Goal: Transaction & Acquisition: Subscribe to service/newsletter

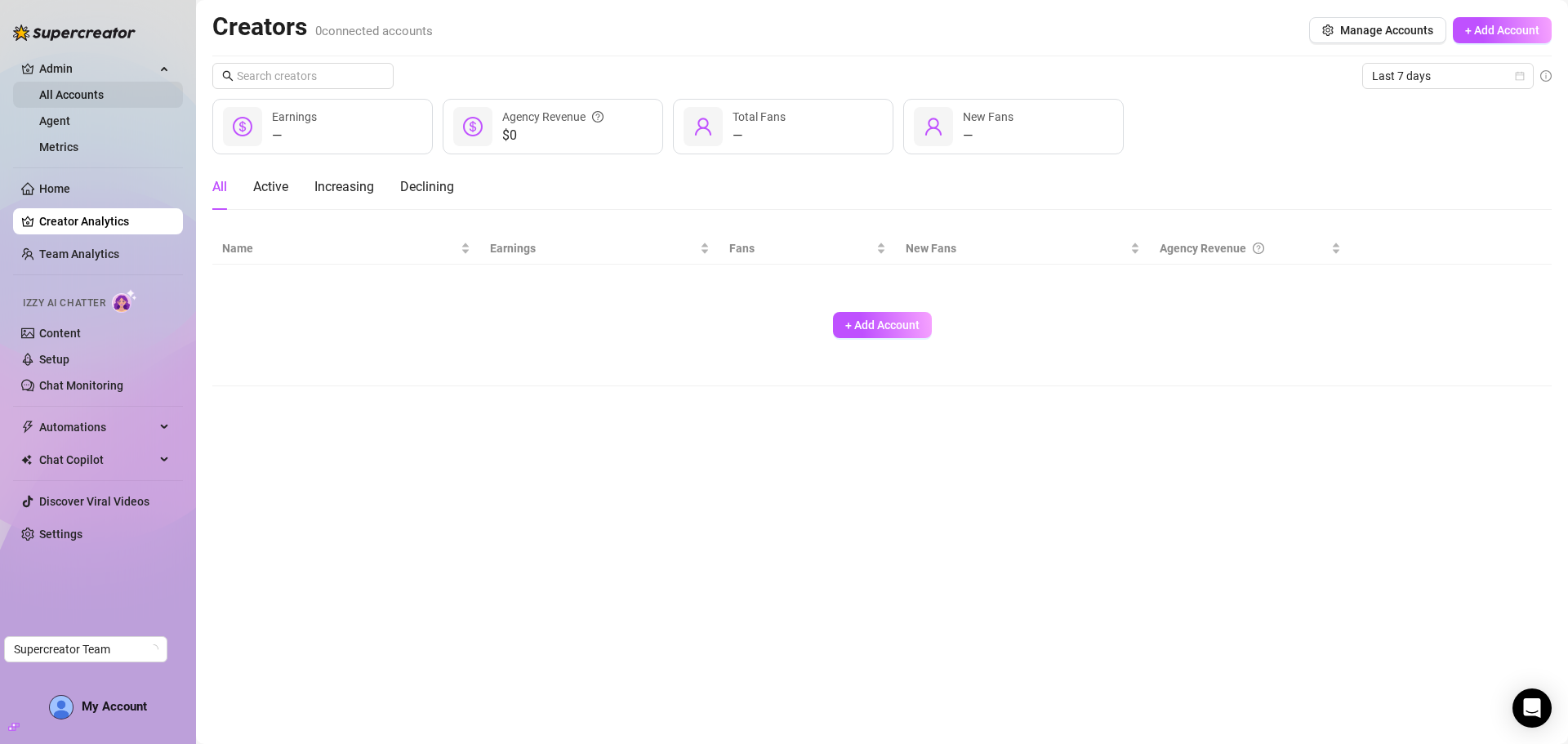
drag, startPoint x: 65, startPoint y: 104, endPoint x: 64, endPoint y: 92, distance: 12.0
click at [64, 101] on link "All Accounts" at bounding box center [71, 95] width 64 height 13
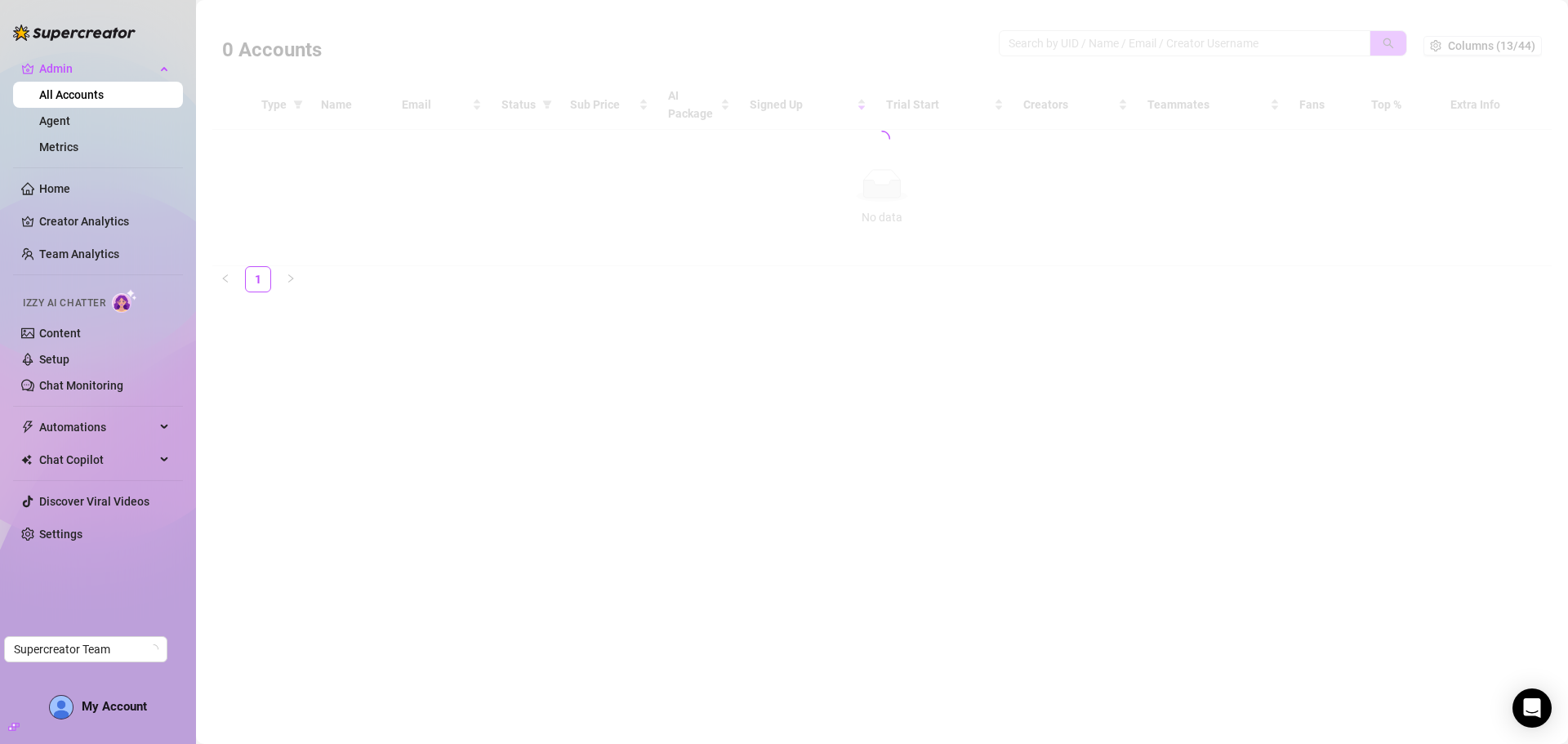
click at [1054, 37] on div at bounding box center [882, 139] width 1339 height 255
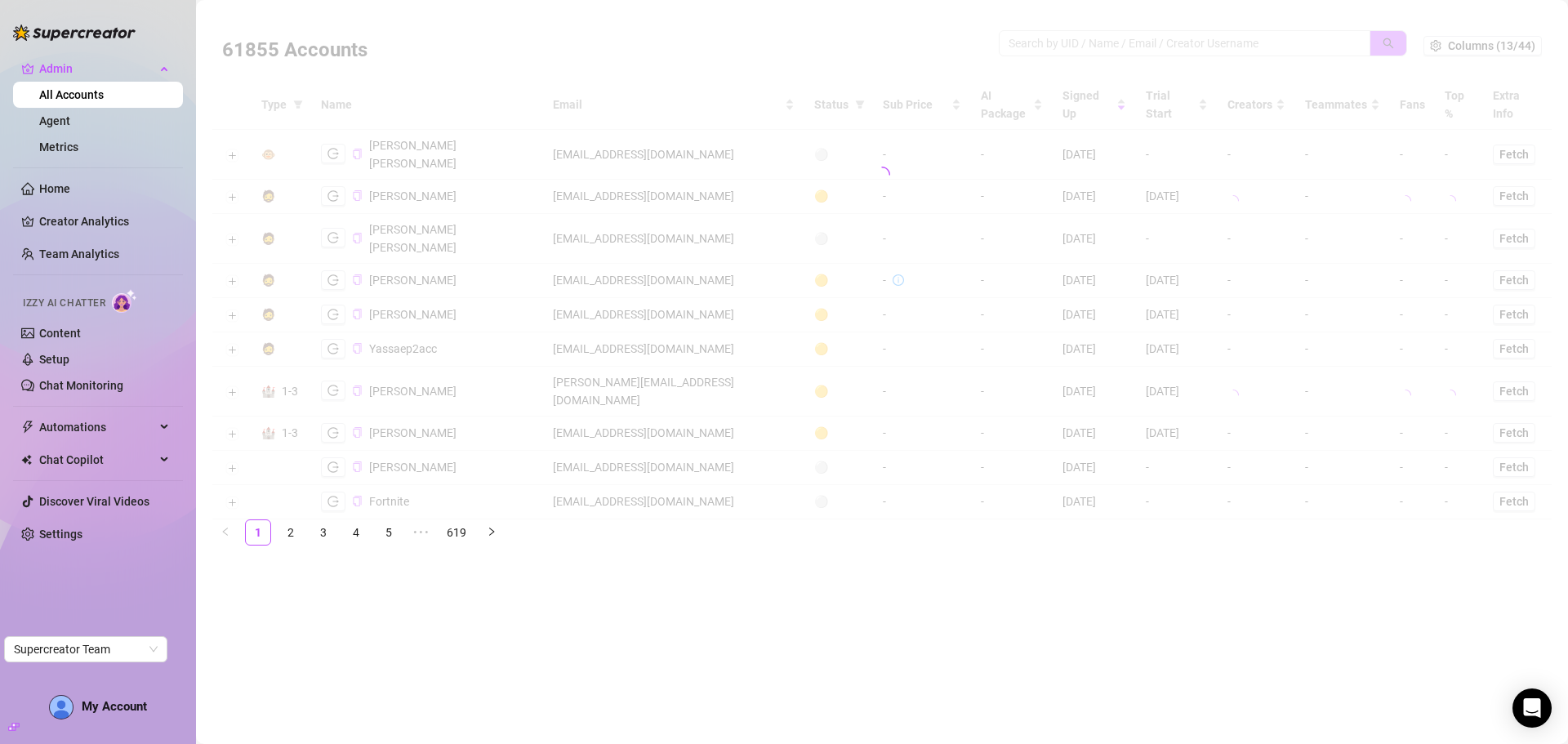
click at [1053, 35] on div at bounding box center [882, 174] width 1339 height 326
click at [1053, 40] on div at bounding box center [882, 174] width 1339 height 326
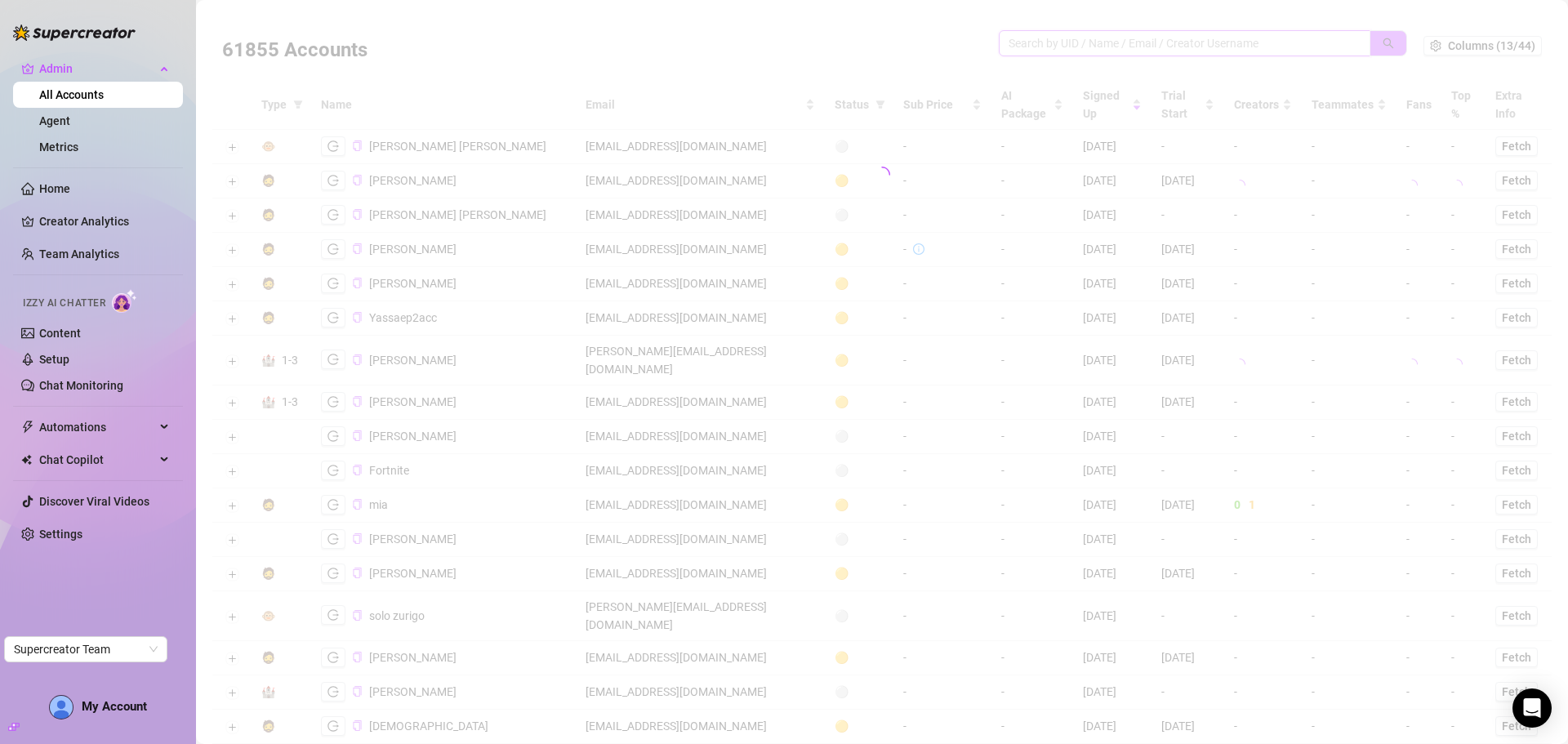
click at [1053, 46] on input "search" at bounding box center [1177, 43] width 339 height 18
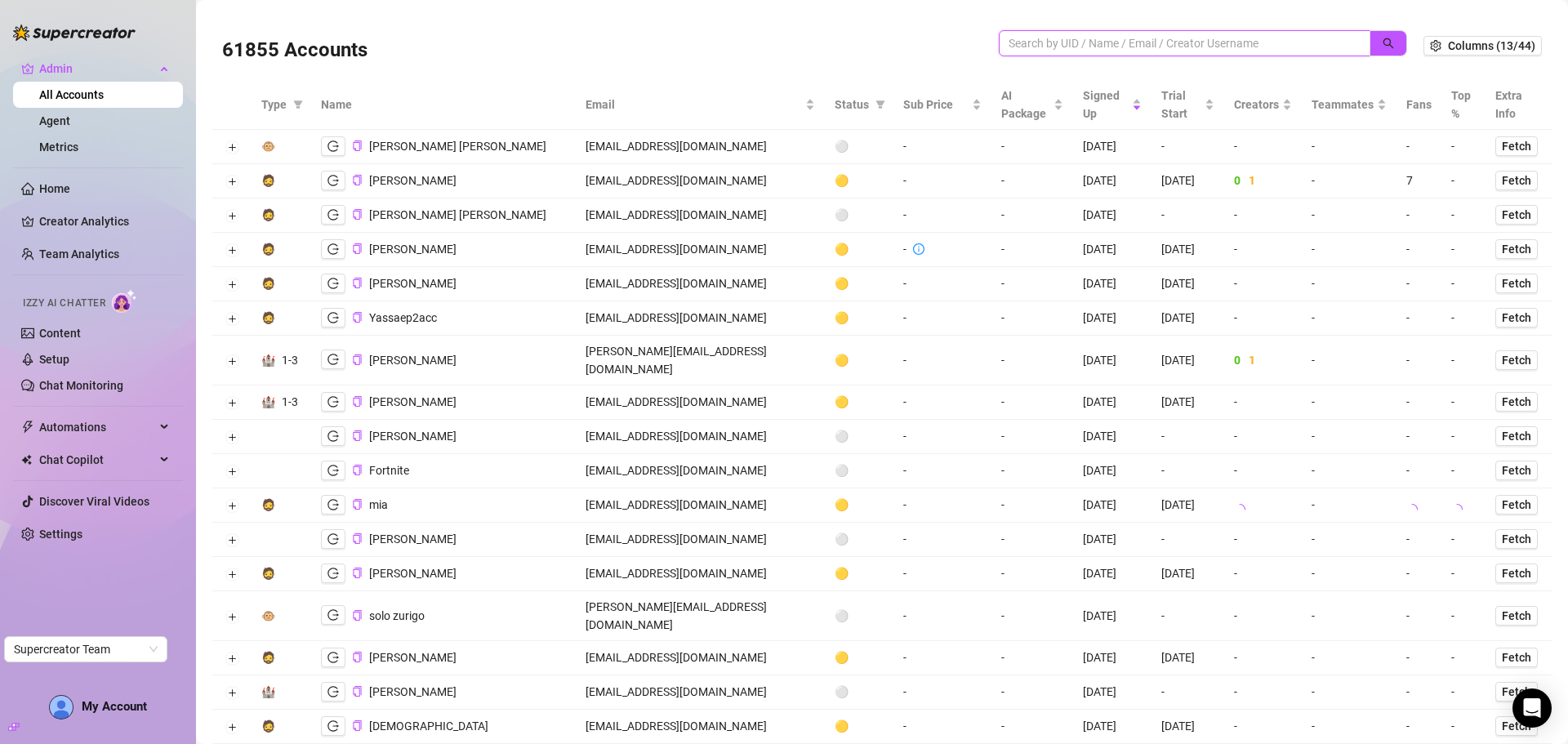
click at [1053, 46] on input "search" at bounding box center [1177, 43] width 339 height 18
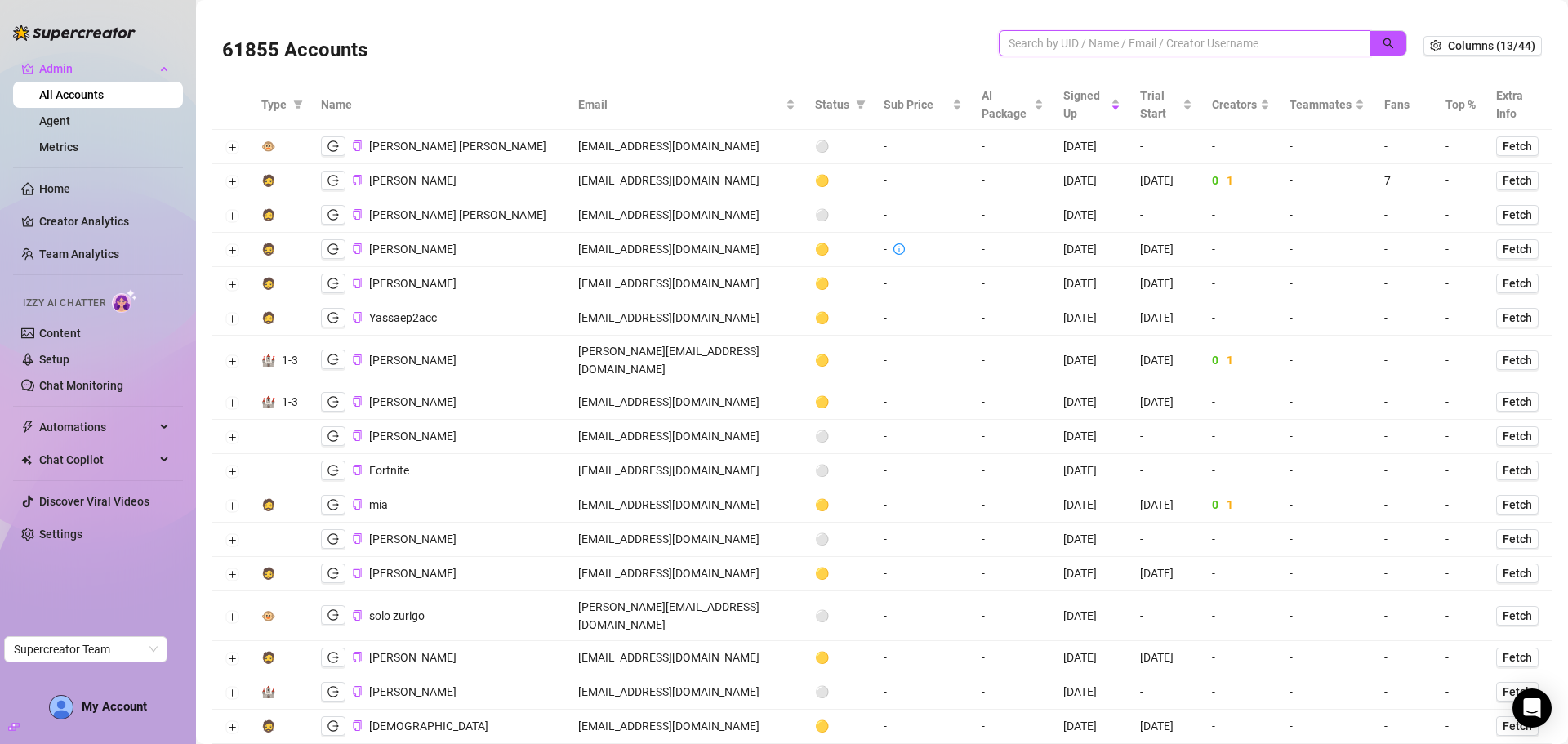
paste input "kellirobertsx@gmail.com"
click at [1383, 37] on button "button" at bounding box center [1388, 42] width 38 height 26
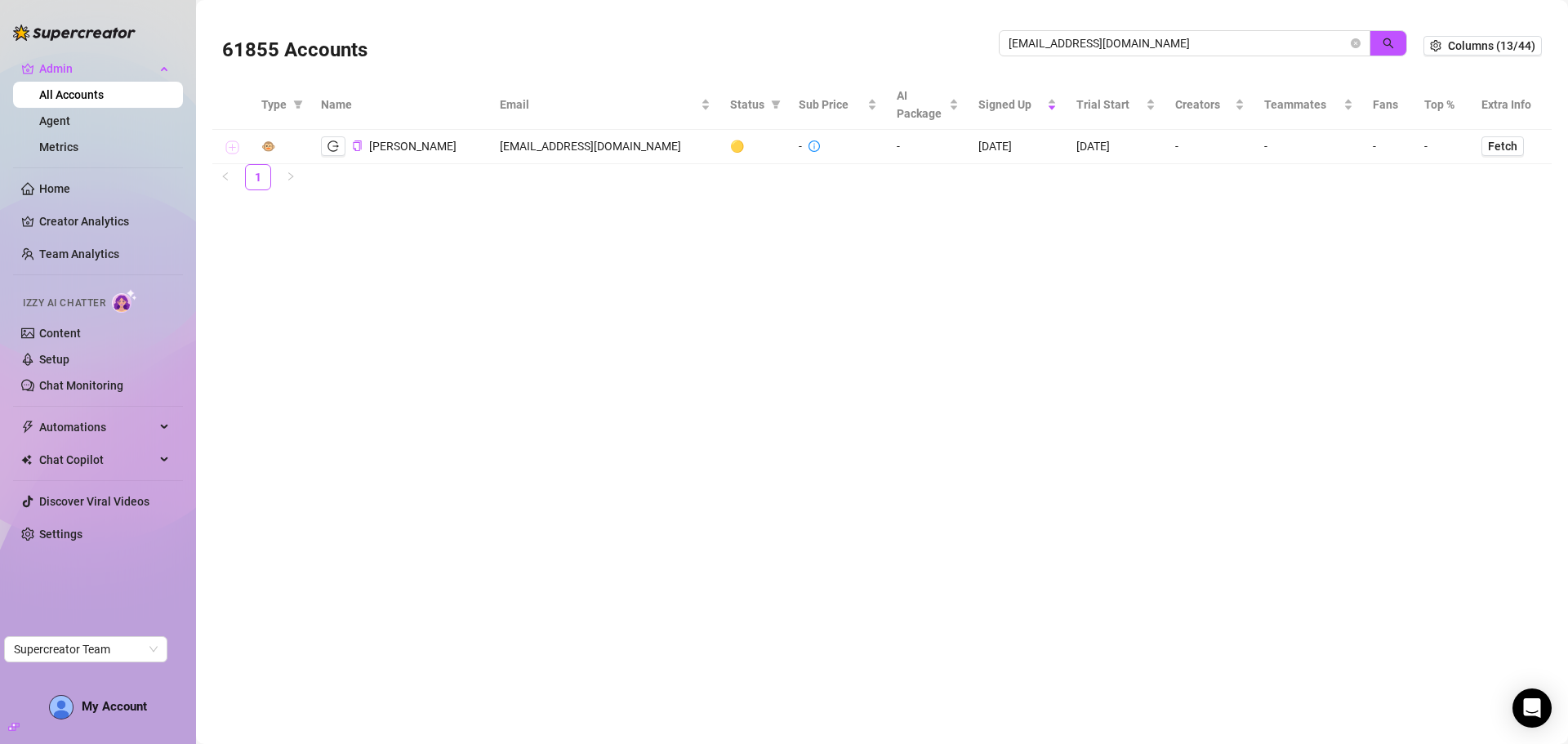
click at [233, 143] on button "Expand row" at bounding box center [231, 147] width 13 height 13
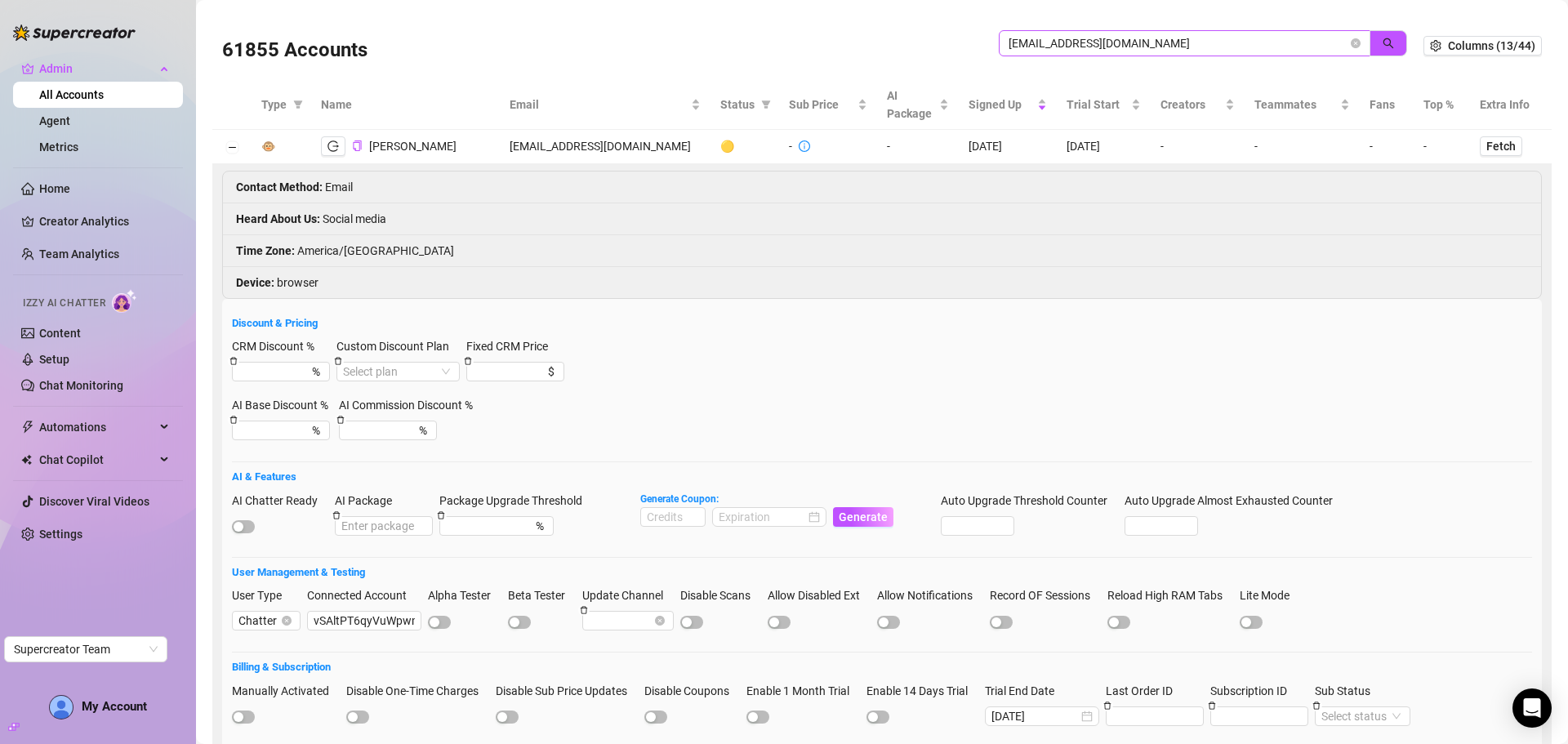
drag, startPoint x: 1147, startPoint y: 54, endPoint x: 1041, endPoint y: 53, distance: 106.0
click at [1007, 54] on span "kellirobertsx@gmail.com" at bounding box center [1184, 42] width 372 height 26
click at [1122, 41] on input "kellirobertsx@gmail.com" at bounding box center [1177, 43] width 339 height 18
drag, startPoint x: 1133, startPoint y: 40, endPoint x: 940, endPoint y: 40, distance: 193.0
click at [940, 40] on div "61855 Accounts kellirobertsx@gmail.com" at bounding box center [823, 45] width 1201 height 55
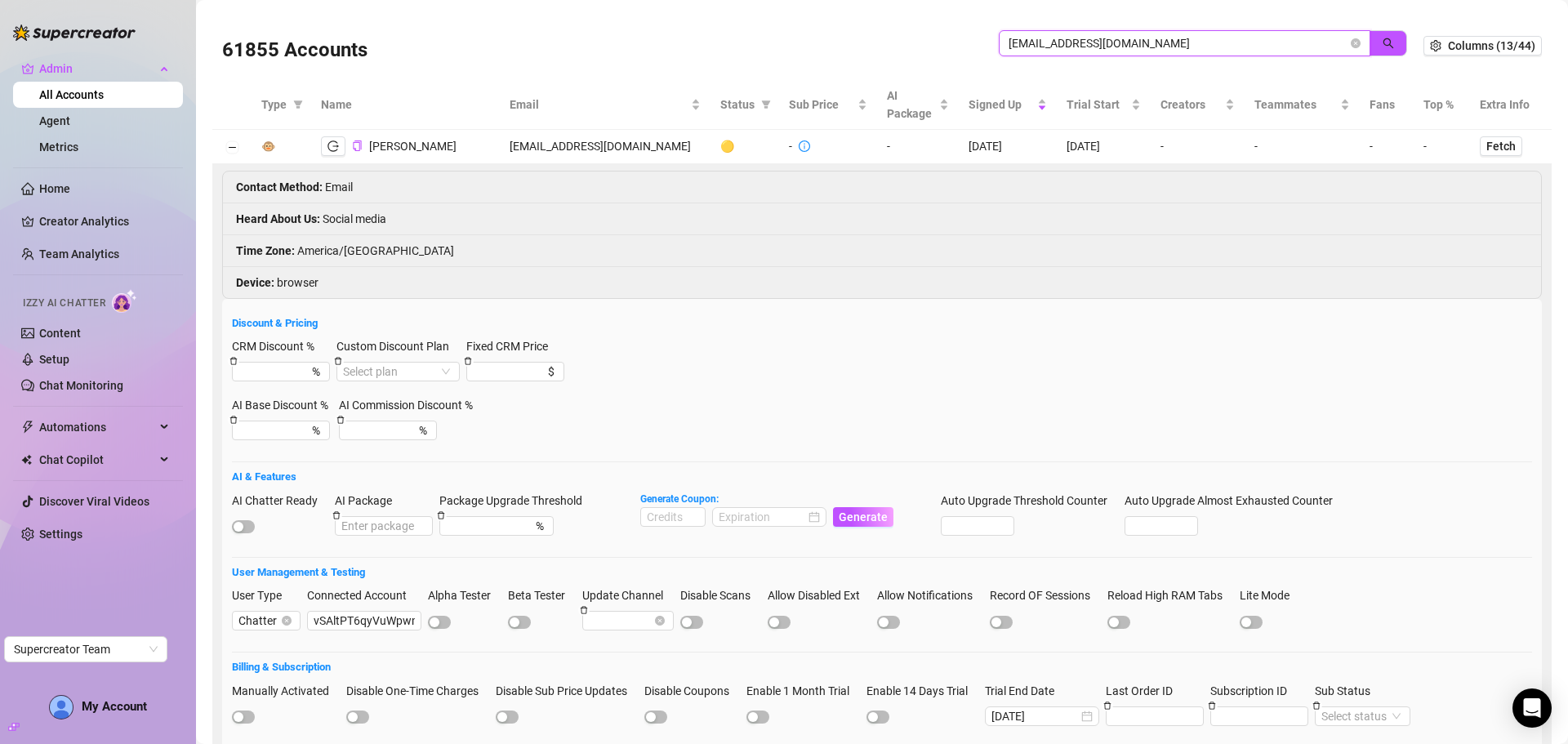
drag, startPoint x: 1160, startPoint y: 50, endPoint x: 930, endPoint y: 61, distance: 230.3
click at [930, 61] on div "61855 Accounts kellirobertsx@gmail.com" at bounding box center [823, 45] width 1201 height 55
paste input "hello@sixthsensemedia.net"
click at [1383, 49] on button "button" at bounding box center [1388, 42] width 38 height 26
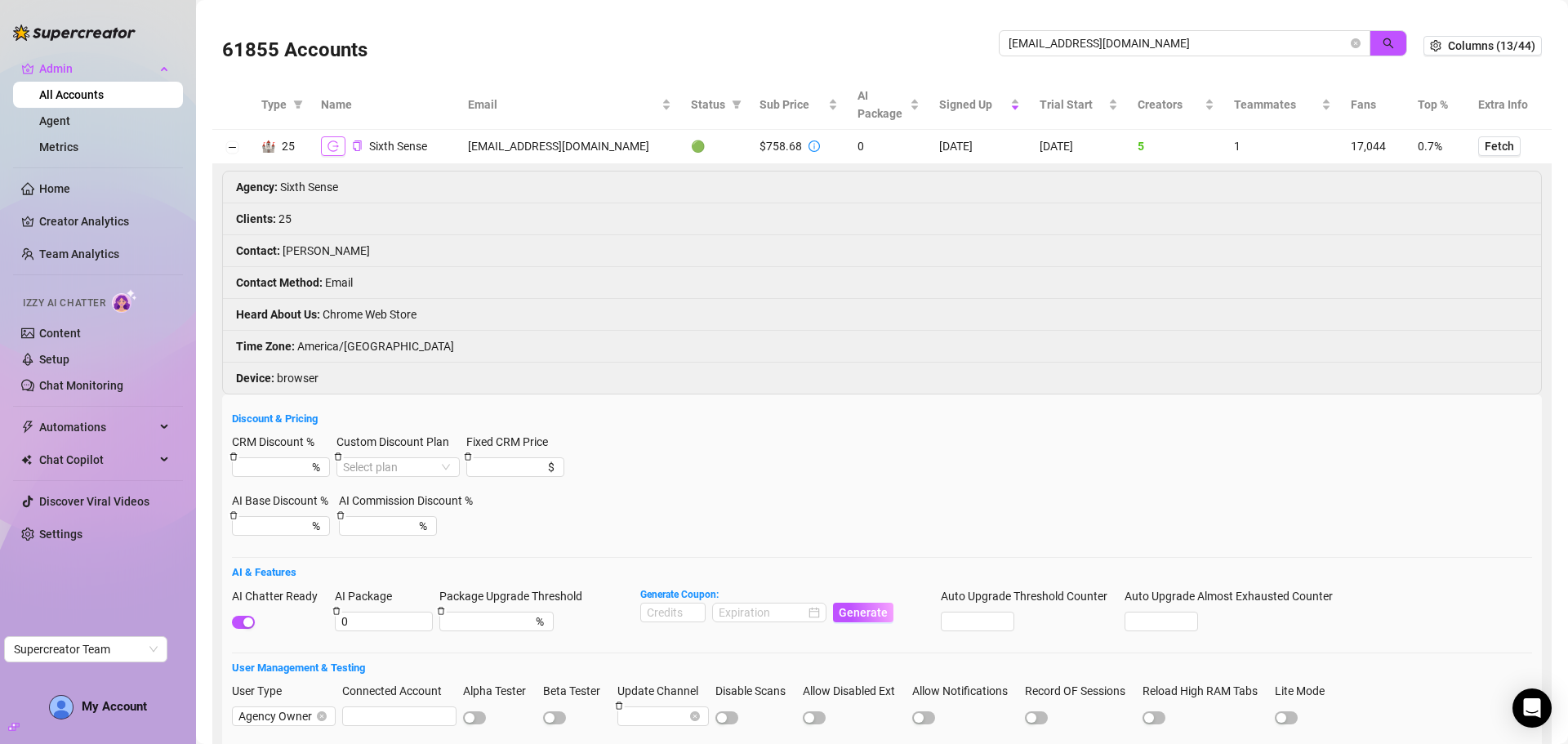
click at [335, 138] on button "button" at bounding box center [333, 146] width 24 height 20
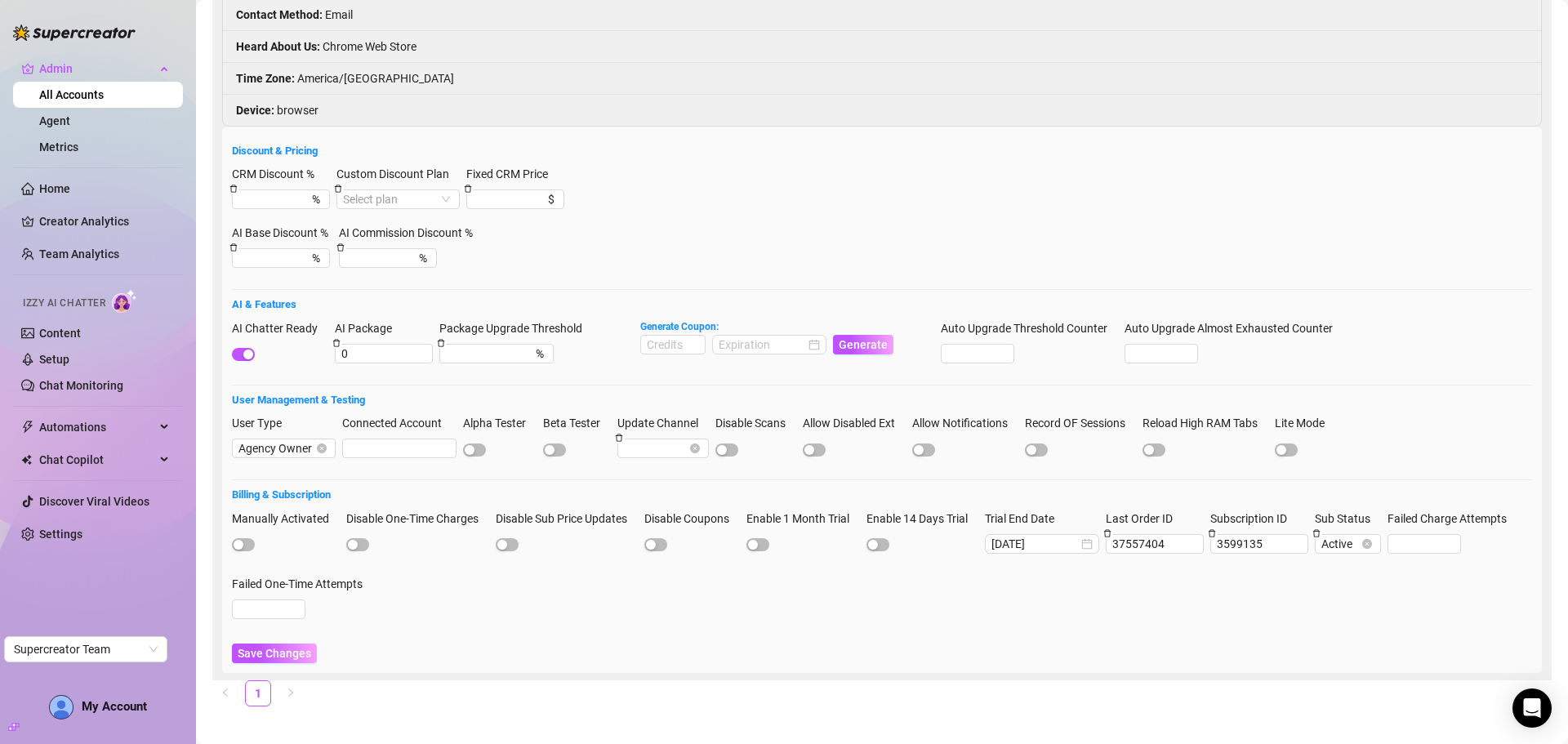
scroll to position [280, 0]
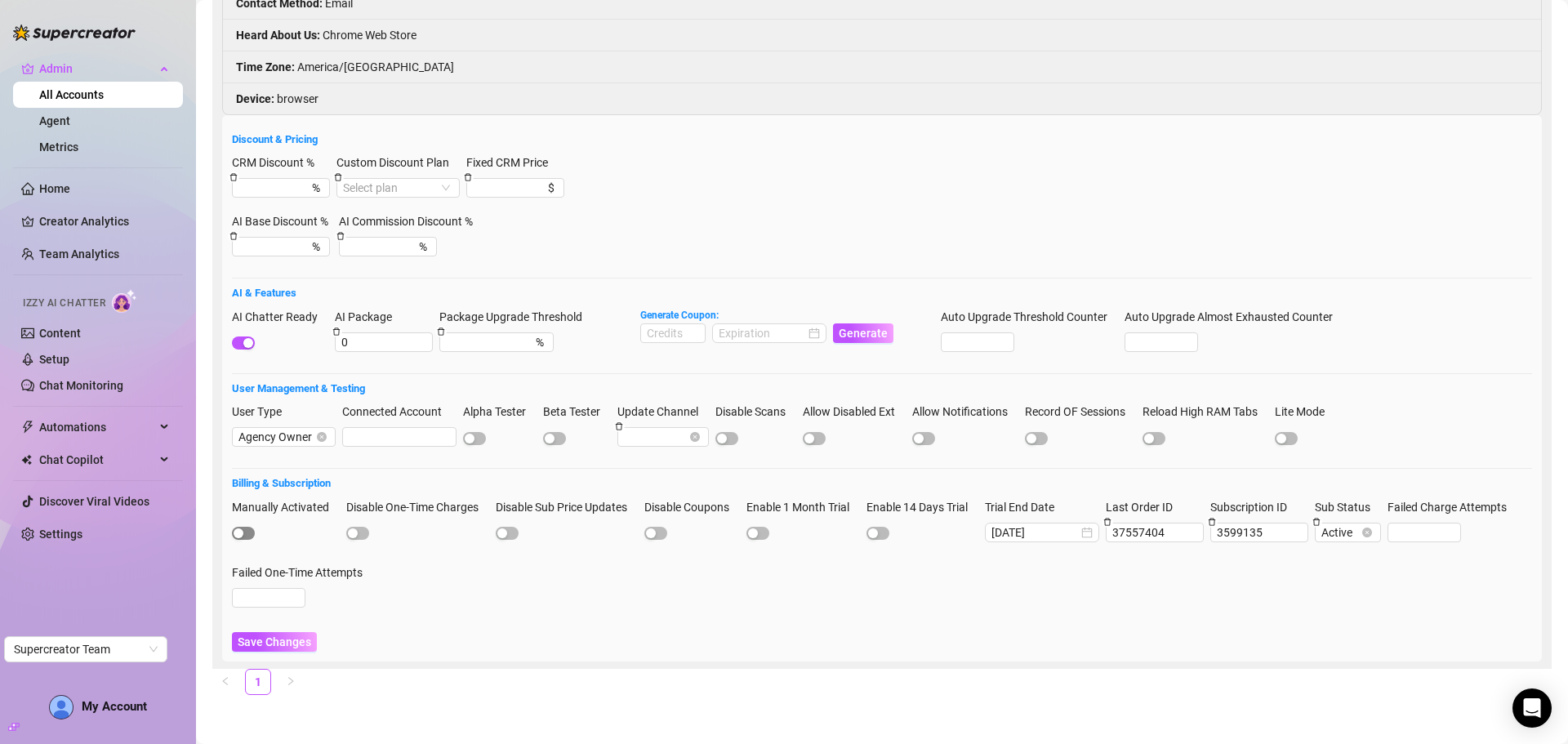
click at [250, 530] on span "button" at bounding box center [242, 532] width 23 height 13
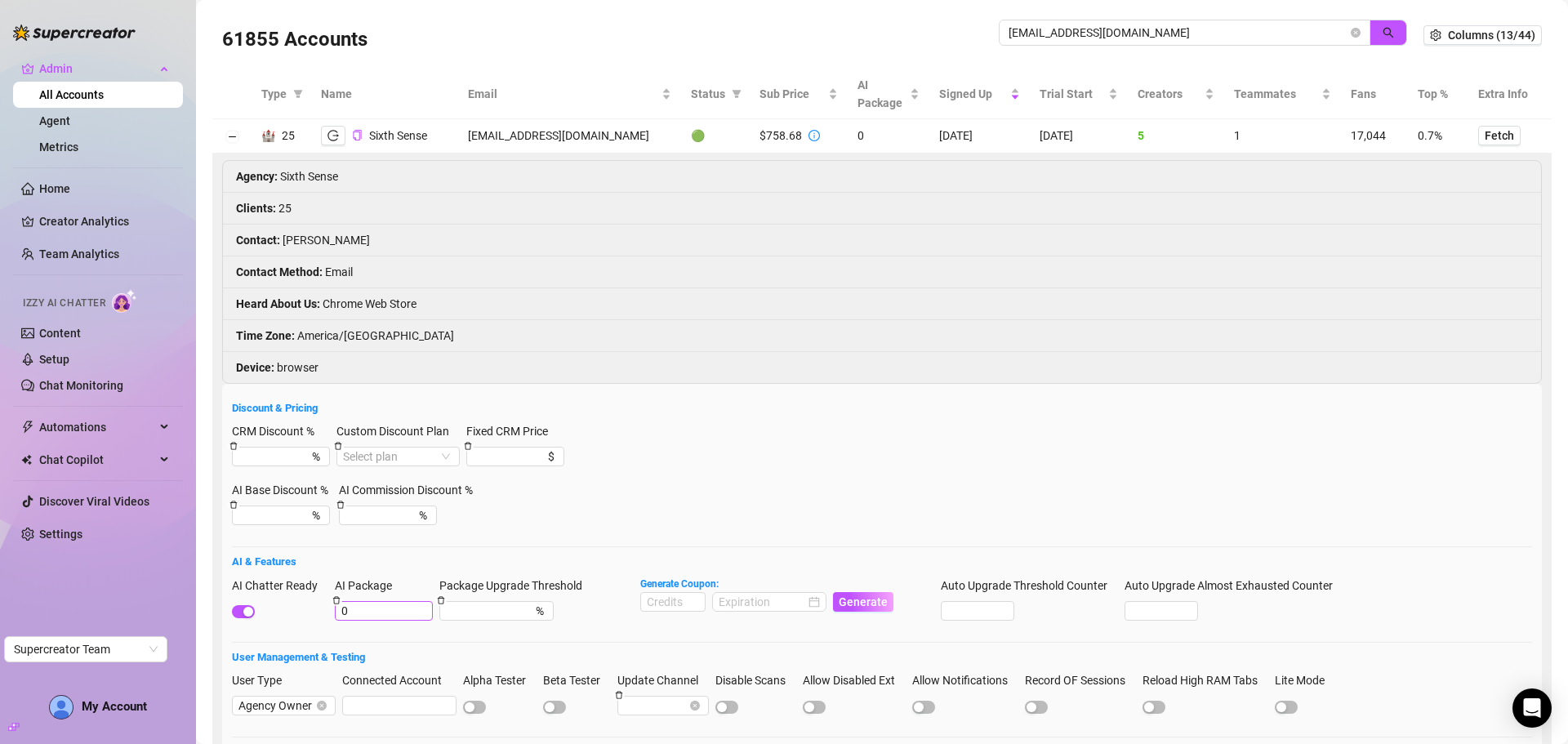
scroll to position [0, 0]
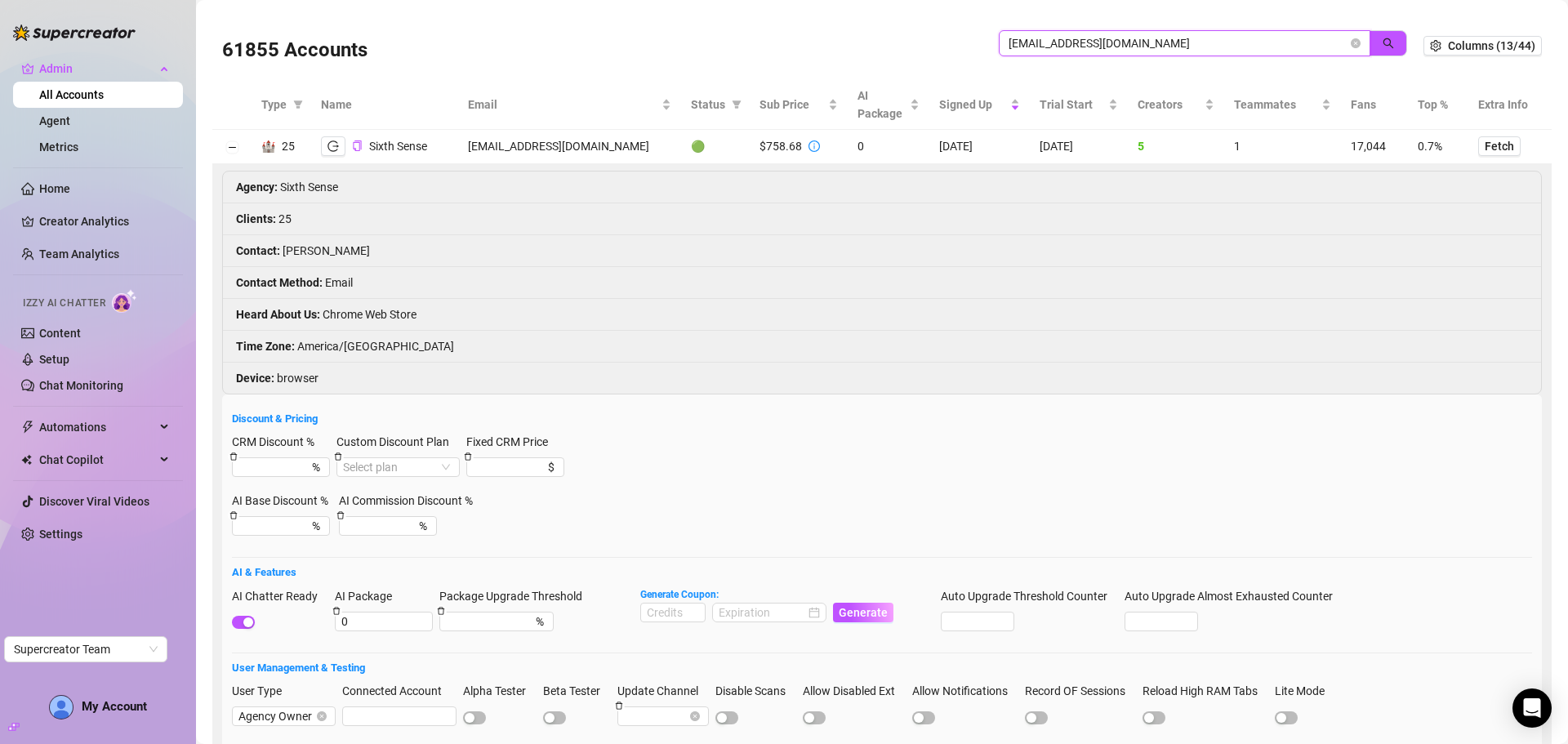
drag, startPoint x: 1159, startPoint y: 32, endPoint x: 1117, endPoint y: 57, distance: 48.9
click at [1073, 51] on span "hello@sixthsensemedia.net" at bounding box center [1184, 42] width 372 height 26
click at [1145, 45] on input "hello@sixthsensemedia.net" at bounding box center [1177, 43] width 339 height 18
drag, startPoint x: 1164, startPoint y: 41, endPoint x: 991, endPoint y: 57, distance: 173.7
click at [998, 57] on div "hello@sixthsensemedia.net" at bounding box center [1202, 52] width 408 height 43
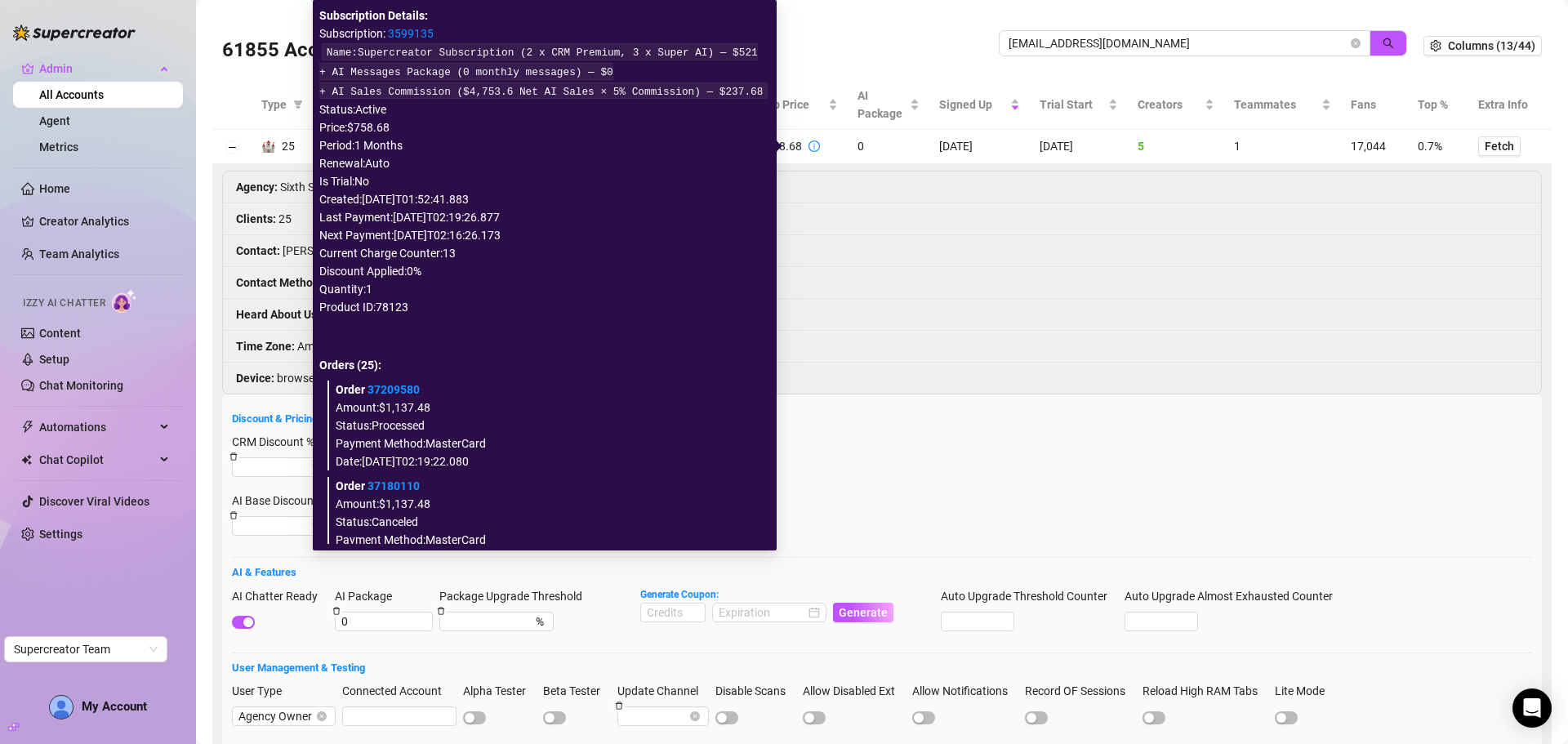
click at [433, 31] on link "3599135" at bounding box center [411, 33] width 46 height 13
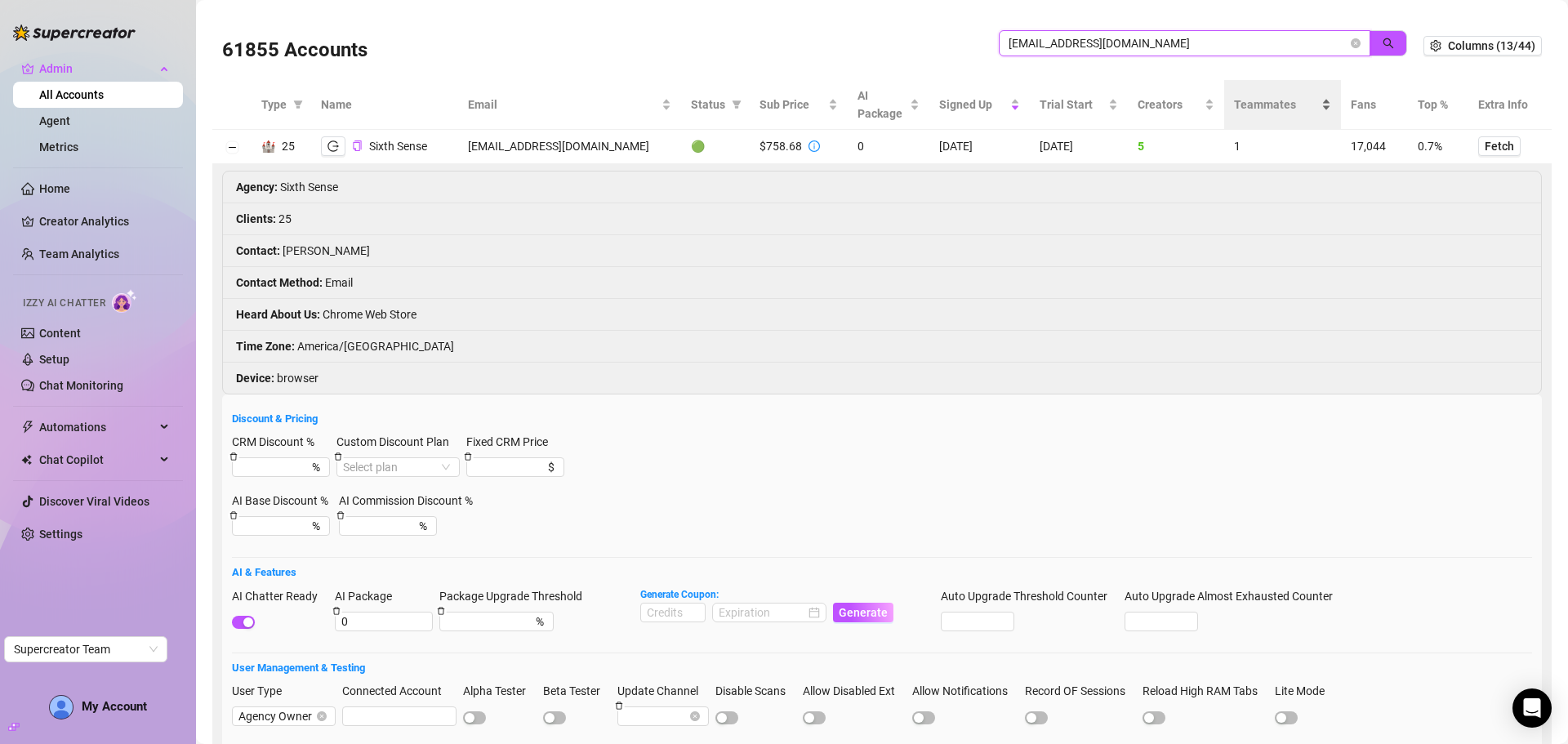
paste input "sebasge44@gmail.com"
click at [1383, 47] on icon "search" at bounding box center [1388, 43] width 12 height 12
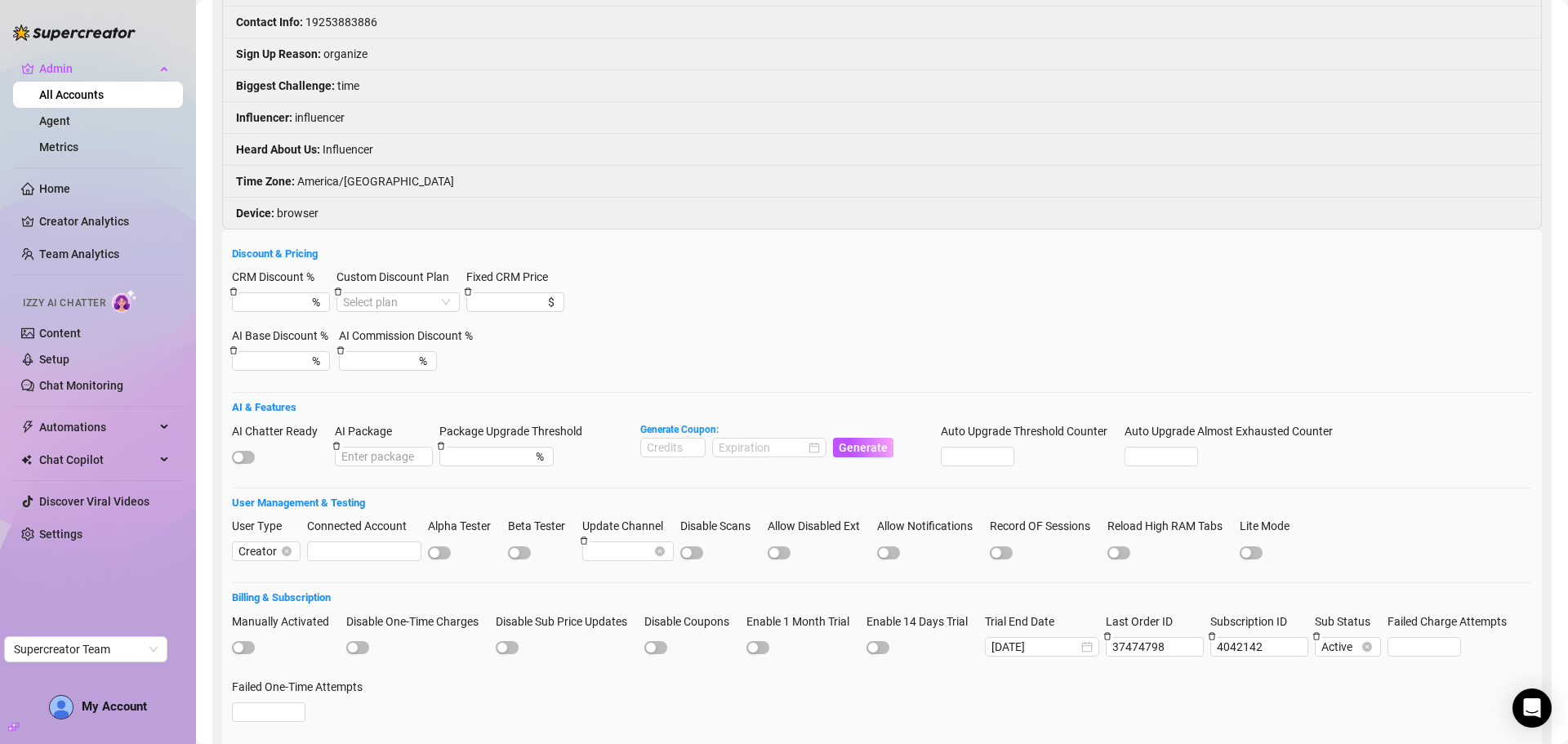
scroll to position [67, 0]
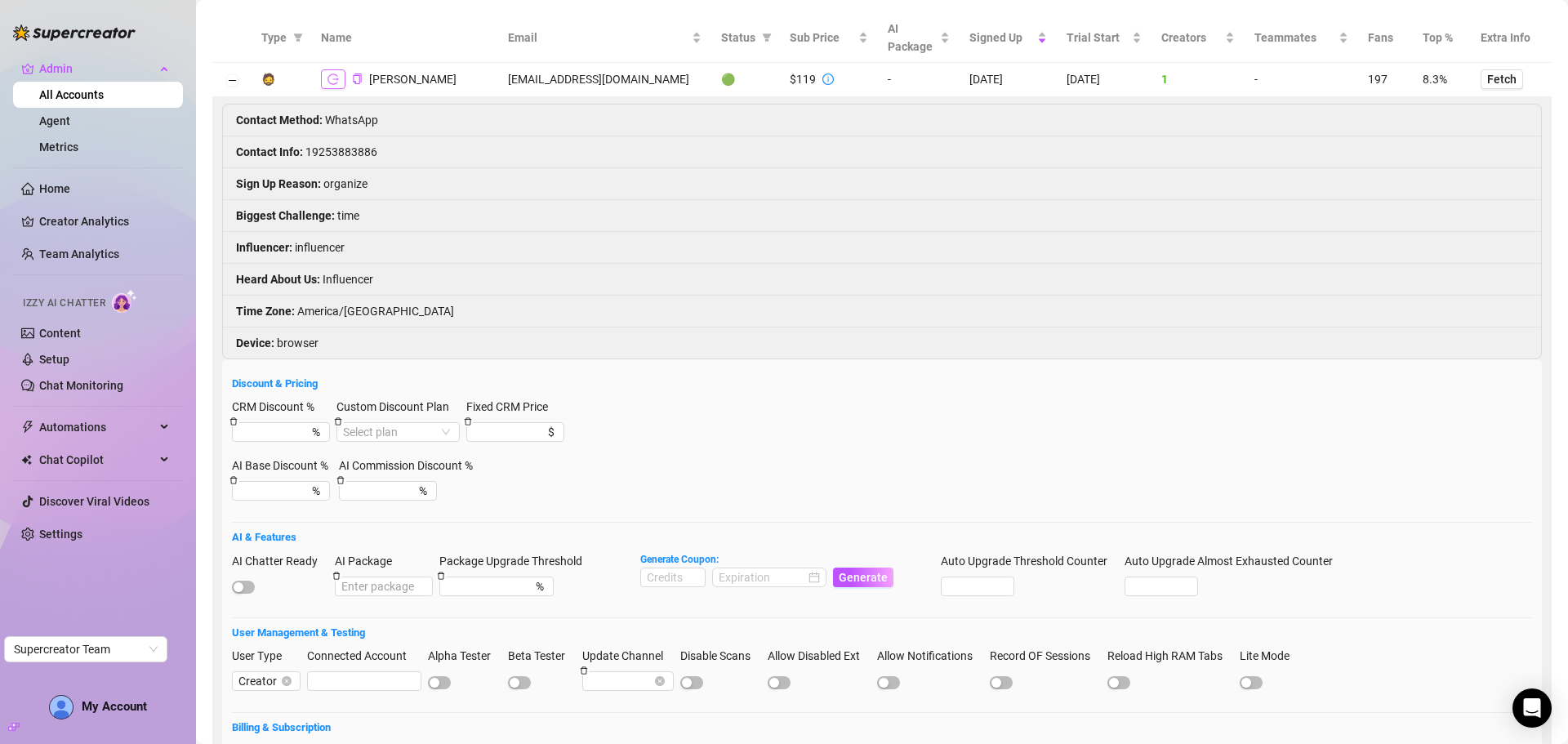
type input "sebasge44@gmail.com"
click at [333, 78] on icon "logout" at bounding box center [333, 79] width 12 height 12
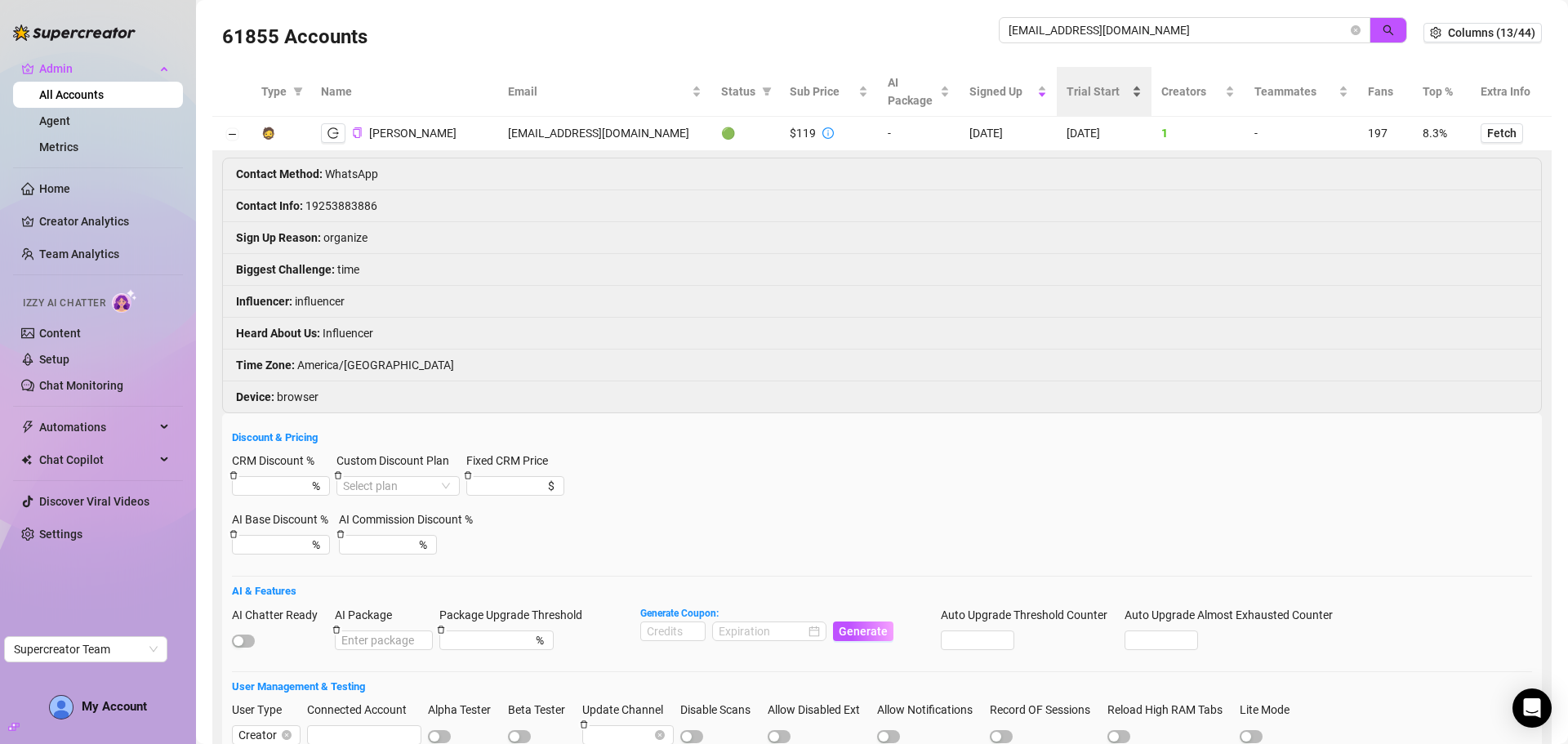
scroll to position [0, 0]
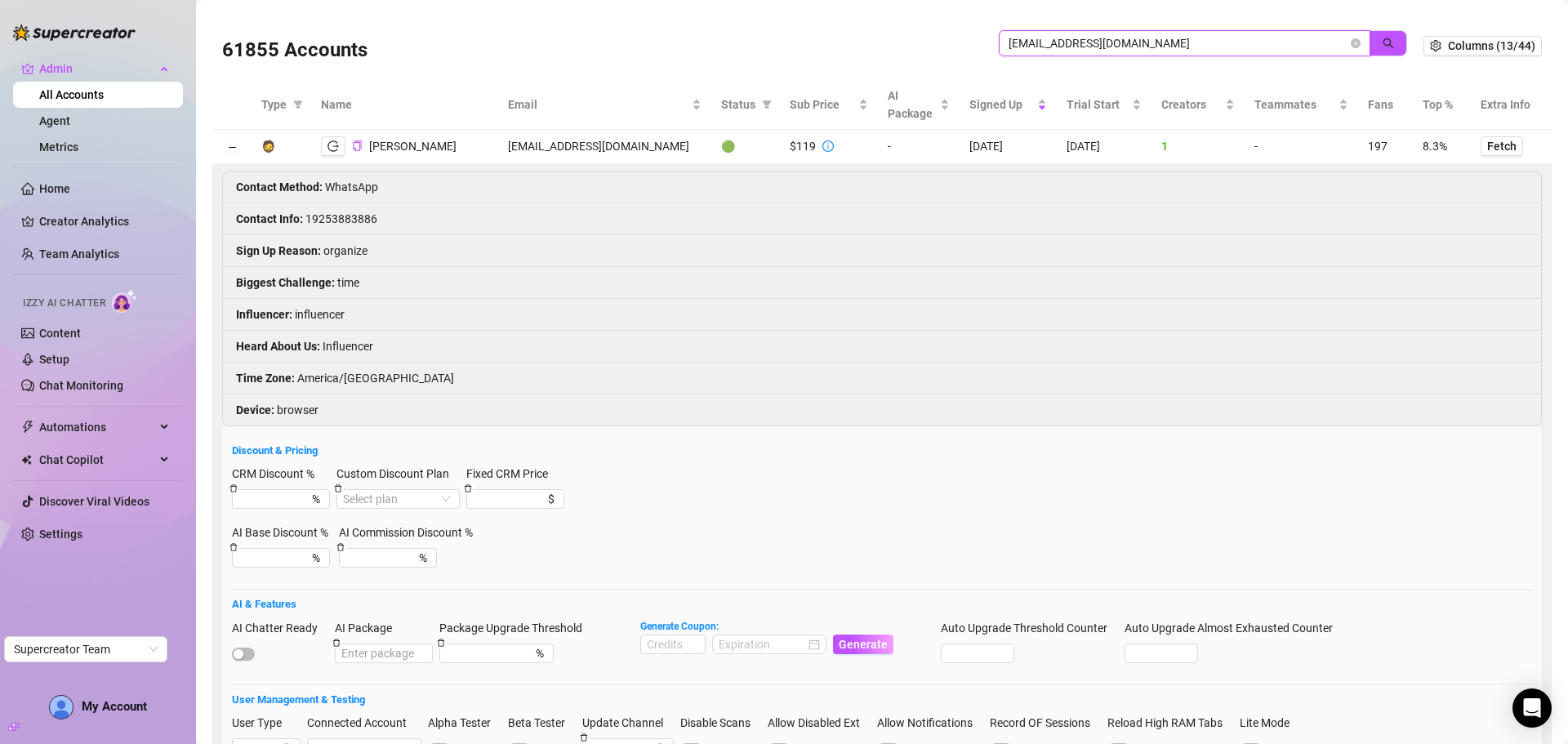
drag, startPoint x: 1158, startPoint y: 38, endPoint x: 969, endPoint y: 41, distance: 189.0
click at [969, 41] on div "61855 Accounts sebasge44@gmail.com" at bounding box center [823, 45] width 1201 height 55
paste input "charliewatson126"
click at [1383, 46] on icon "search" at bounding box center [1388, 43] width 11 height 11
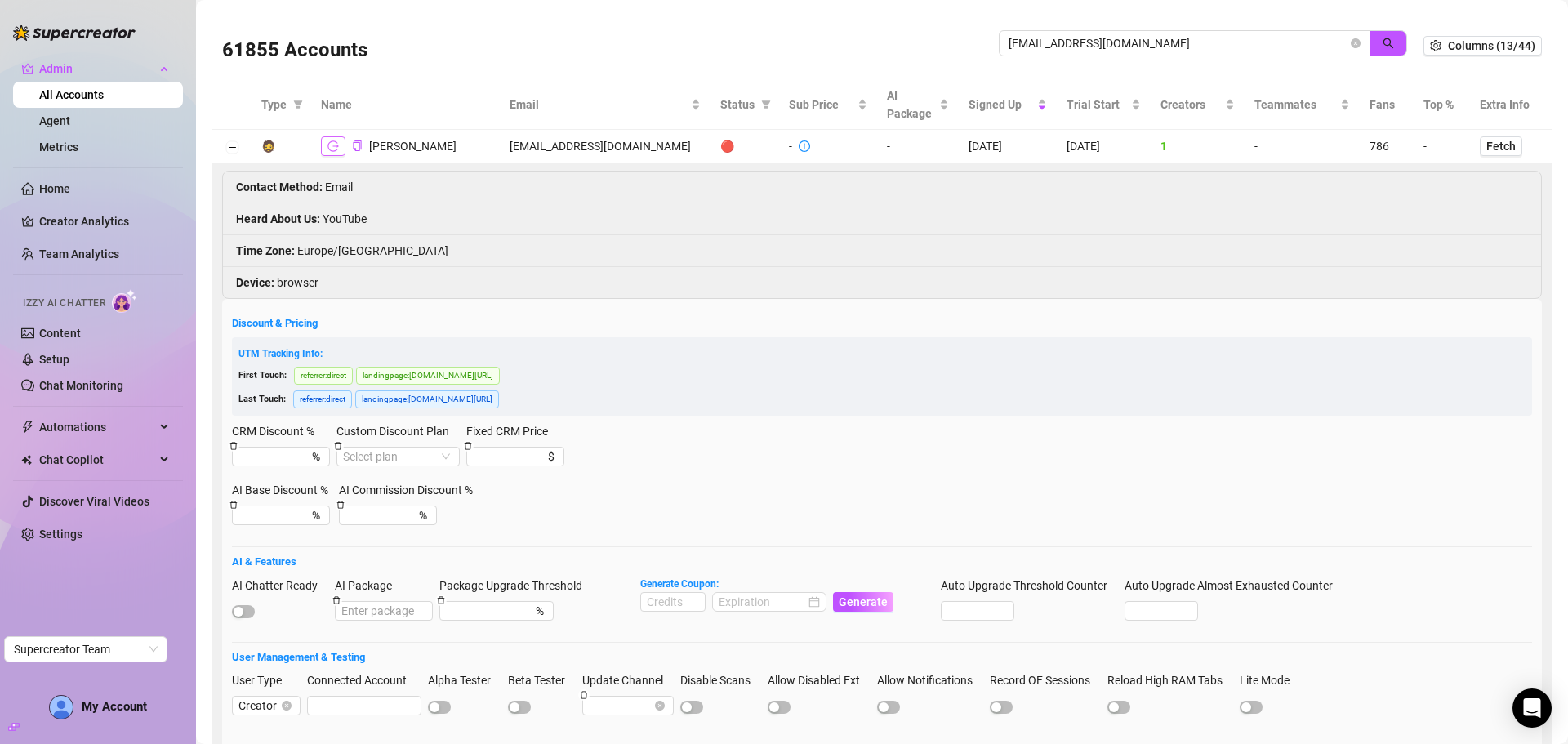
click at [332, 147] on icon "logout" at bounding box center [333, 146] width 12 height 12
drag, startPoint x: 1198, startPoint y: 33, endPoint x: 1013, endPoint y: 21, distance: 185.4
click at [1014, 21] on div "61855 Accounts charliewatson126@gmail.com" at bounding box center [823, 45] width 1201 height 55
click at [1176, 39] on input "charliewatson126@gmail.com" at bounding box center [1177, 43] width 339 height 18
drag, startPoint x: 1178, startPoint y: 40, endPoint x: 934, endPoint y: 19, distance: 244.9
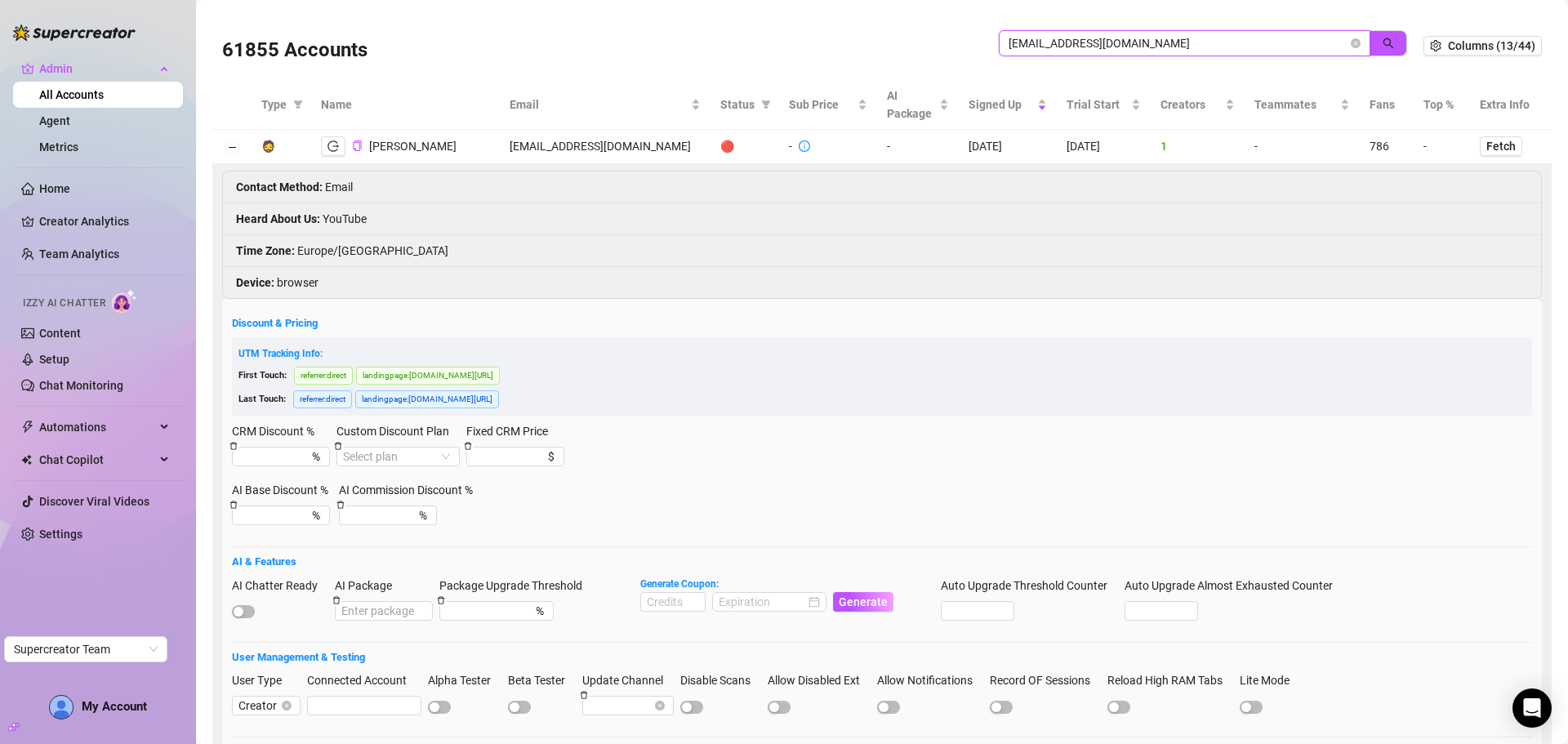
click at [934, 19] on div "61855 Accounts charliewatson126@gmail.com" at bounding box center [823, 45] width 1201 height 55
paste input "mielpops7555"
click at [1383, 42] on icon "search" at bounding box center [1388, 43] width 11 height 11
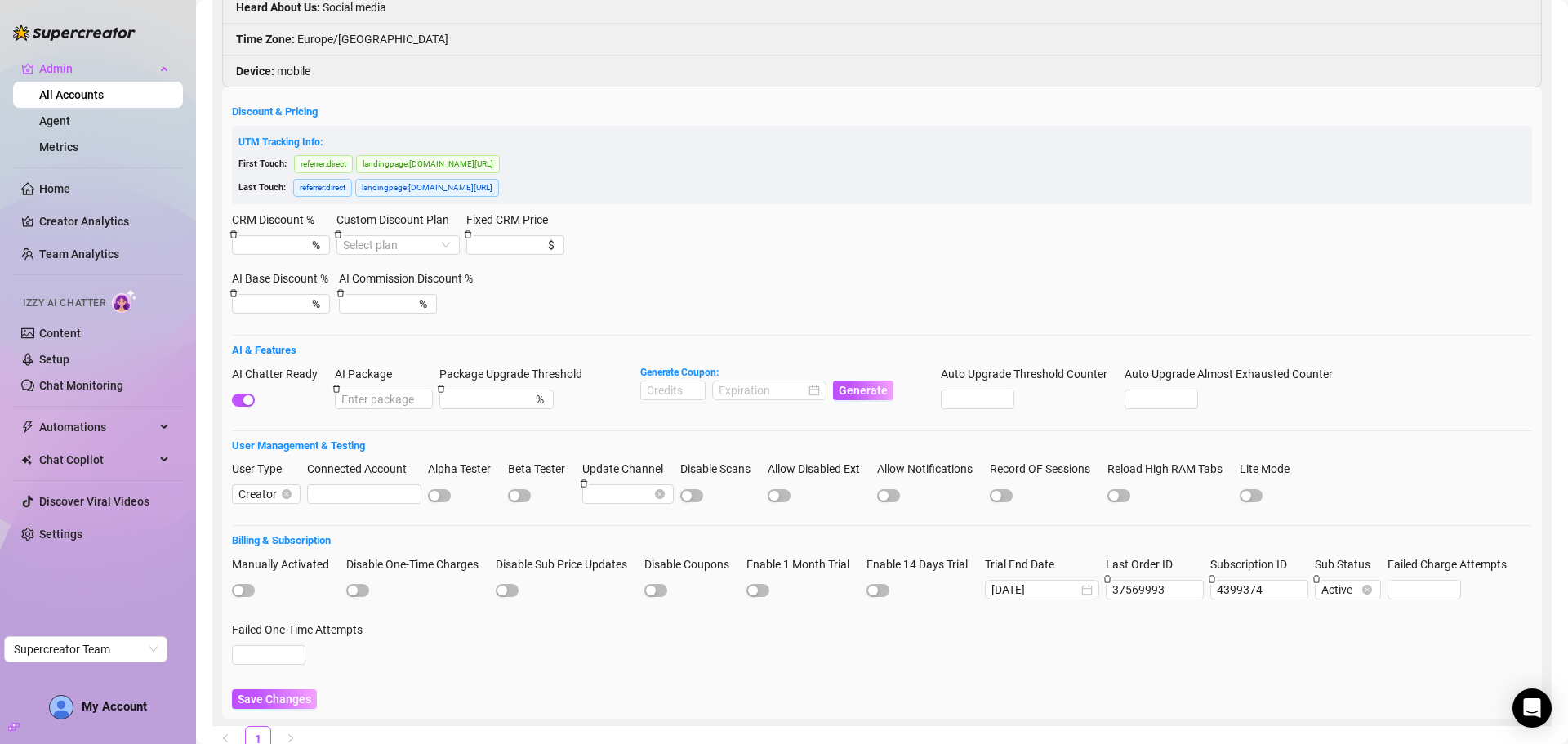
scroll to position [245, 0]
type input "mielpops7555@gmail.com"
click at [675, 391] on input at bounding box center [673, 389] width 63 height 18
type input "1000"
click at [756, 391] on input at bounding box center [762, 389] width 87 height 18
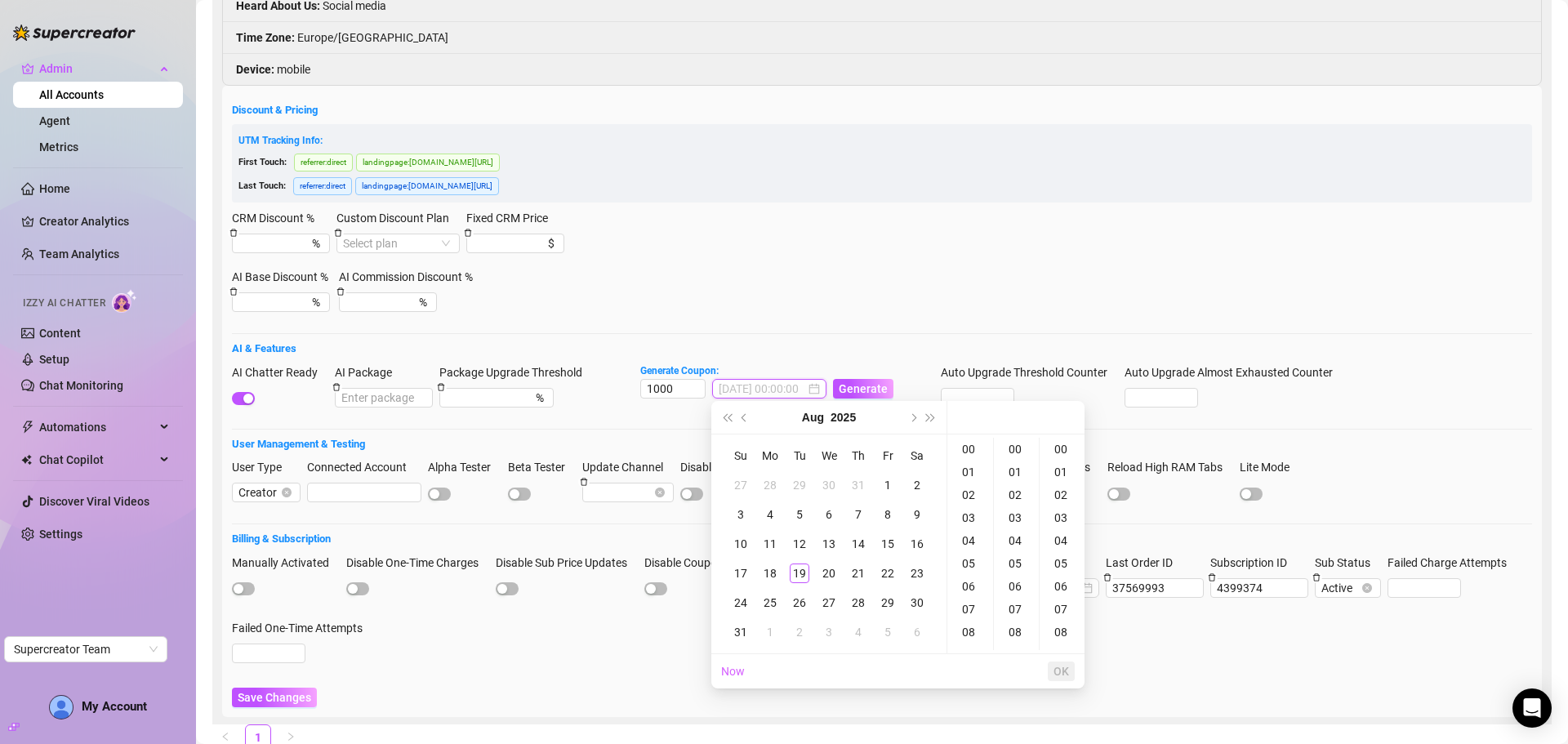
type input "2025-08-01 00:00:00"
click at [913, 416] on span "Next month (PageDown)" at bounding box center [912, 417] width 8 height 8
click at [887, 542] on div "19" at bounding box center [888, 543] width 20 height 20
type input "2025-09-19 00:00:00"
click at [1064, 664] on span "OK" at bounding box center [1061, 671] width 15 height 13
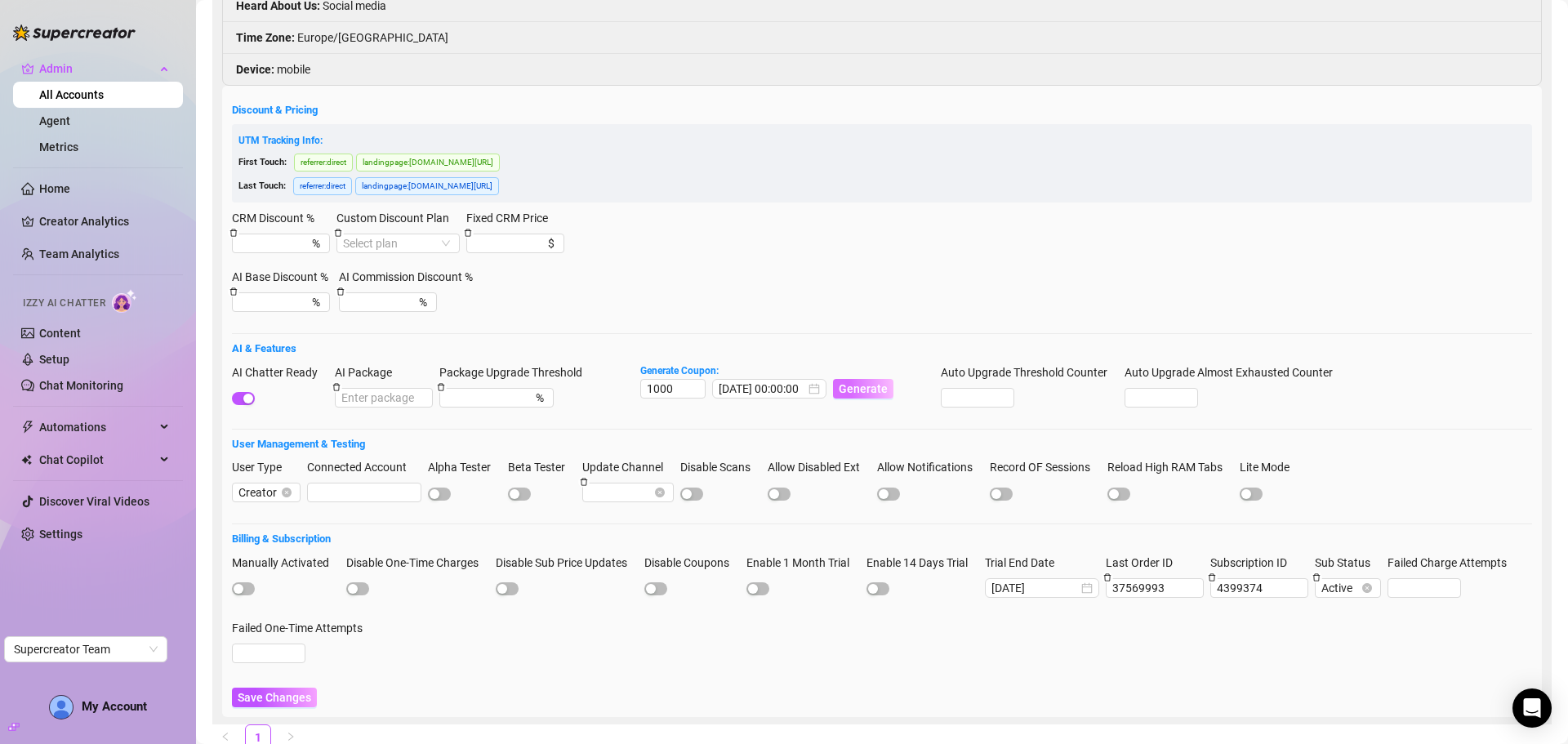
click at [870, 390] on span "Generate" at bounding box center [863, 389] width 49 height 13
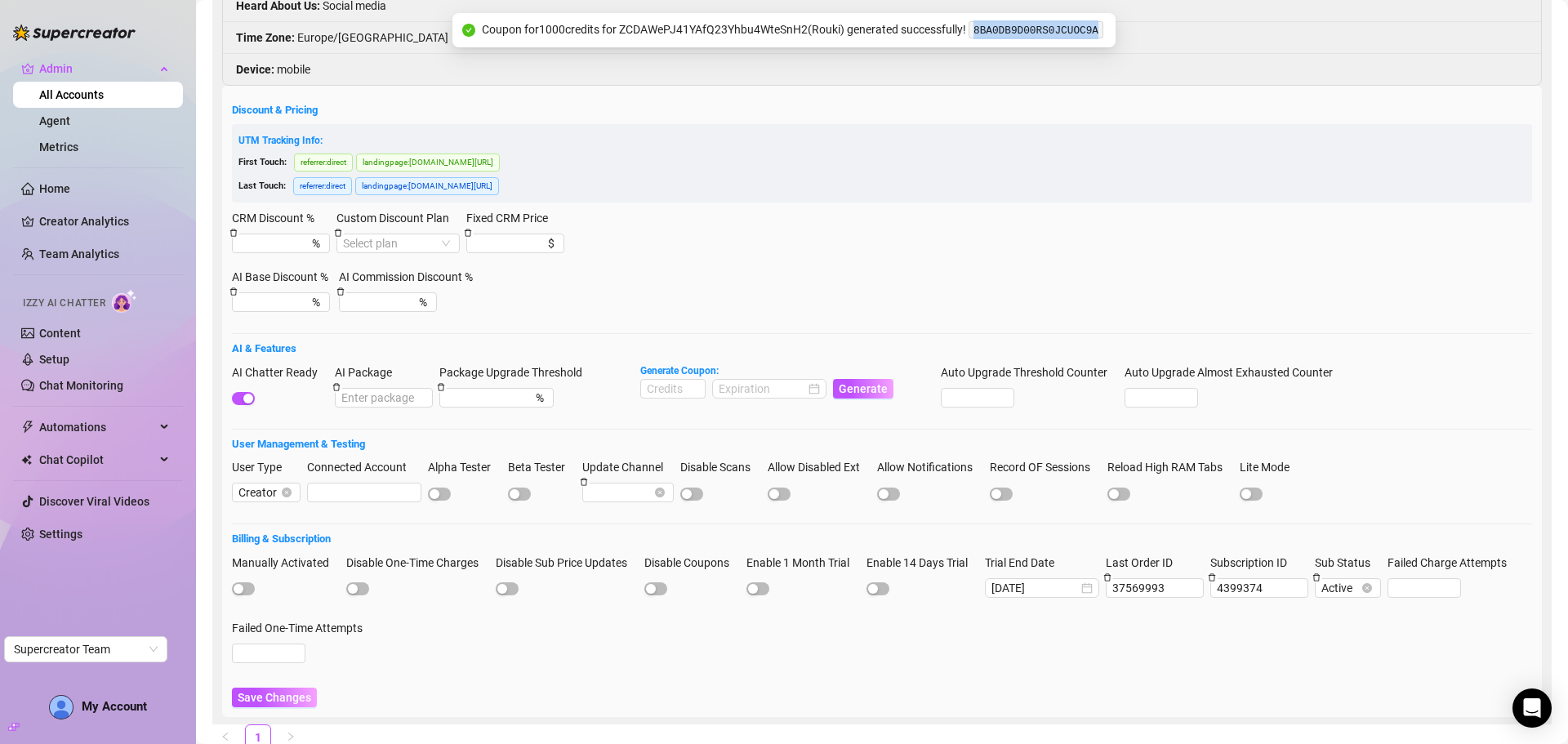
drag, startPoint x: 1093, startPoint y: 32, endPoint x: 979, endPoint y: 32, distance: 114.0
click at [979, 32] on code "8BA0DB9D00RS0JCUOC9A" at bounding box center [1035, 29] width 135 height 17
copy code "8BA0DB9D00RS0JCUOC9A"
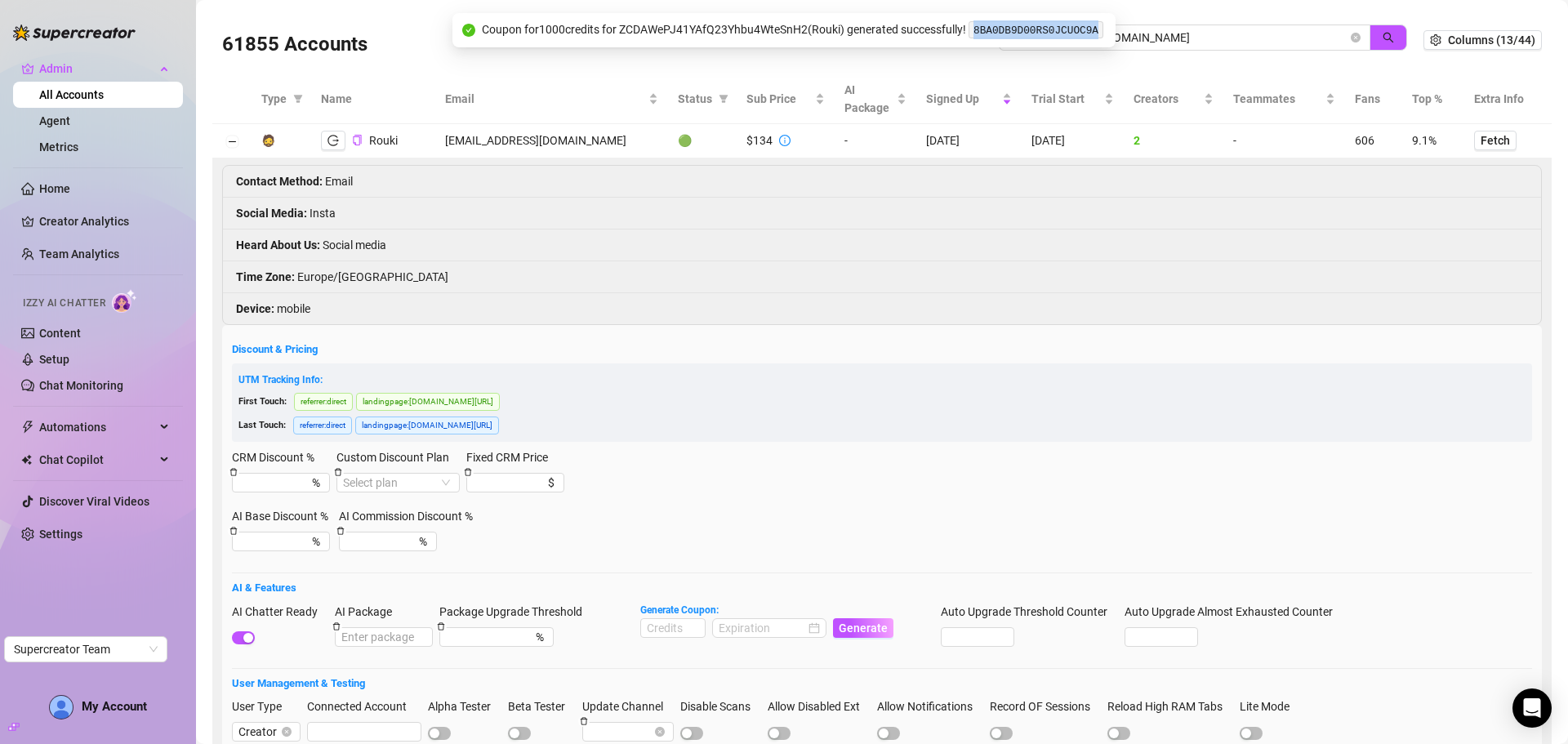
scroll to position [0, 0]
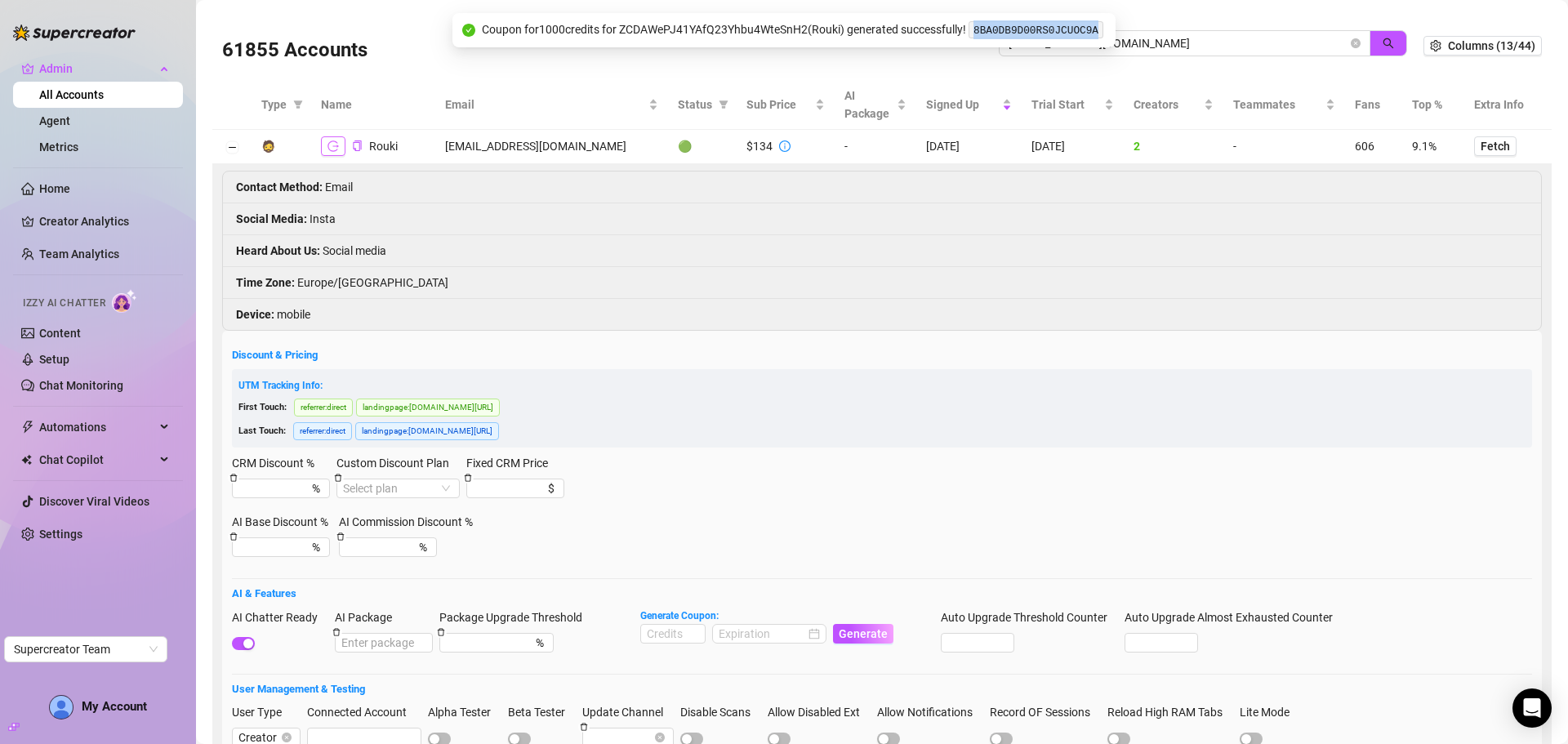
click at [335, 144] on icon "logout" at bounding box center [333, 146] width 12 height 12
click at [1004, 32] on code "8BA0DB9D00RS0JCUOC9A" at bounding box center [1035, 29] width 135 height 17
drag, startPoint x: 1094, startPoint y: 29, endPoint x: 978, endPoint y: 35, distance: 116.2
click at [978, 35] on code "8BA0DB9D00RS0JCUOC9A" at bounding box center [1035, 29] width 135 height 17
copy code "8BA0DB9D00RS0JCUOC9A"
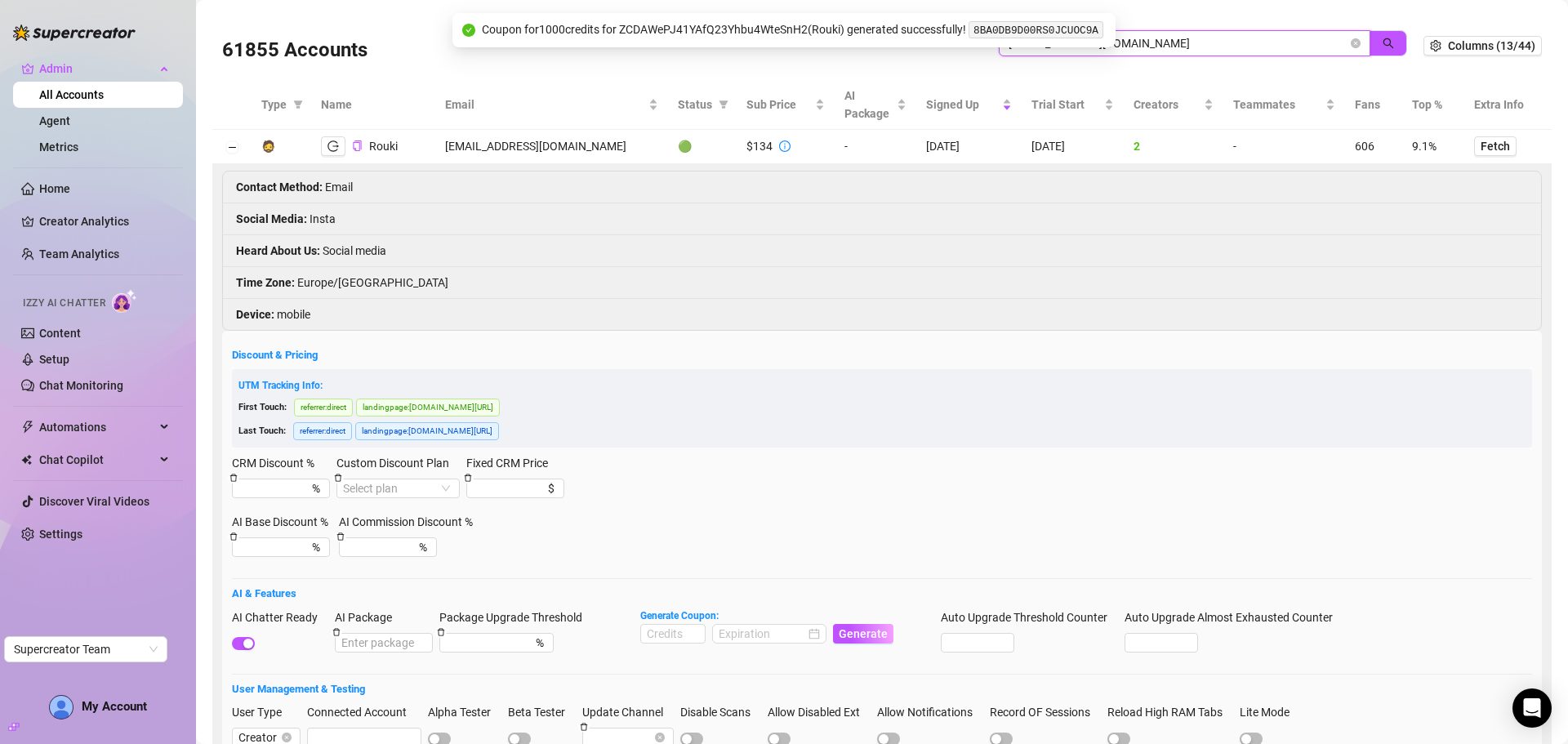
drag, startPoint x: 1190, startPoint y: 35, endPoint x: 1009, endPoint y: 39, distance: 181.0
click at [987, 39] on body "Admin All Accounts Agent Metrics Home Creator Analytics Team Analytics Izzy AI …" at bounding box center [784, 372] width 1568 height 744
click at [1136, 40] on input "mielpops7555@gmail.com" at bounding box center [1177, 43] width 339 height 18
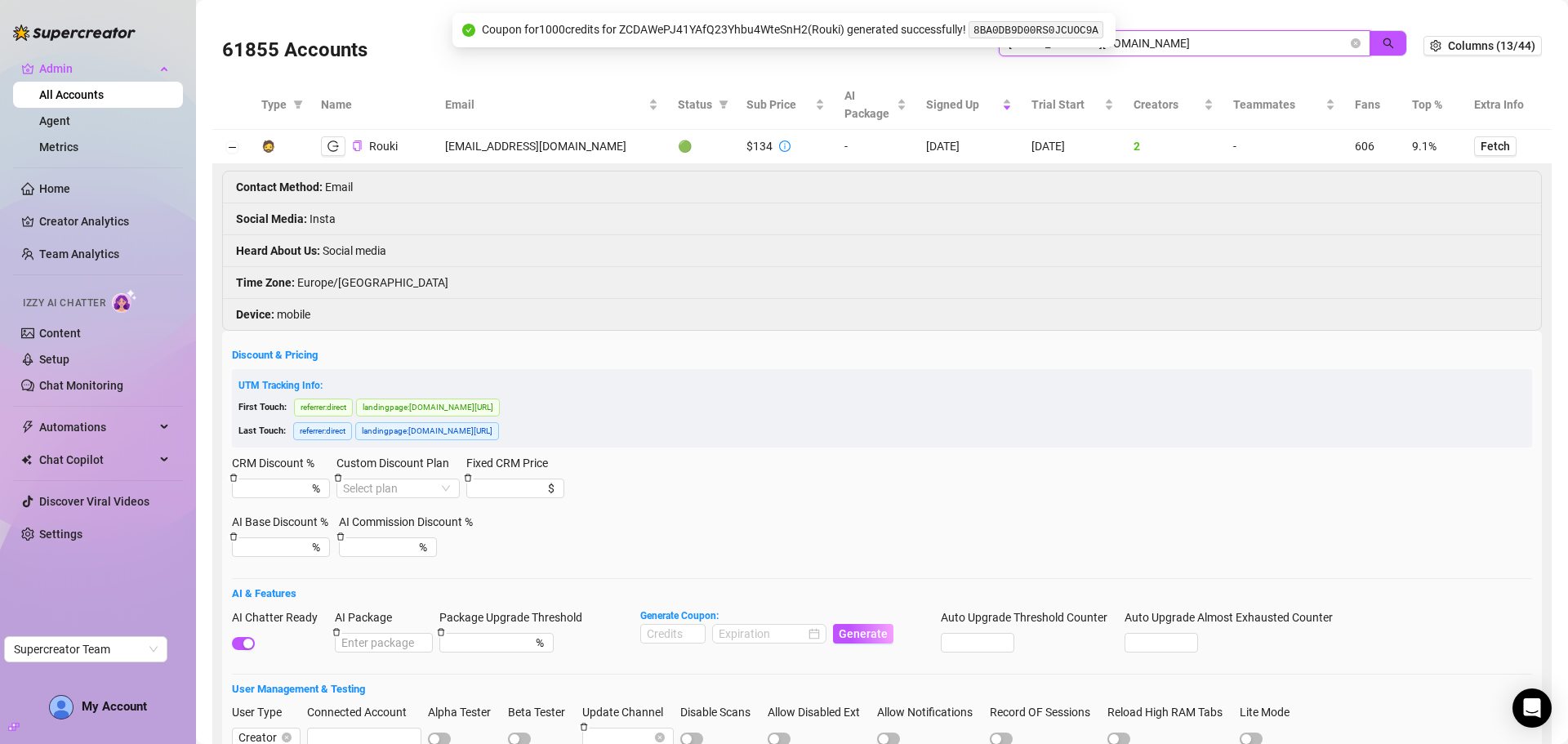
paste input "zeravanygref"
type input "zeravanygref@gmail.com"
click at [1383, 38] on icon "search" at bounding box center [1388, 43] width 12 height 12
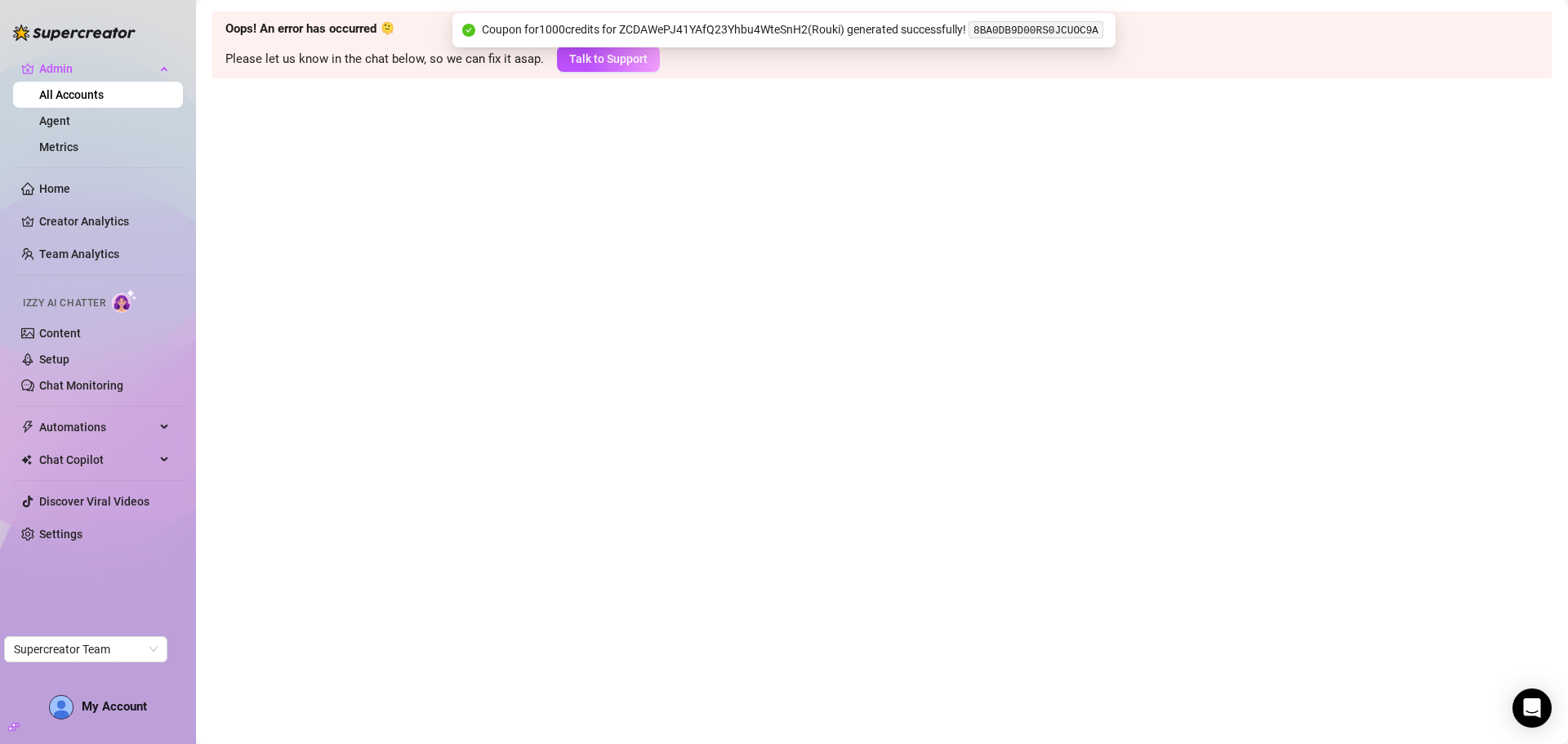
click at [104, 101] on link "All Accounts" at bounding box center [71, 95] width 64 height 13
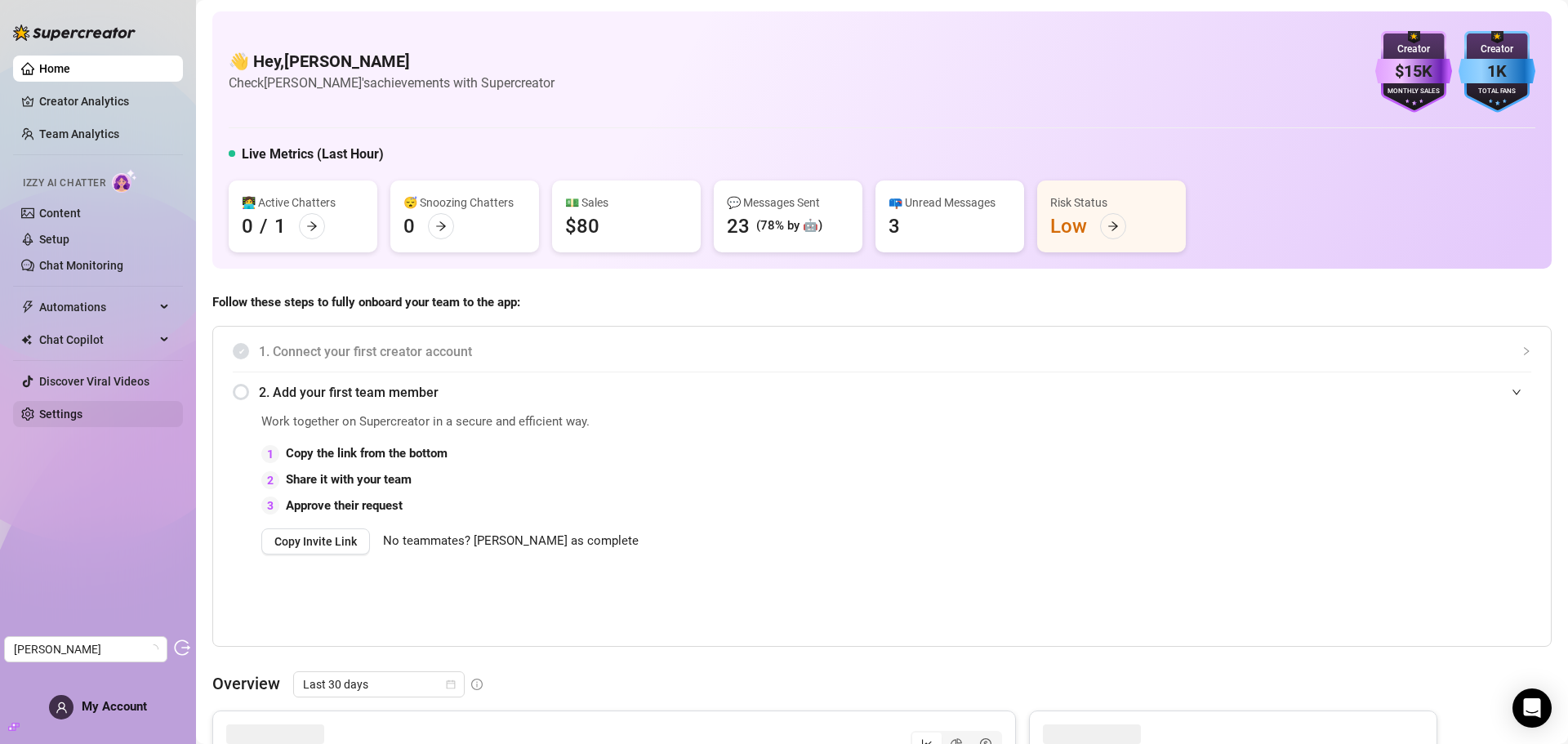
click at [81, 419] on link "Settings" at bounding box center [61, 414] width 43 height 13
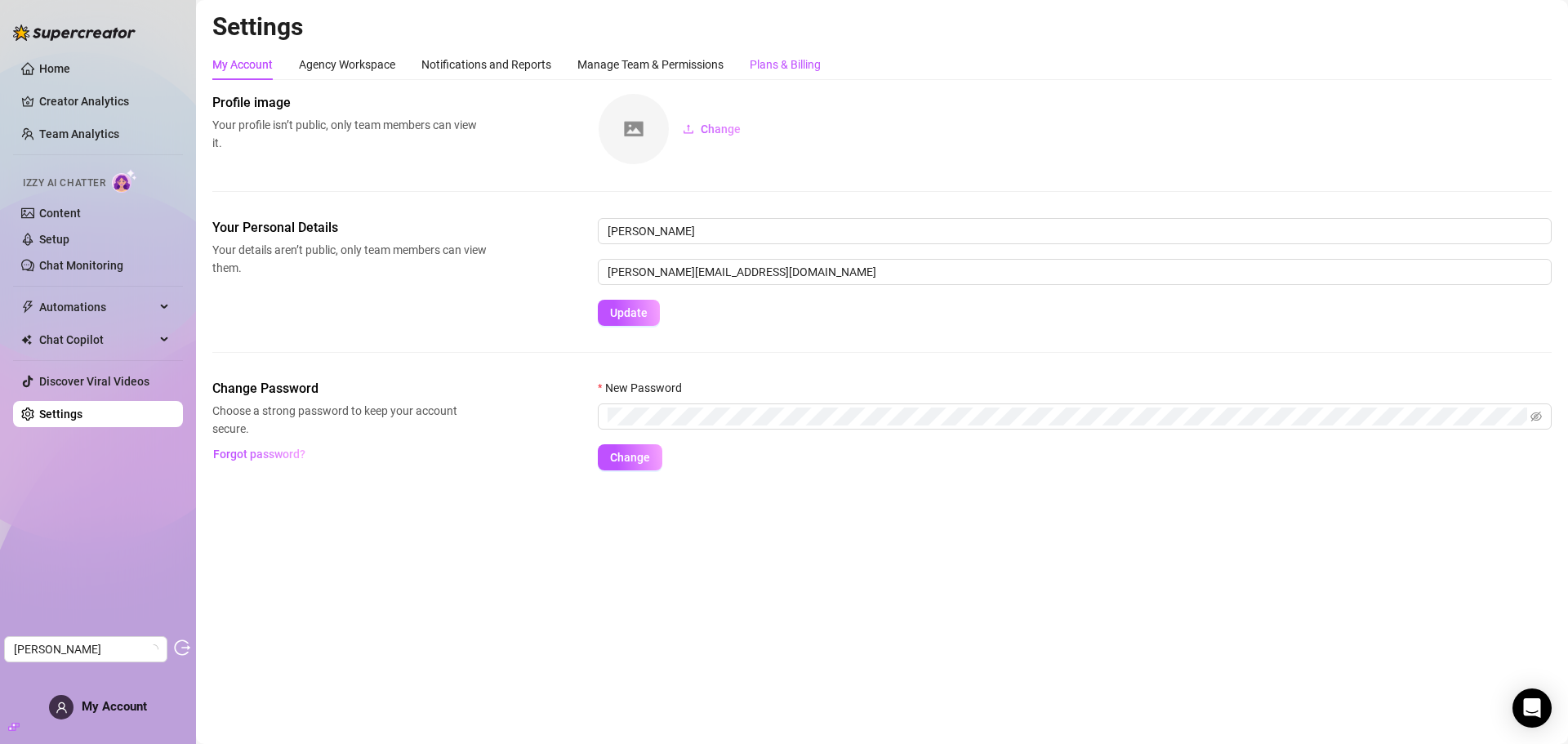
click at [769, 62] on div "Plans & Billing" at bounding box center [785, 64] width 71 height 18
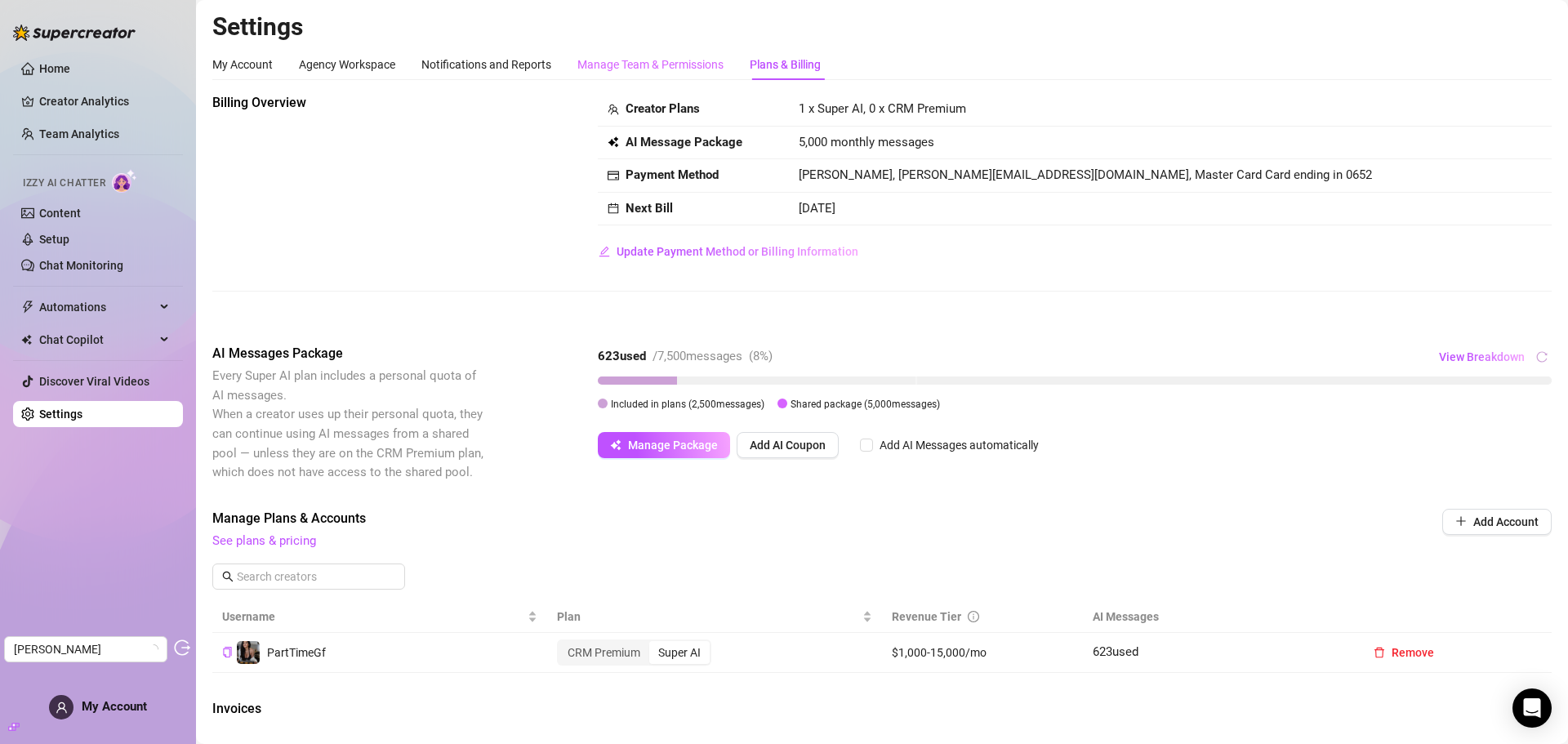
click at [664, 74] on div "Manage Team & Permissions" at bounding box center [650, 64] width 146 height 31
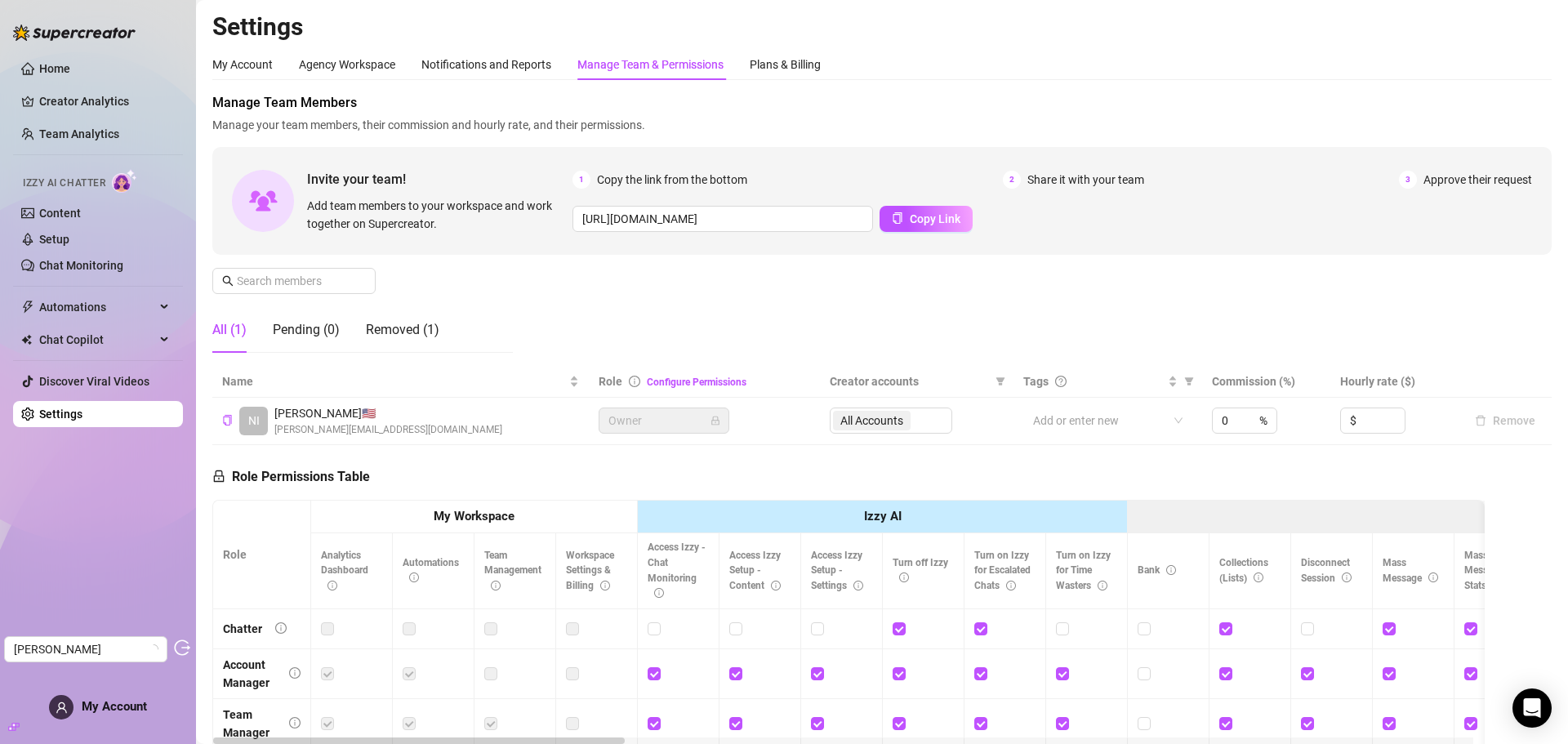
scroll to position [164, 0]
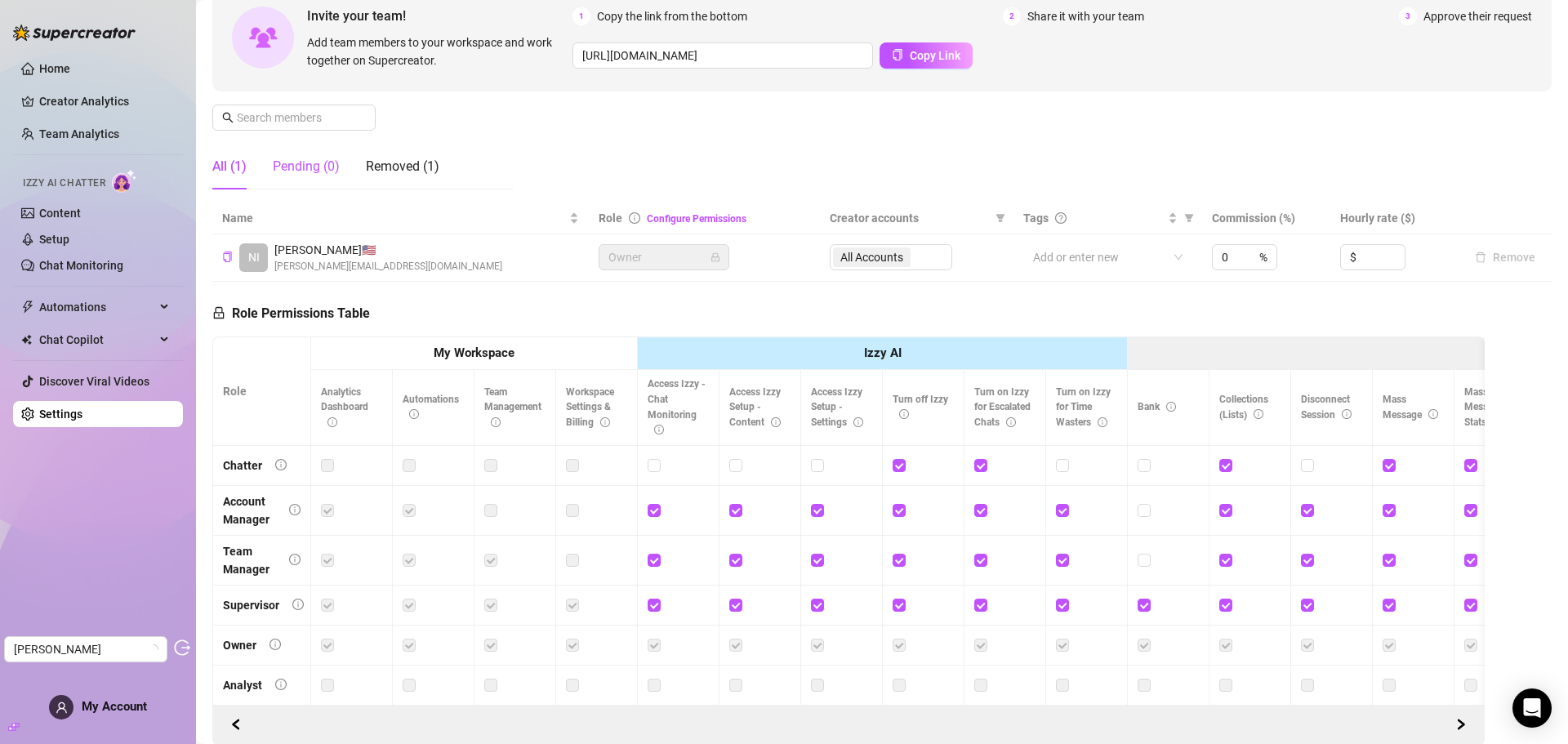
click at [301, 171] on div "Pending (0)" at bounding box center [307, 166] width 67 height 20
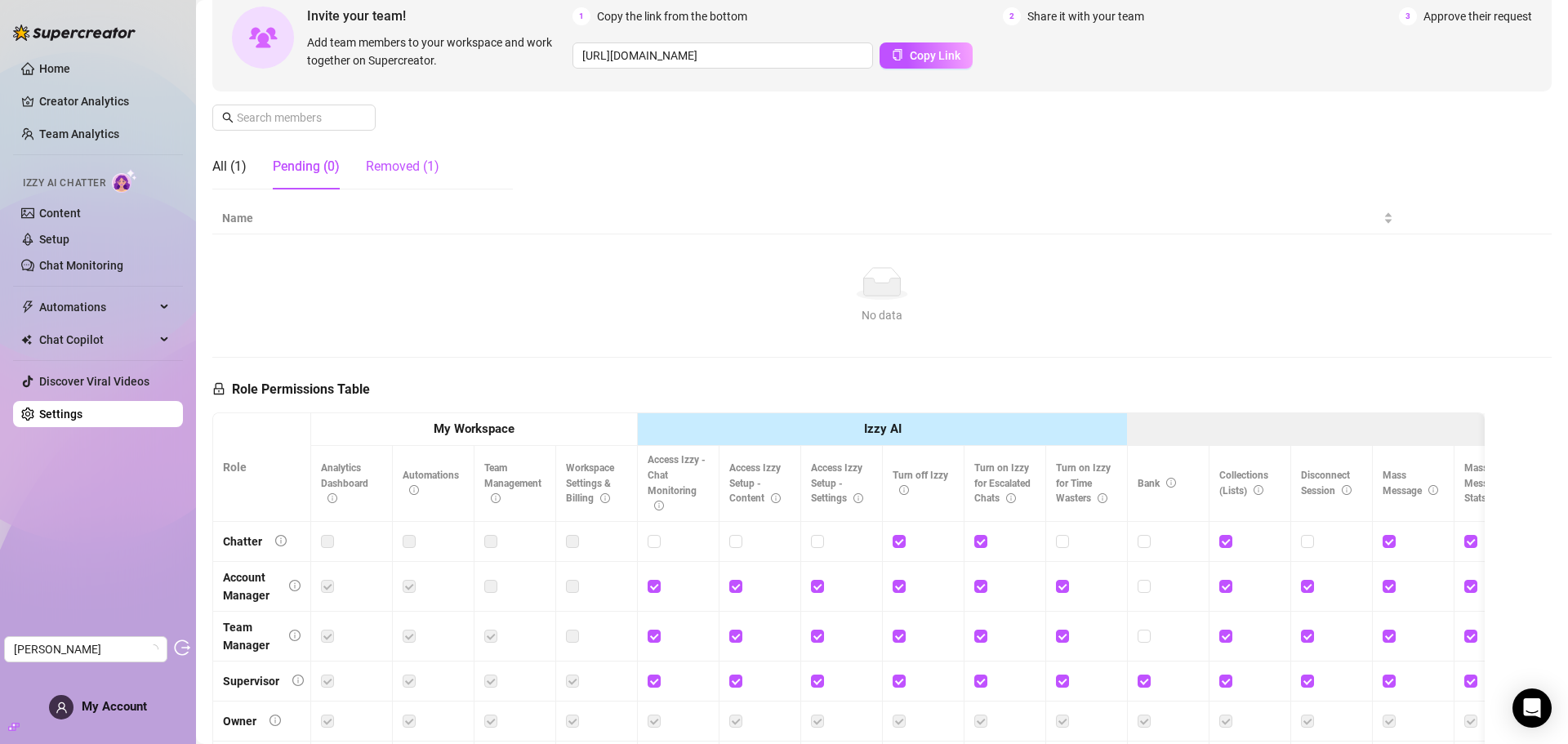
click at [416, 167] on div "Removed (1)" at bounding box center [401, 166] width 73 height 20
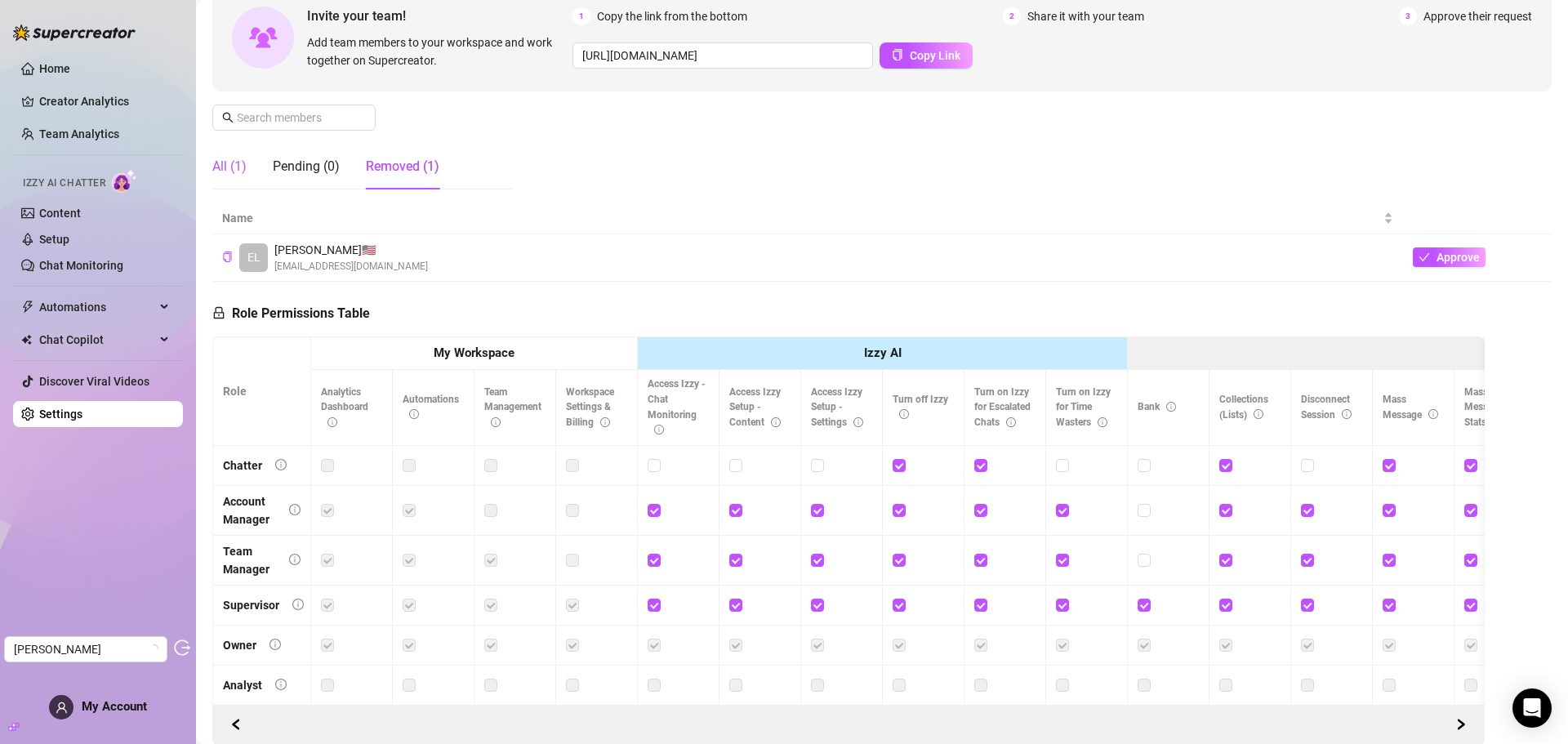
click at [242, 167] on div "All (1)" at bounding box center [230, 166] width 34 height 20
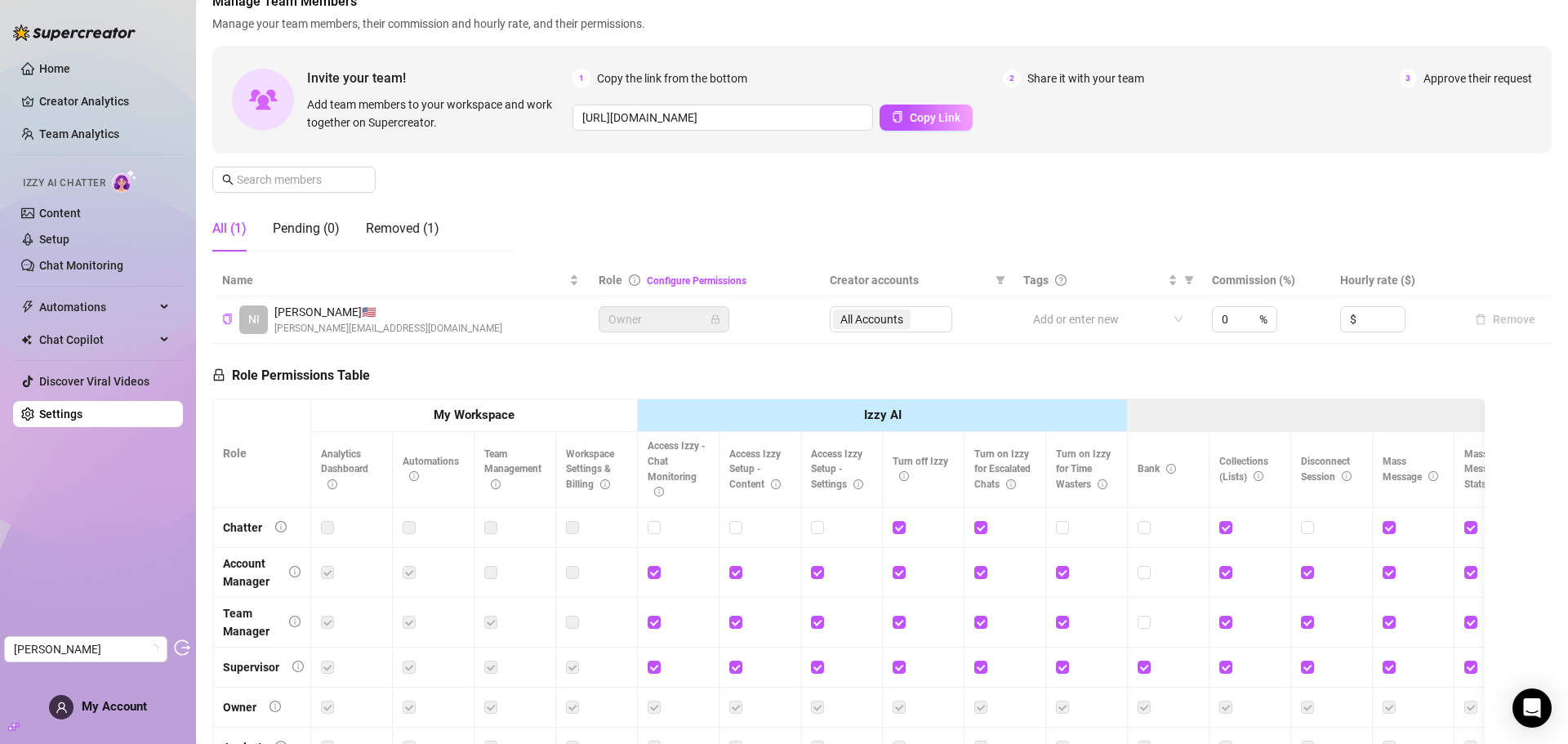
scroll to position [0, 0]
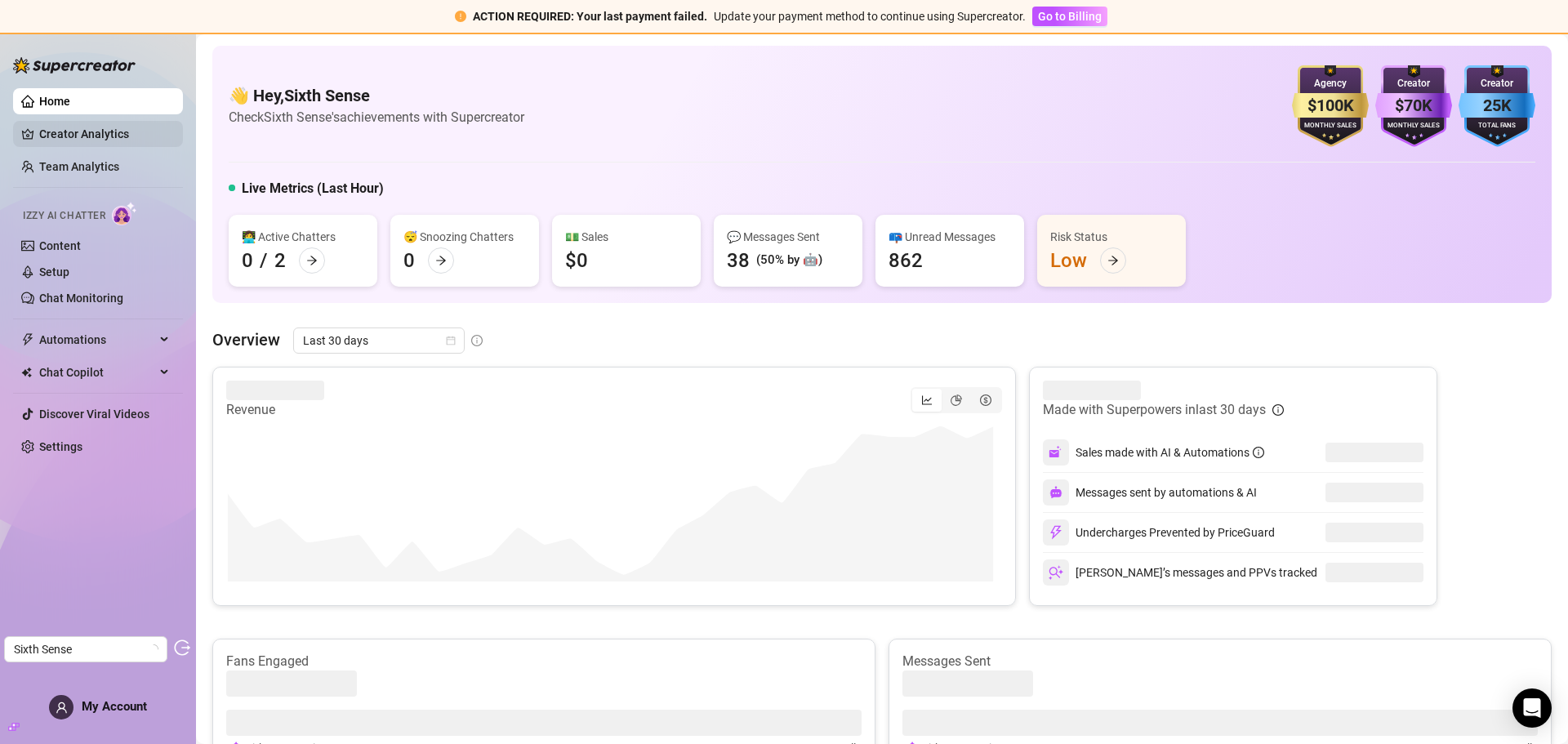
click at [104, 132] on link "Creator Analytics" at bounding box center [104, 134] width 130 height 26
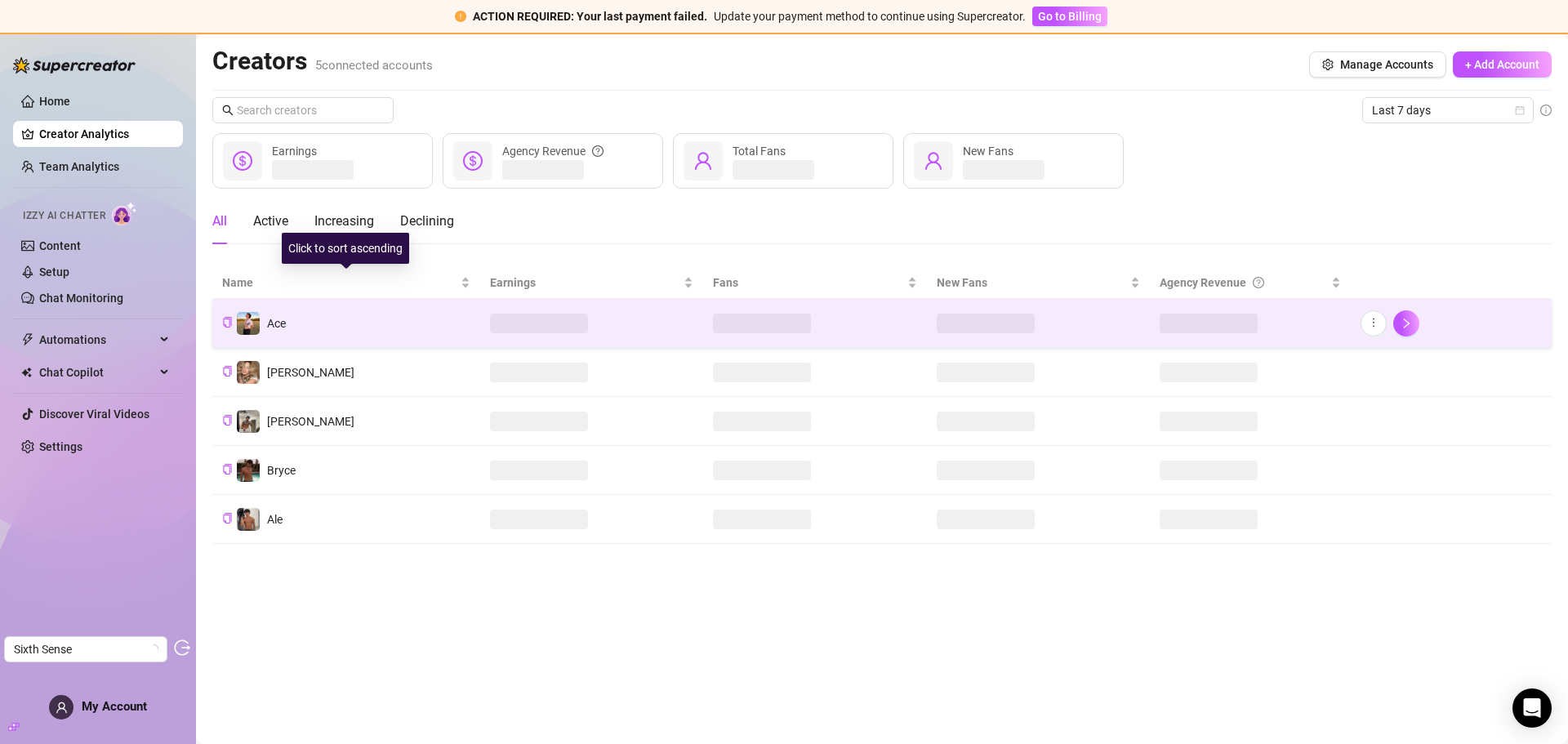
click at [316, 312] on td "Ace" at bounding box center [346, 323] width 268 height 49
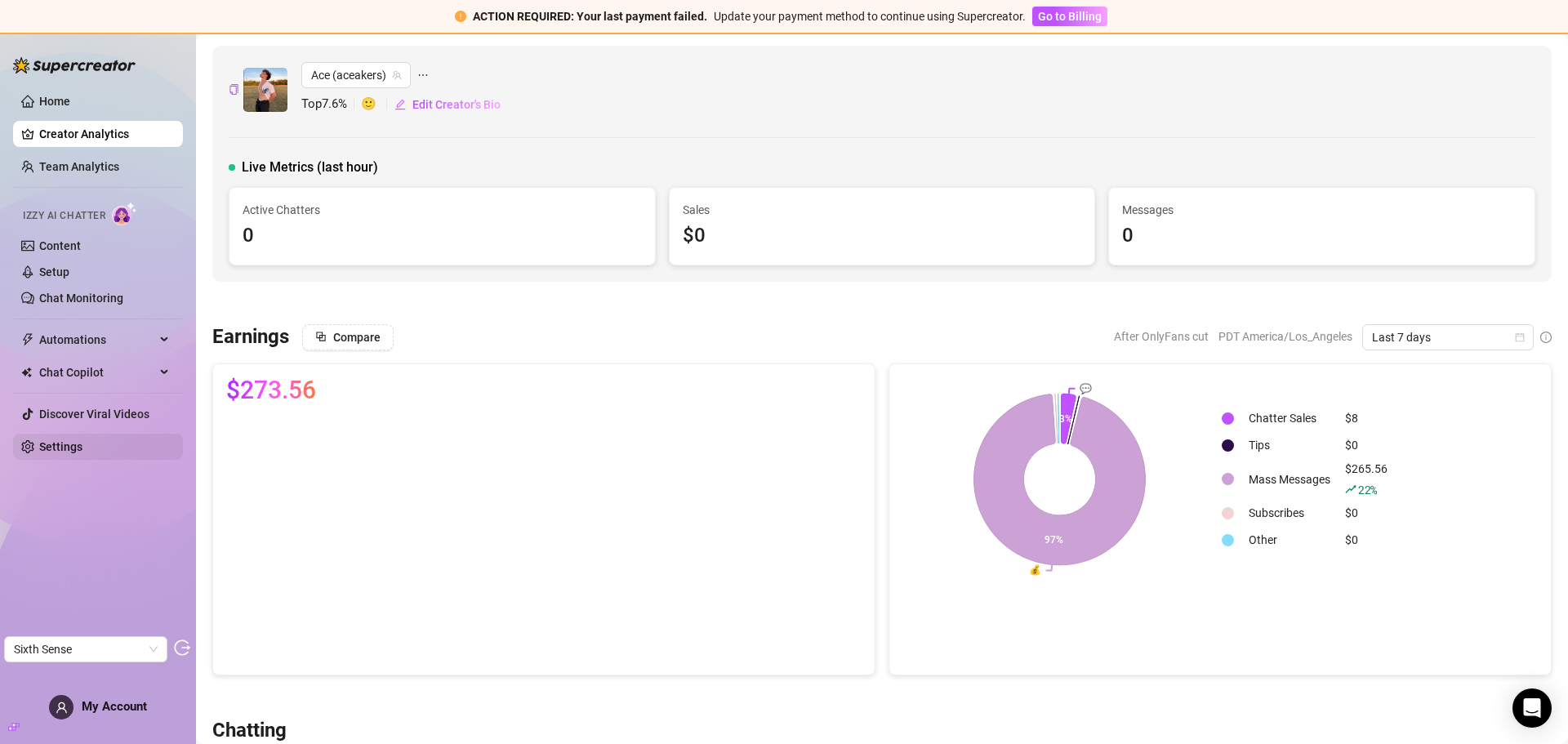
click at [69, 443] on link "Settings" at bounding box center [61, 447] width 43 height 13
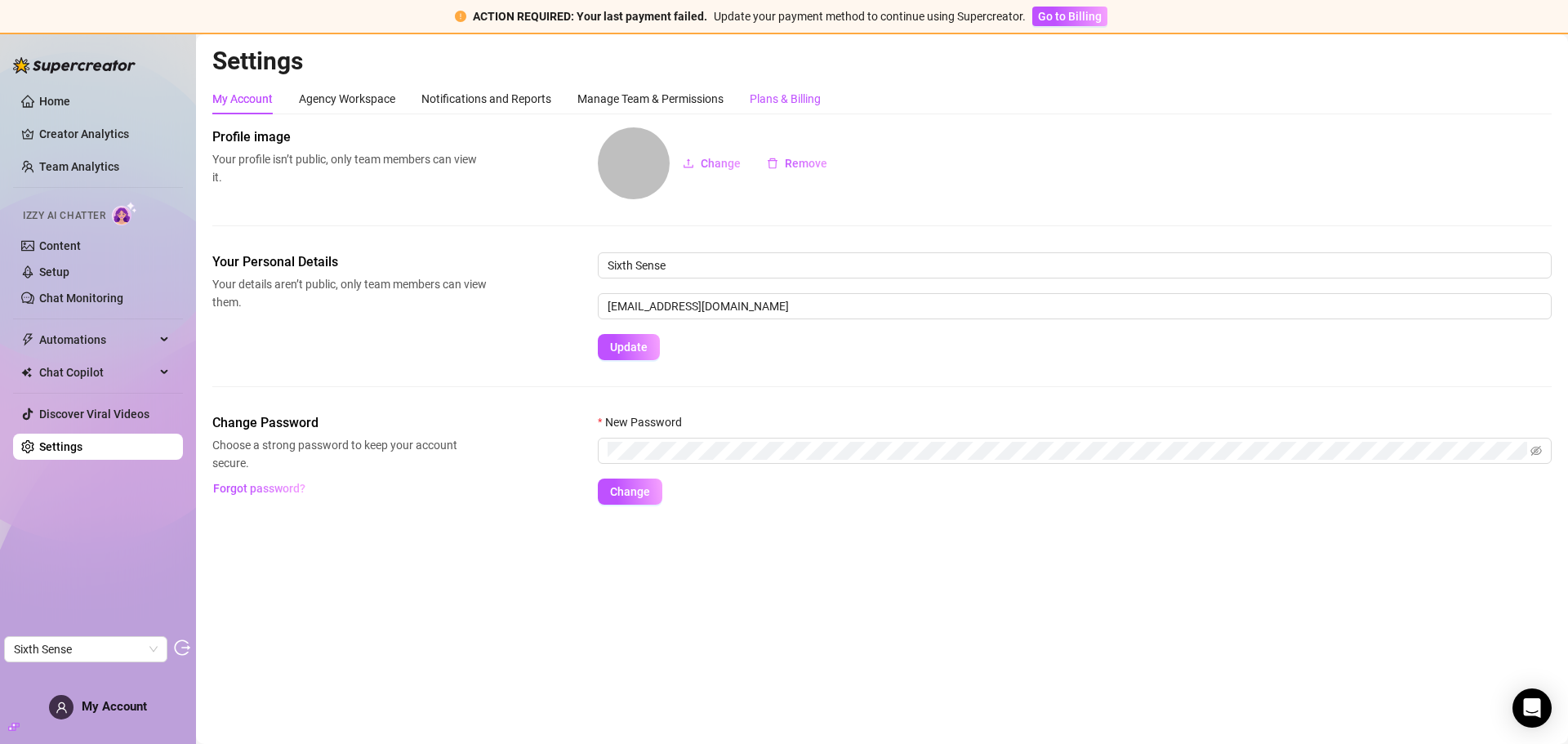
click at [778, 95] on div "Plans & Billing" at bounding box center [785, 99] width 71 height 18
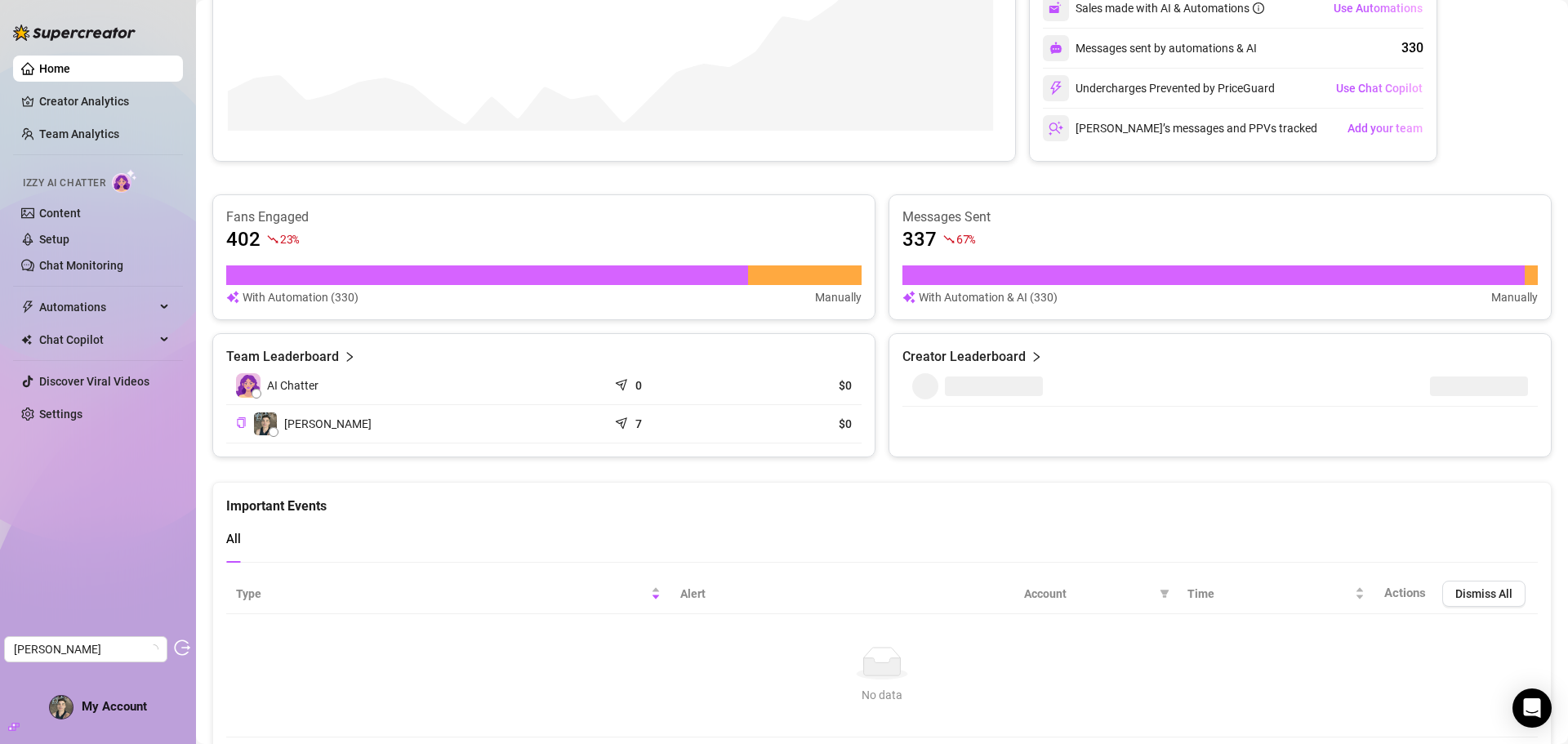
scroll to position [768, 0]
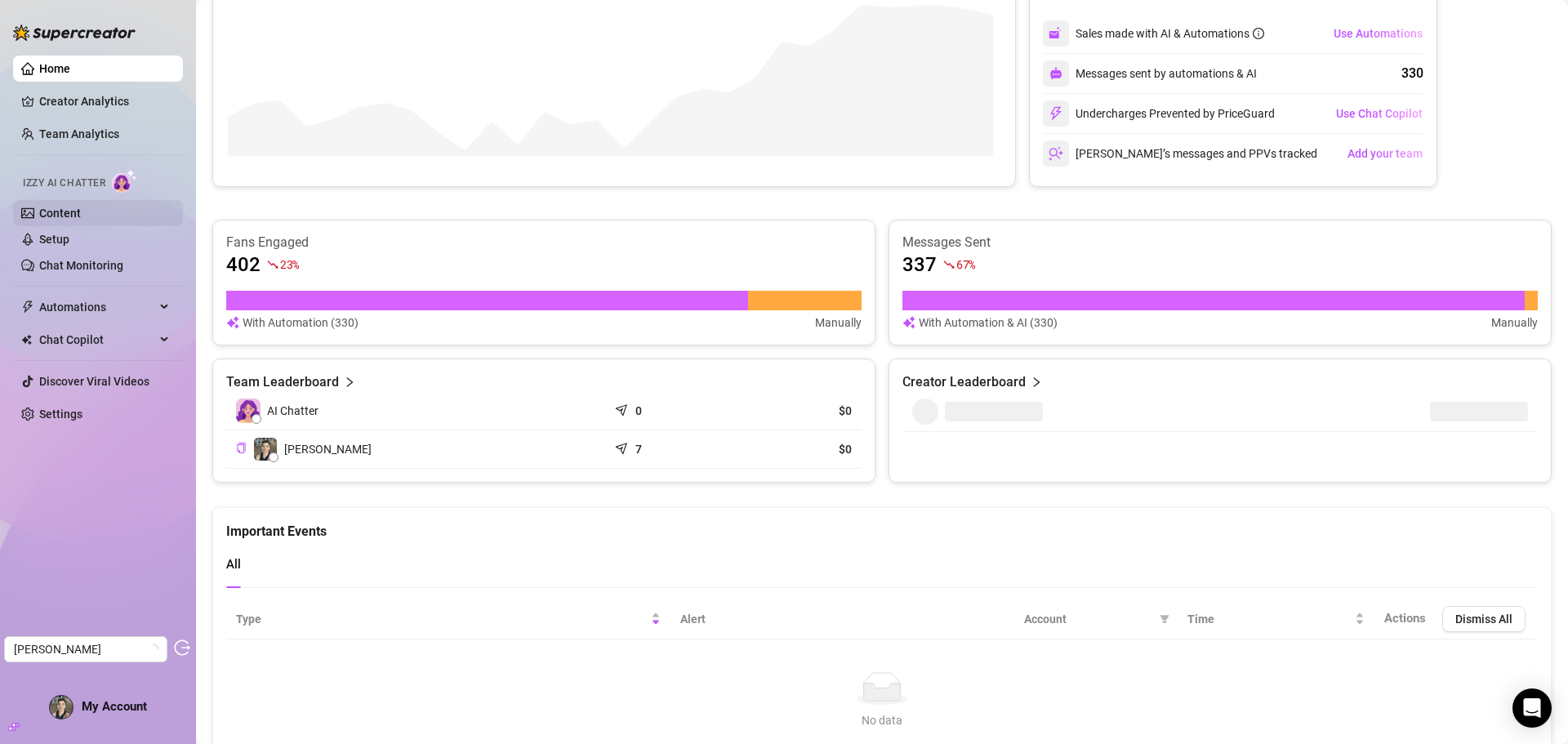
click at [80, 215] on link "Content" at bounding box center [60, 212] width 42 height 13
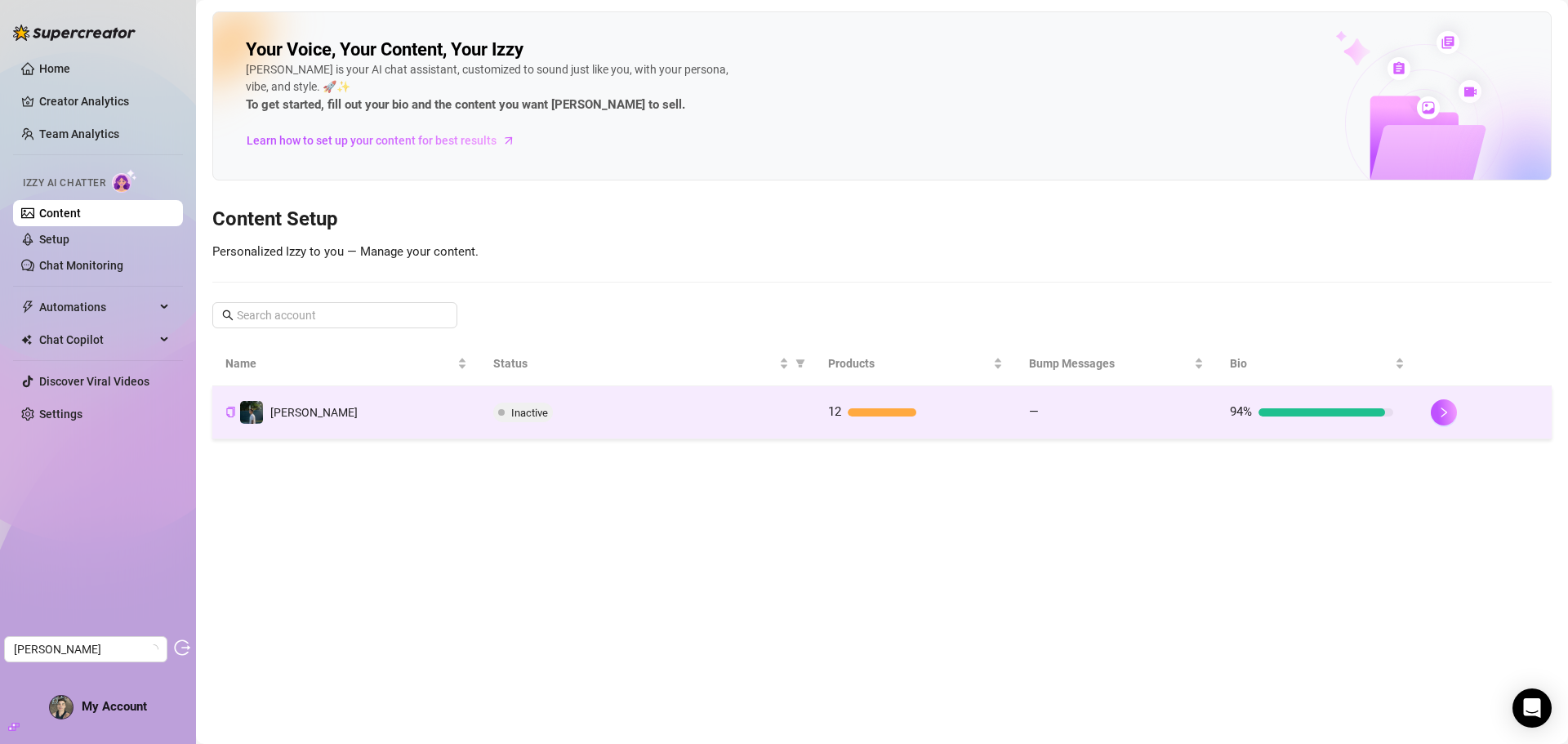
click at [751, 410] on div "Inactive" at bounding box center [647, 412] width 308 height 20
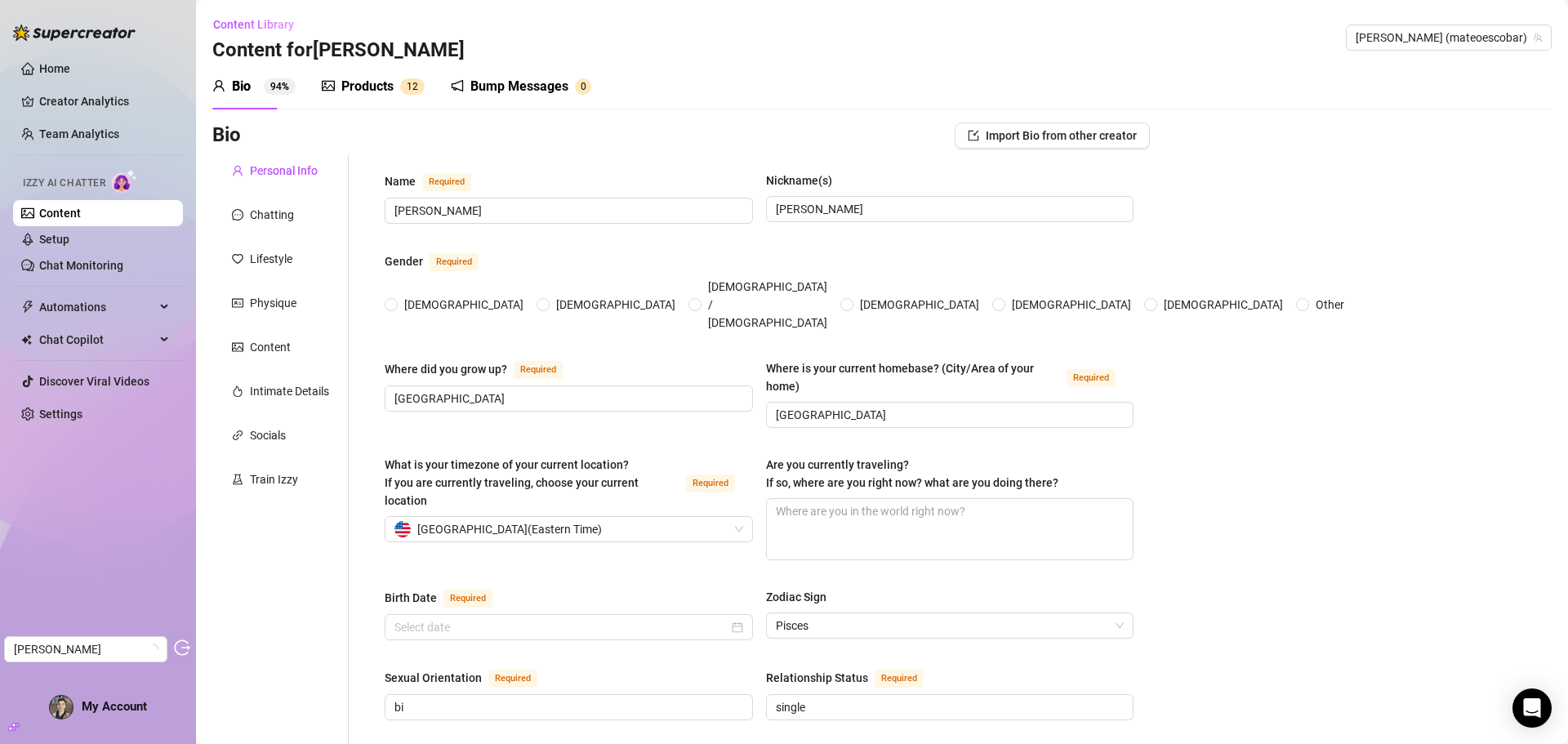
radio input "true"
type input "[DATE]"
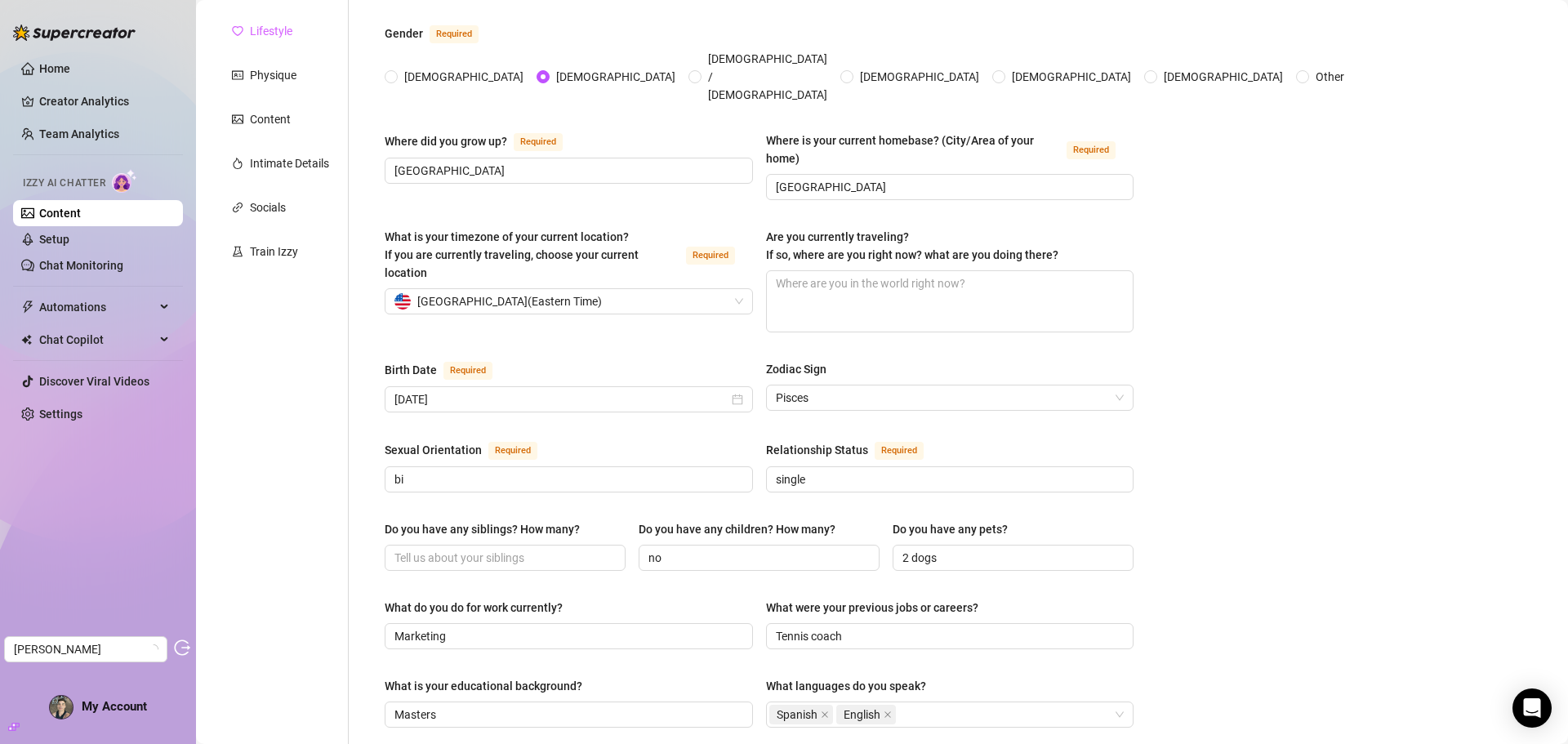
scroll to position [74, 0]
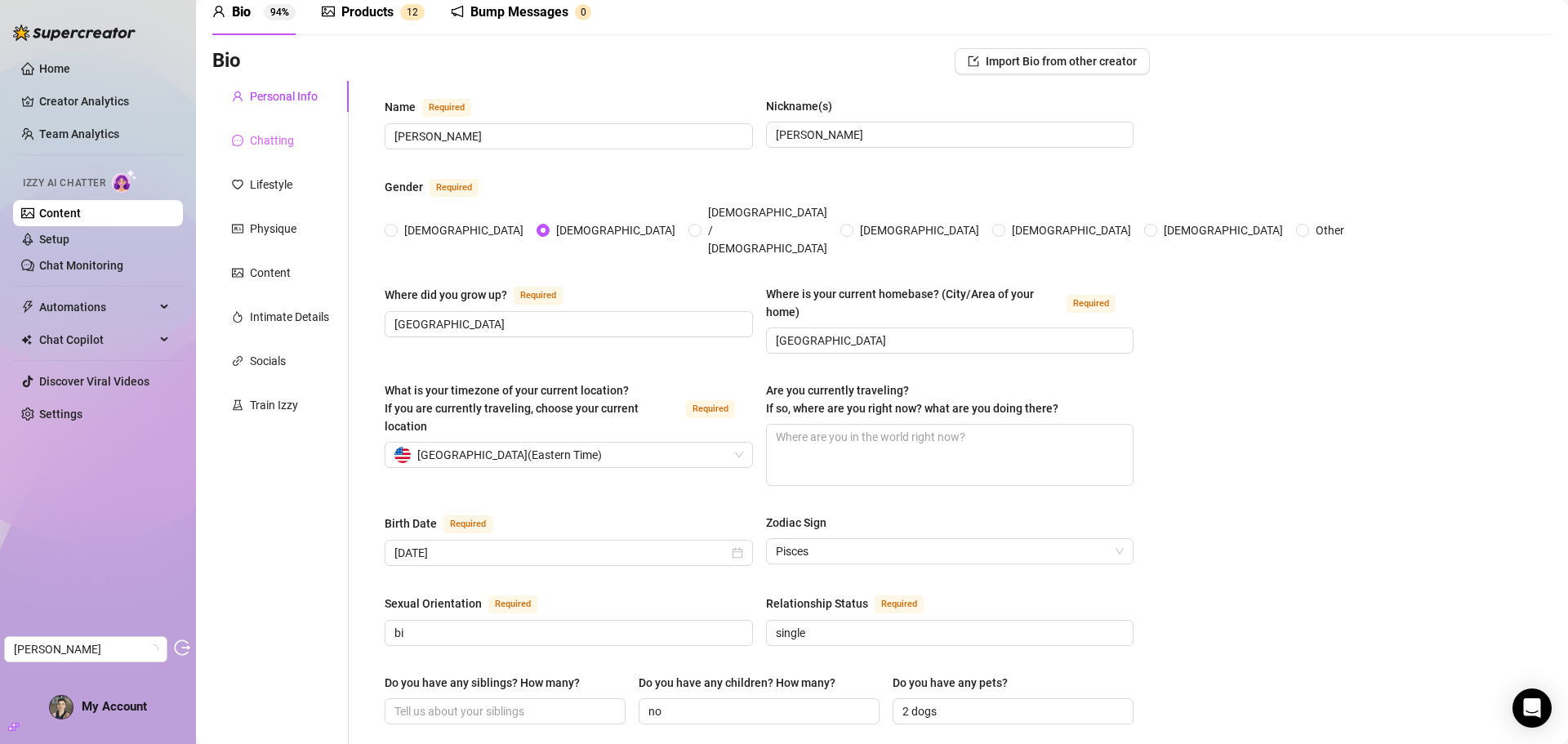
click at [294, 143] on div "Chatting" at bounding box center [280, 140] width 137 height 31
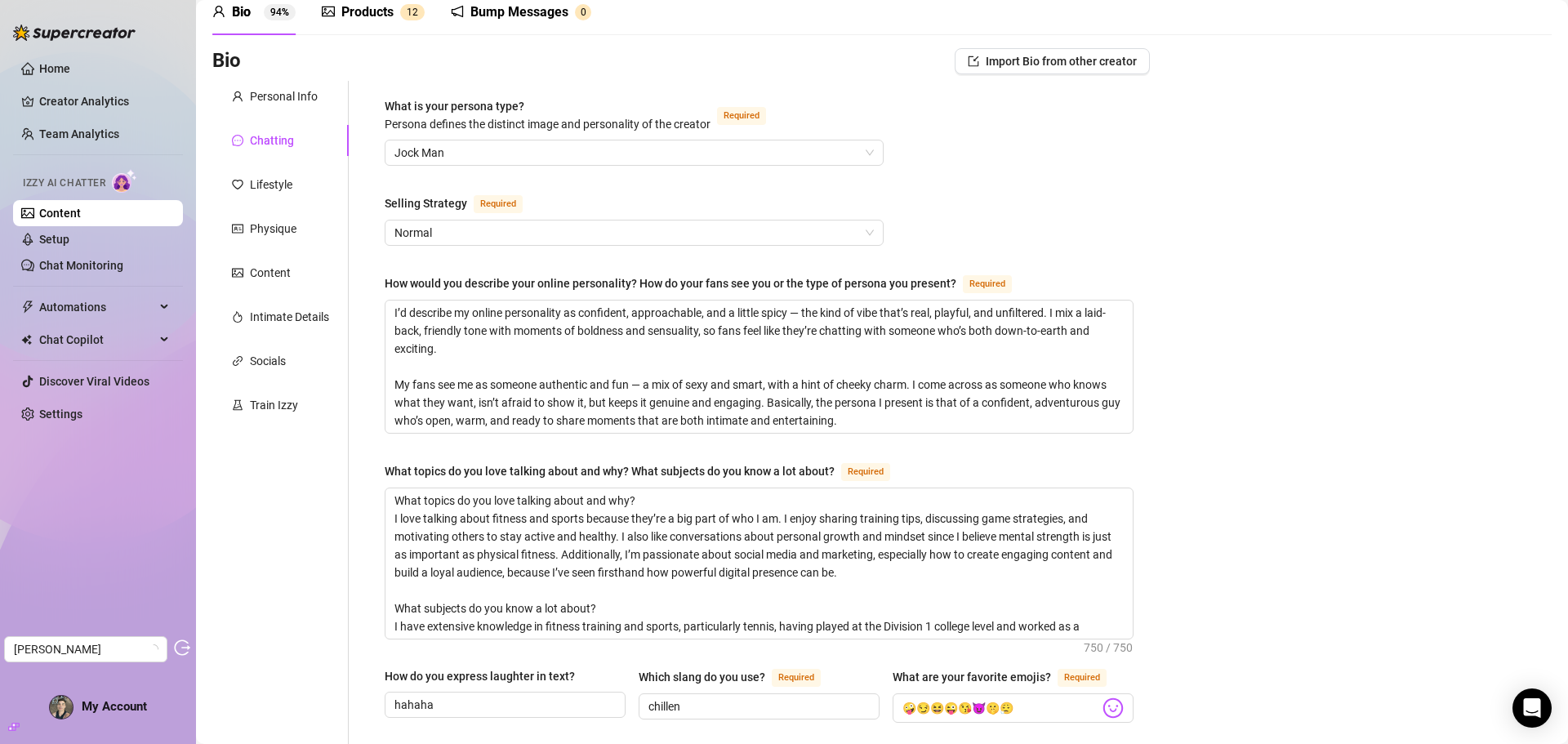
click at [364, 20] on div "Products" at bounding box center [367, 13] width 52 height 20
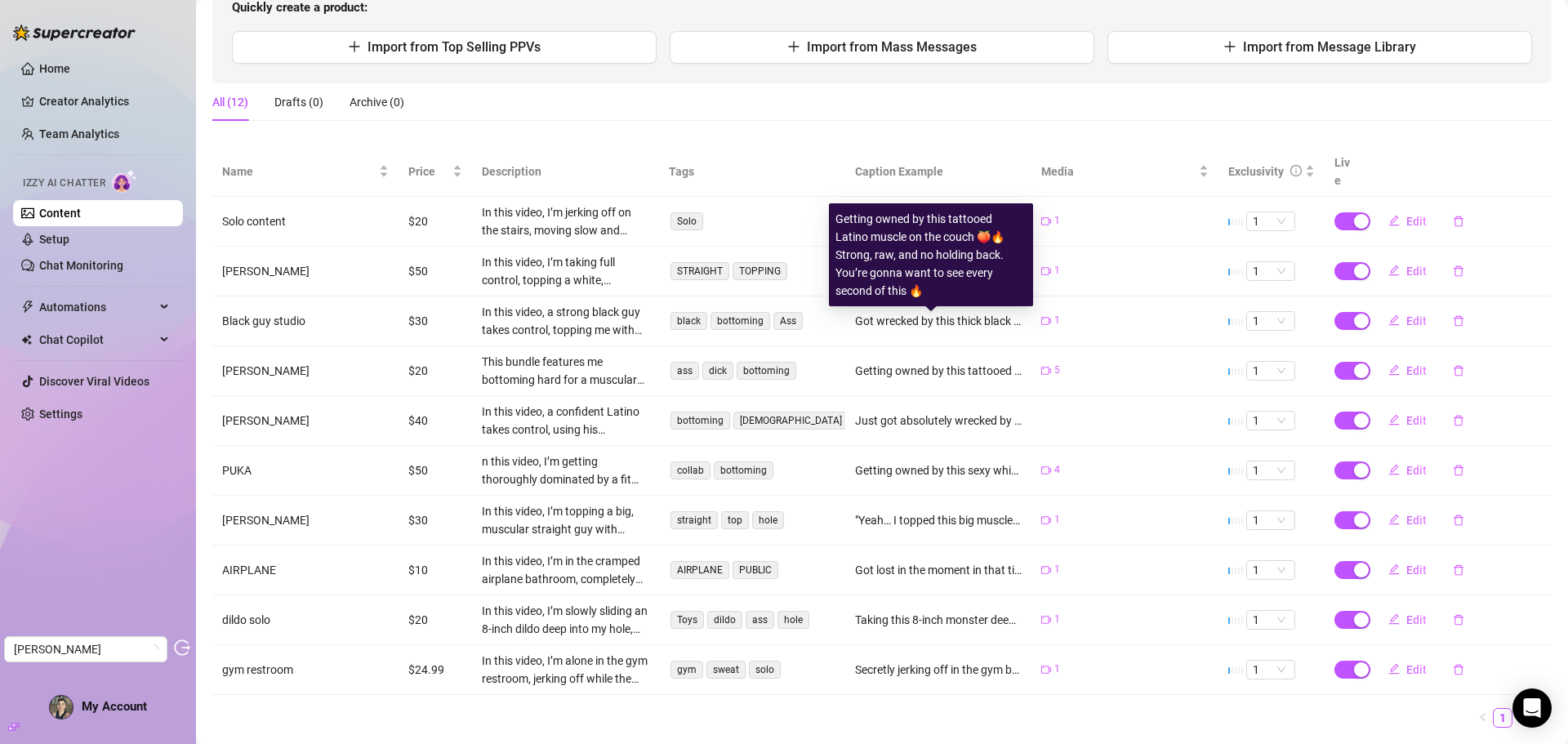
scroll to position [217, 0]
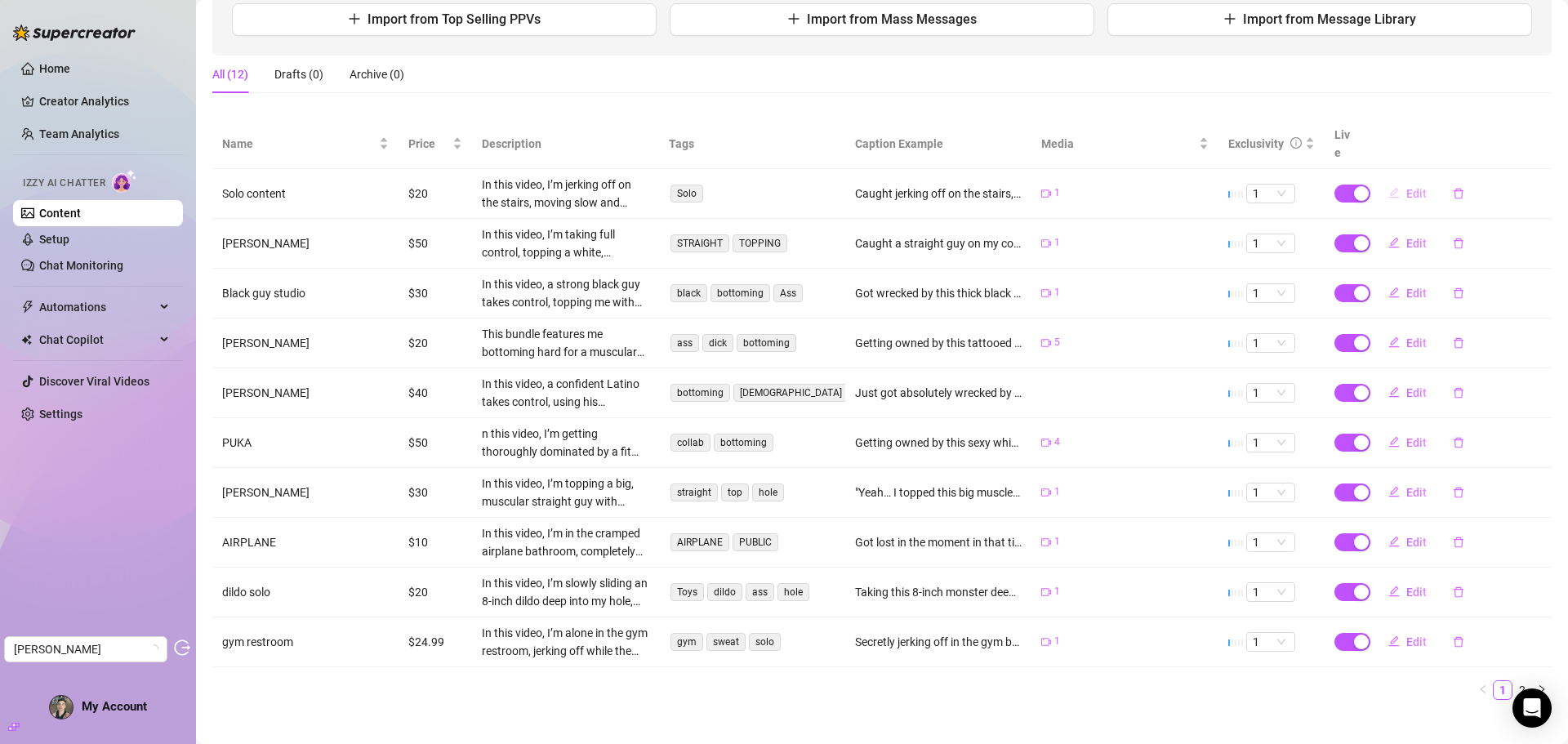
click at [1406, 187] on span "Edit" at bounding box center [1416, 193] width 21 height 13
type textarea "Caught jerking off on the stairs, dripping and desperate 🔥 Can’t help but keep …"
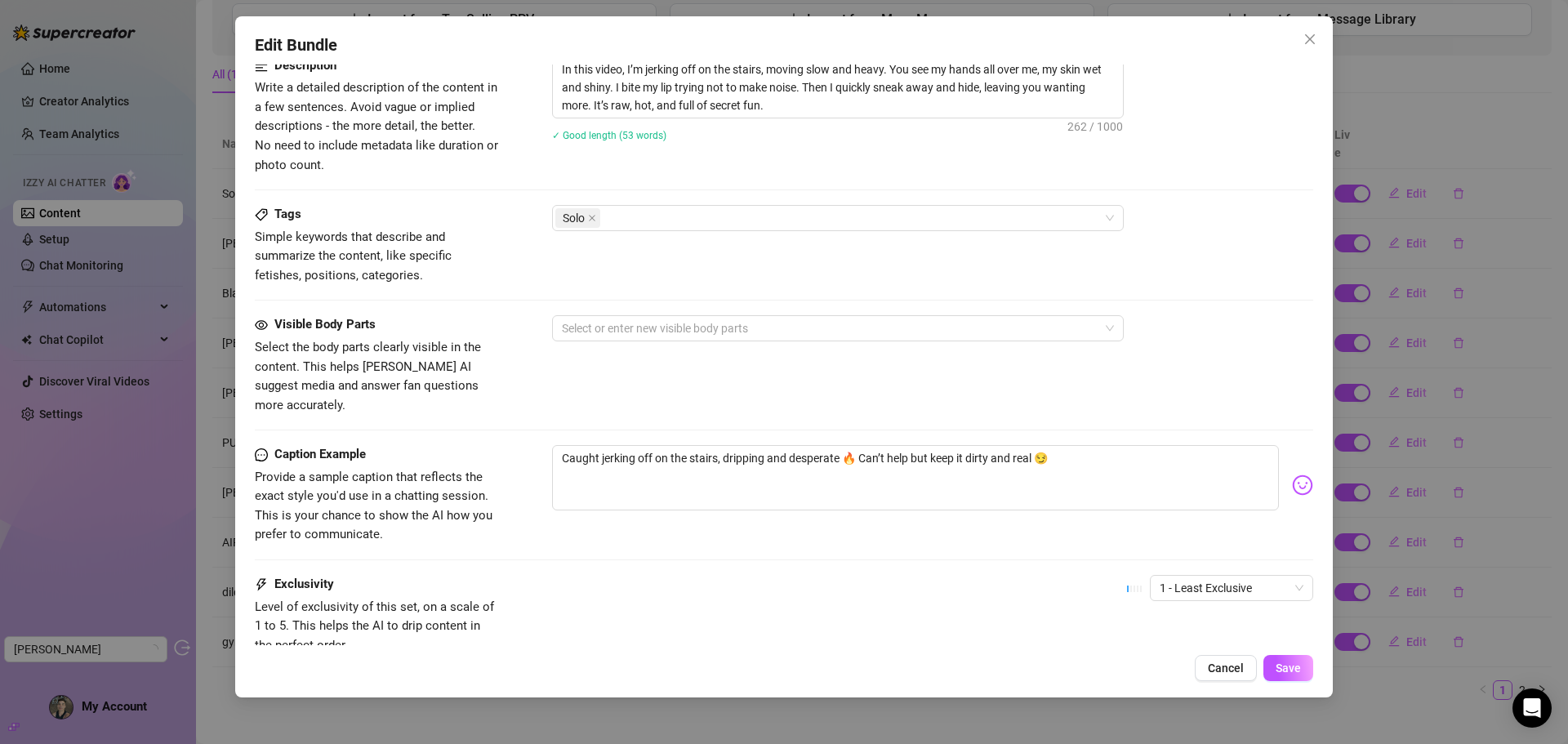
scroll to position [791, 0]
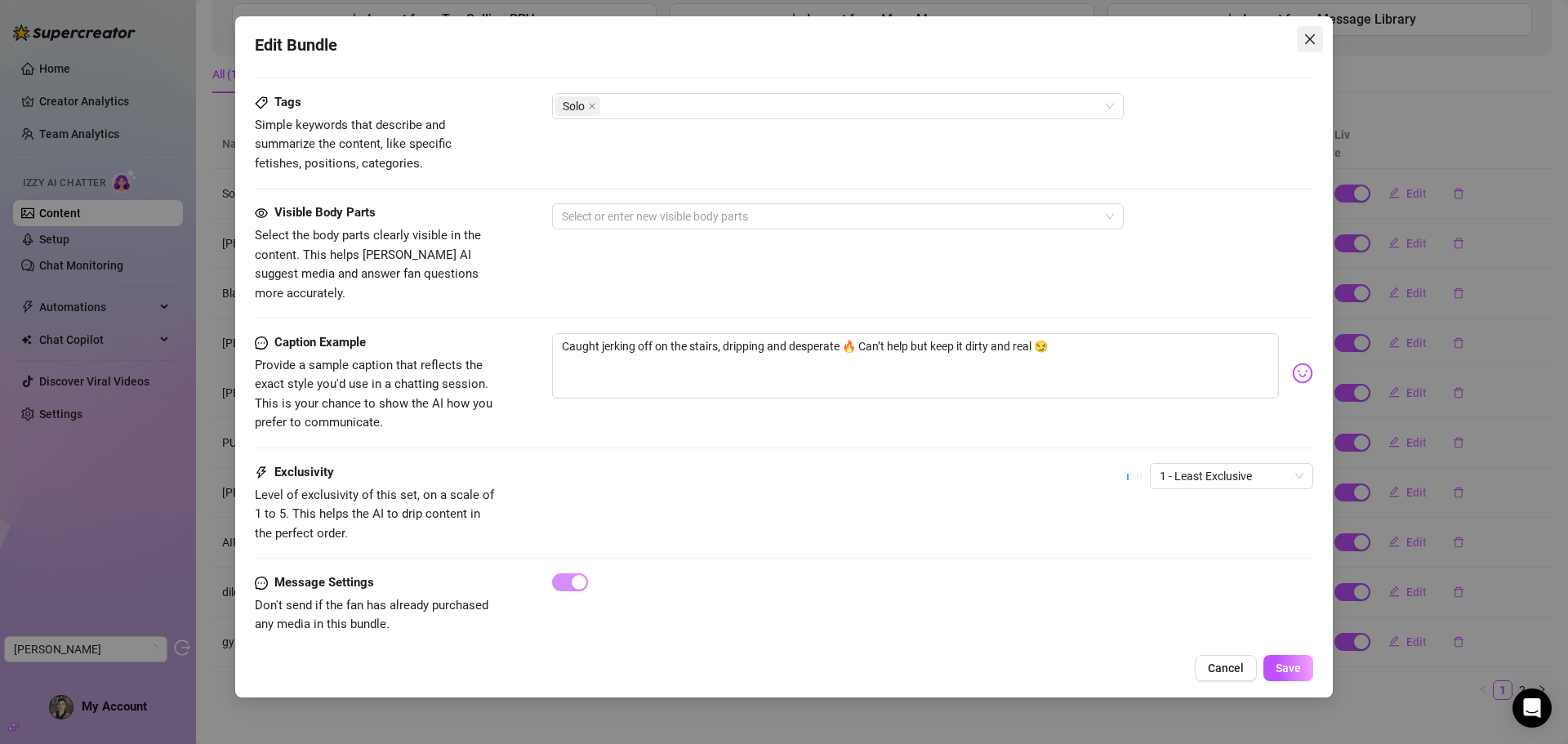
click at [1307, 38] on icon "close" at bounding box center [1309, 39] width 13 height 13
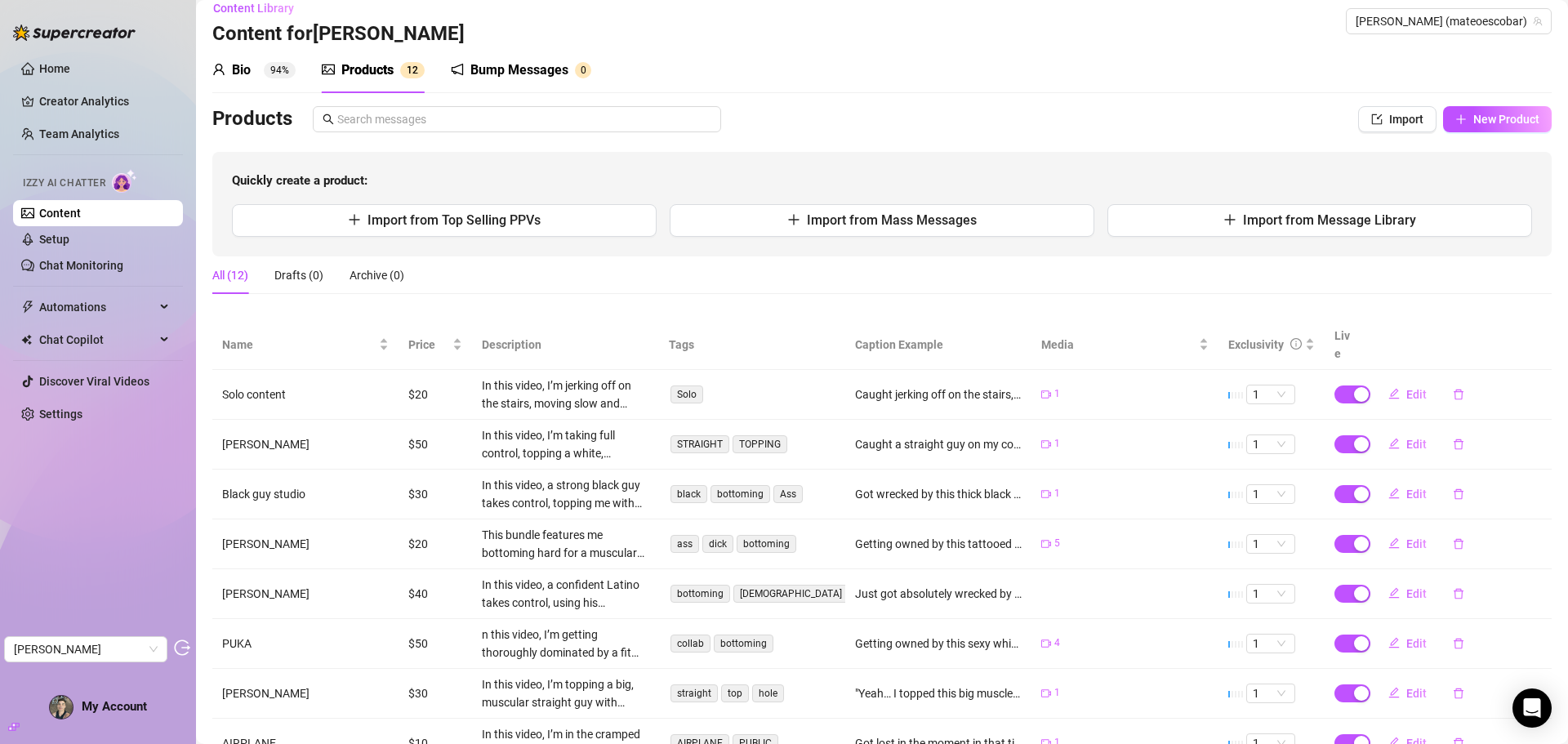
scroll to position [0, 0]
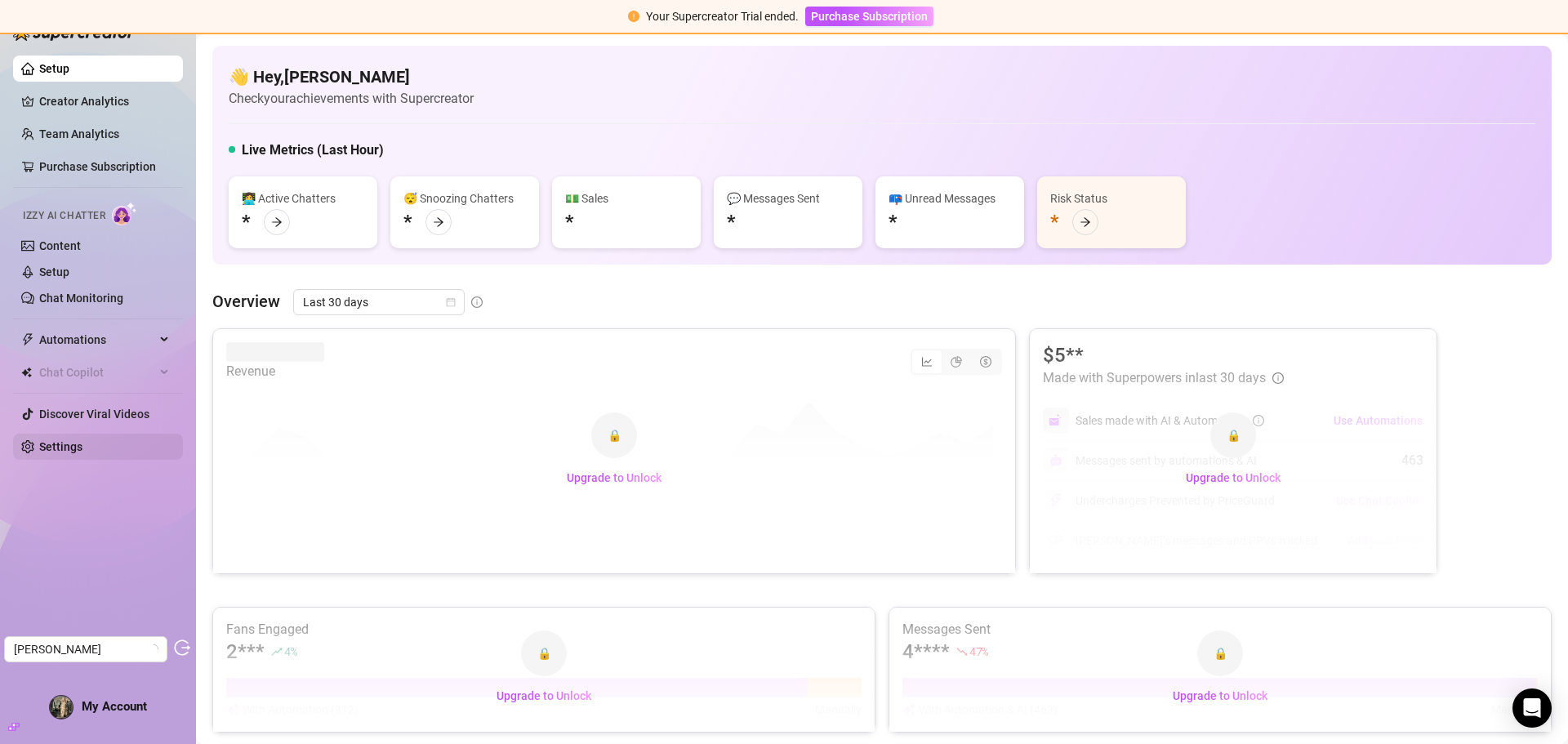
click at [60, 449] on link "Settings" at bounding box center [61, 447] width 43 height 13
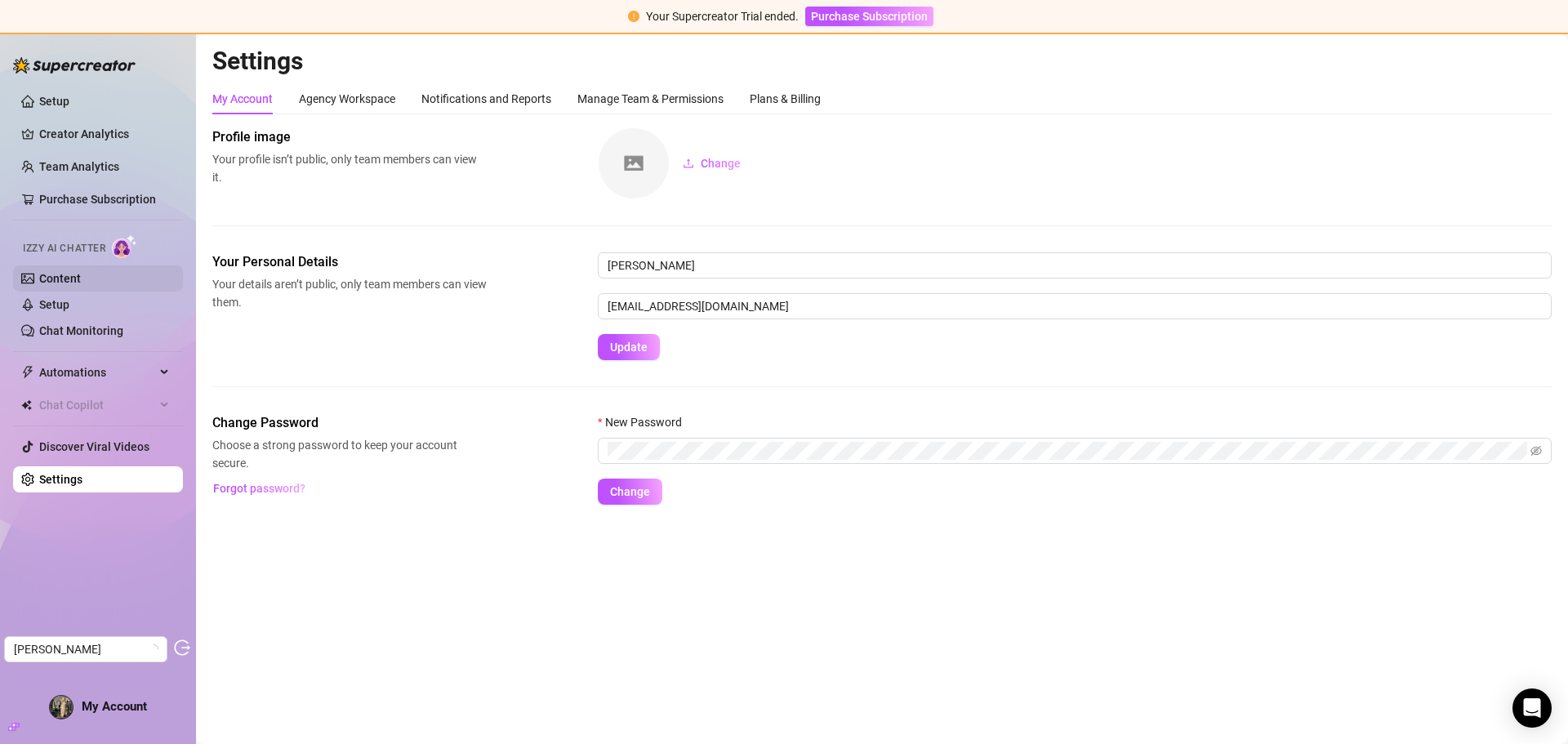
click at [80, 282] on link "Content" at bounding box center [60, 278] width 42 height 13
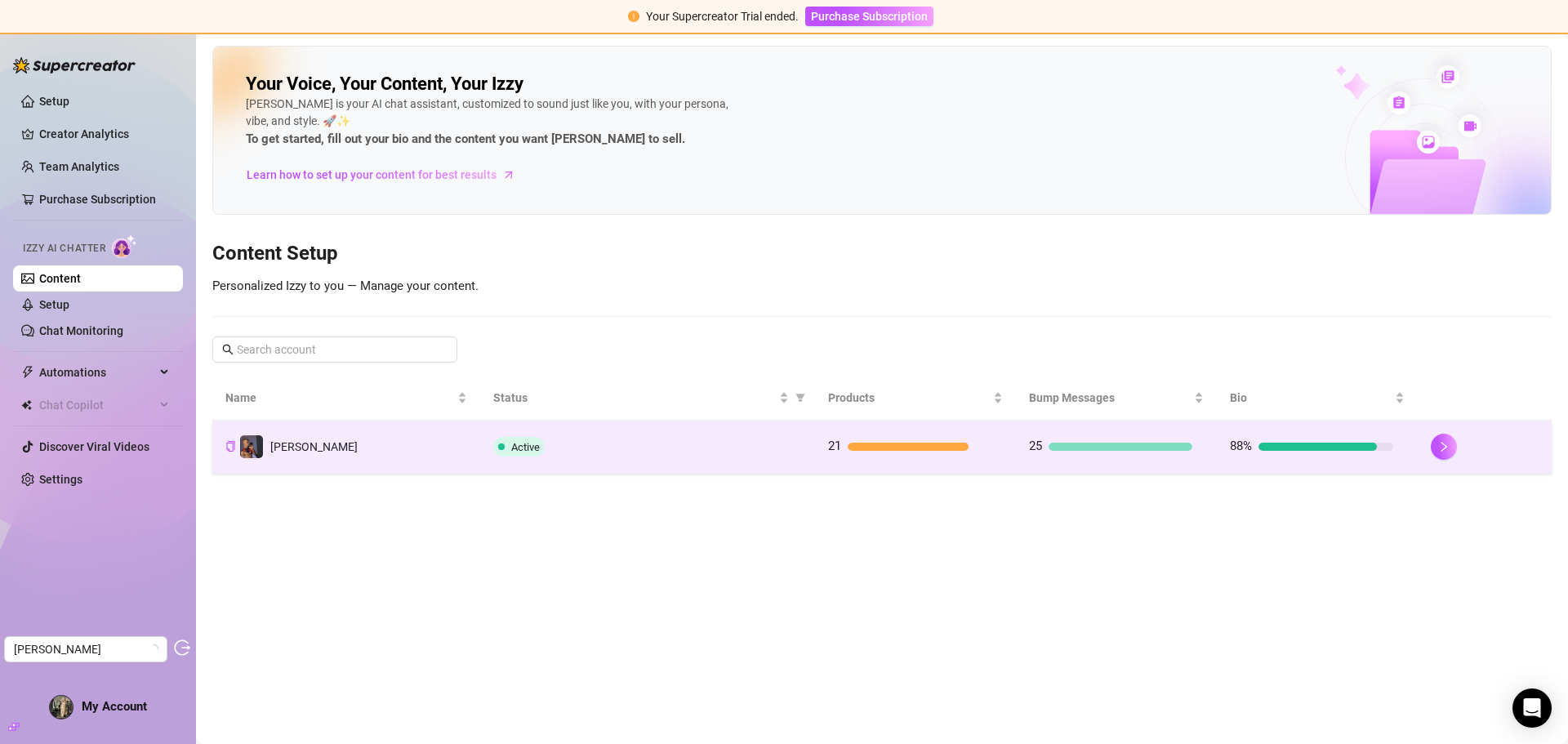
click at [768, 446] on div "Active" at bounding box center [647, 447] width 308 height 20
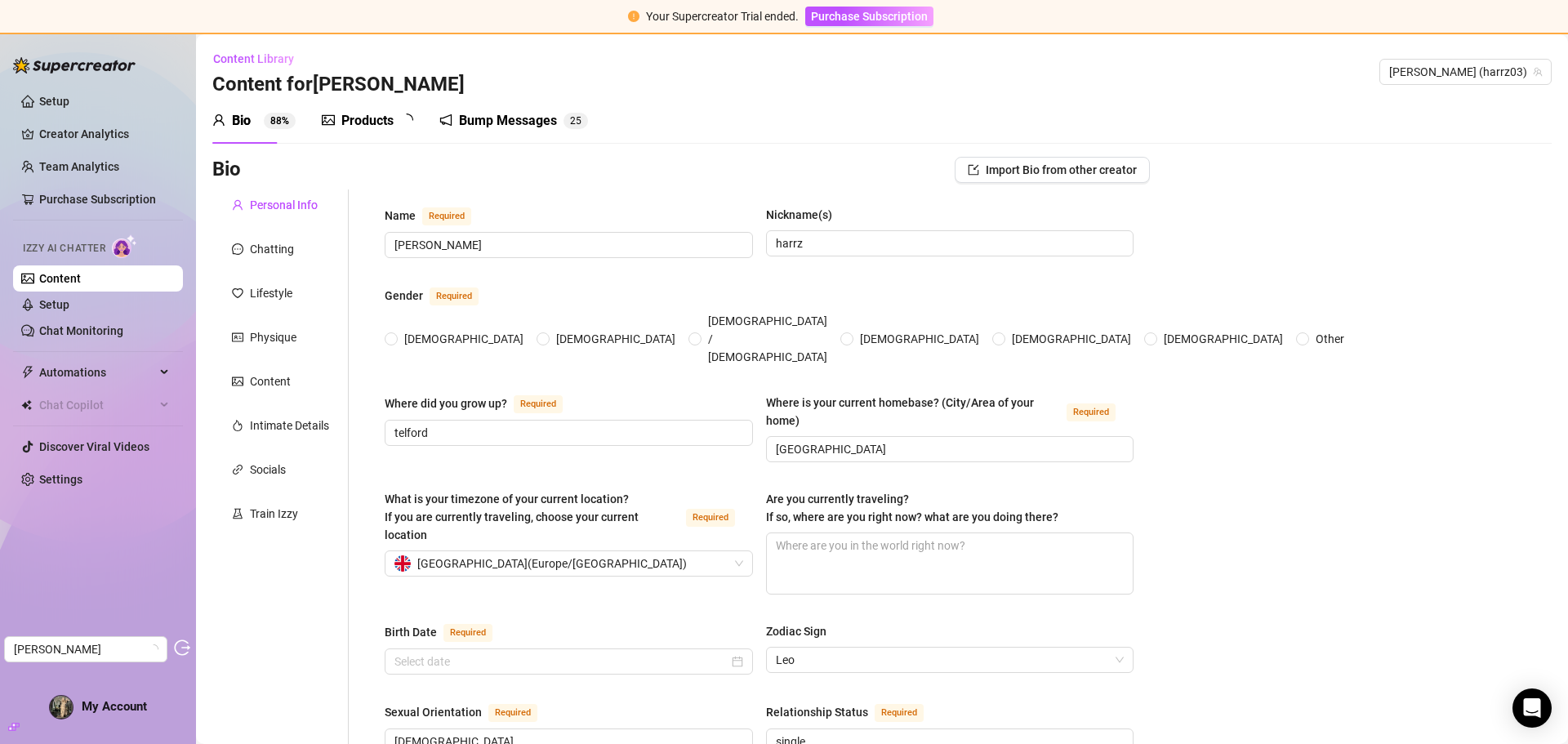
radio input "true"
type input "[DATE]"
click at [364, 125] on div "Products" at bounding box center [367, 121] width 52 height 20
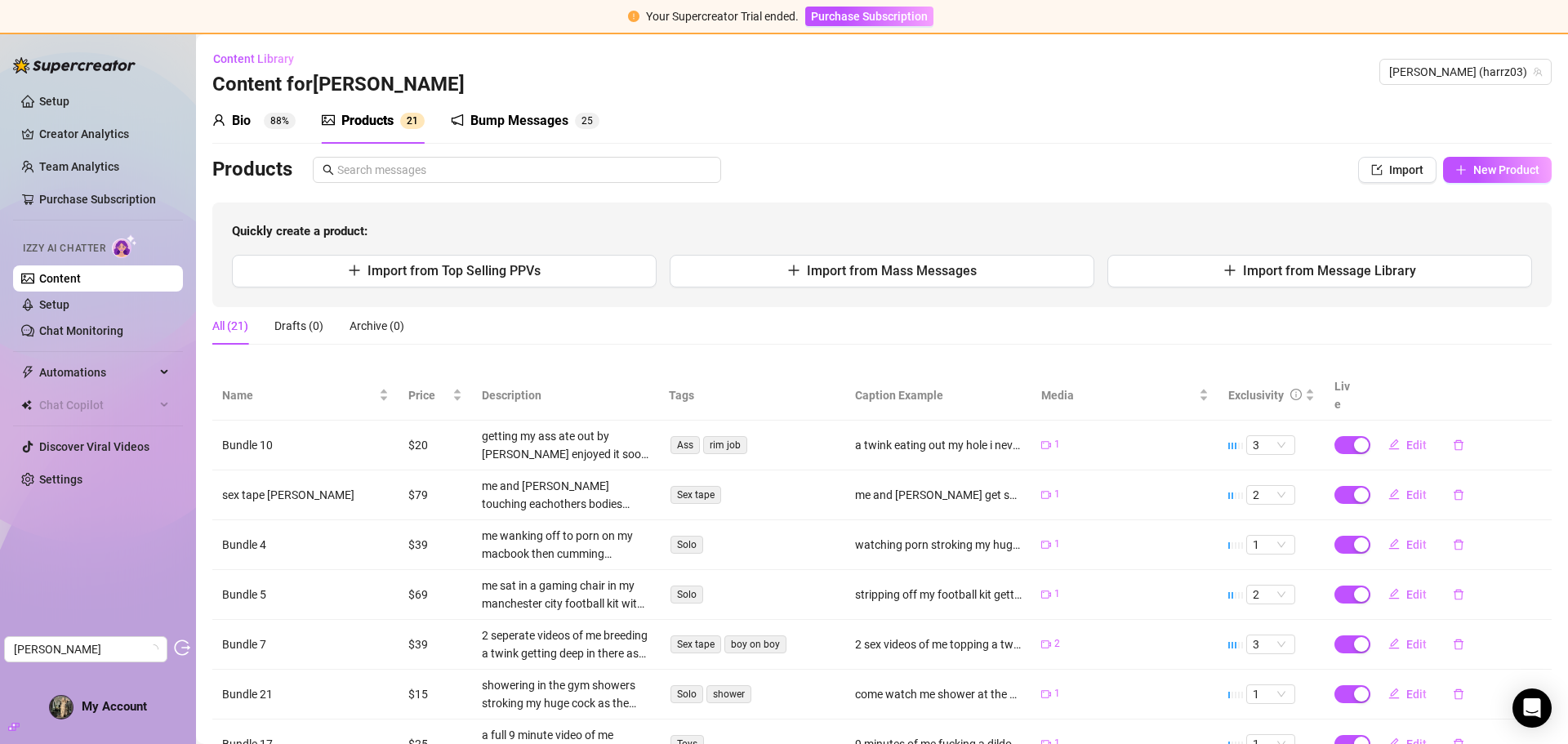
click at [519, 122] on div "Bump Messages" at bounding box center [519, 121] width 98 height 20
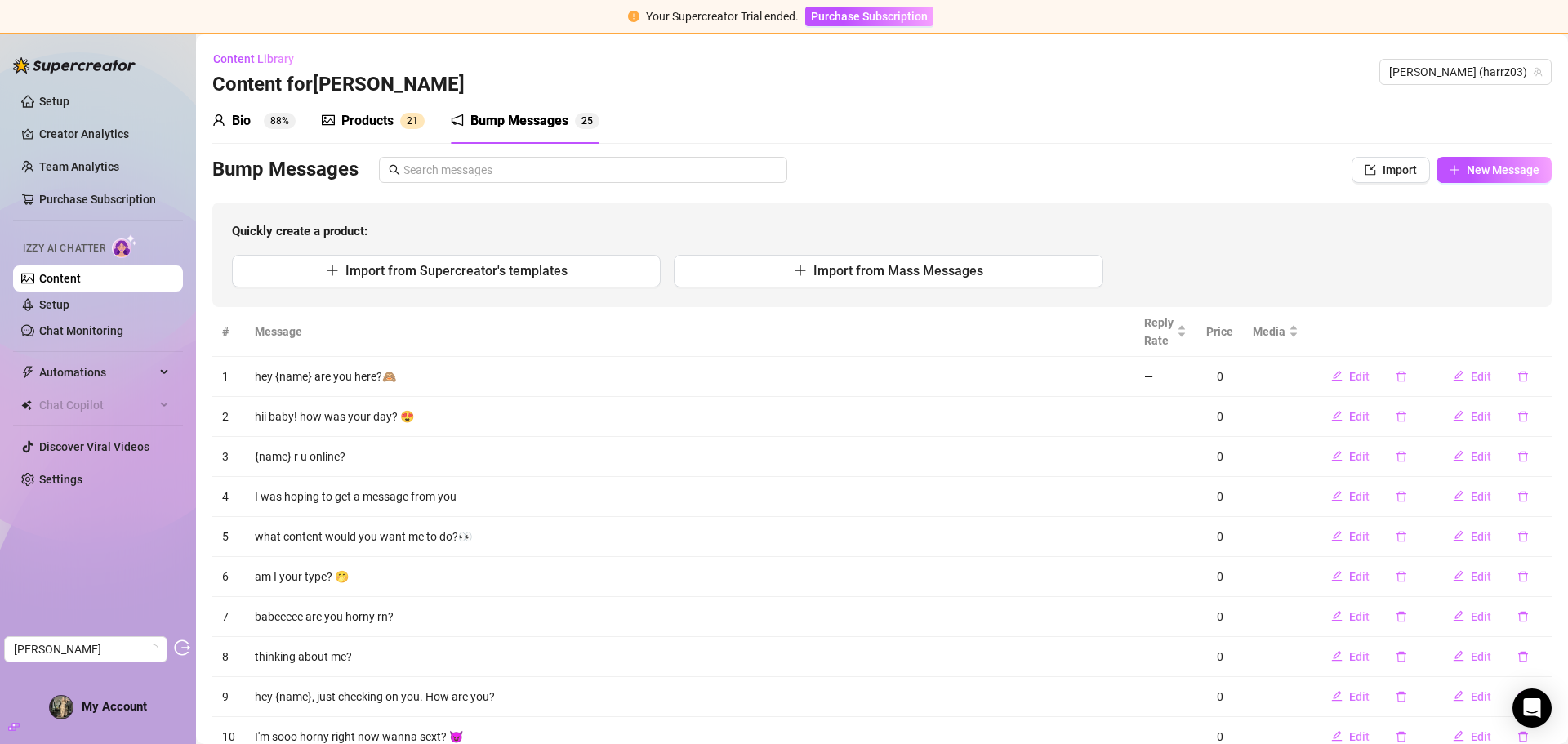
click at [365, 115] on div "Products" at bounding box center [367, 121] width 52 height 20
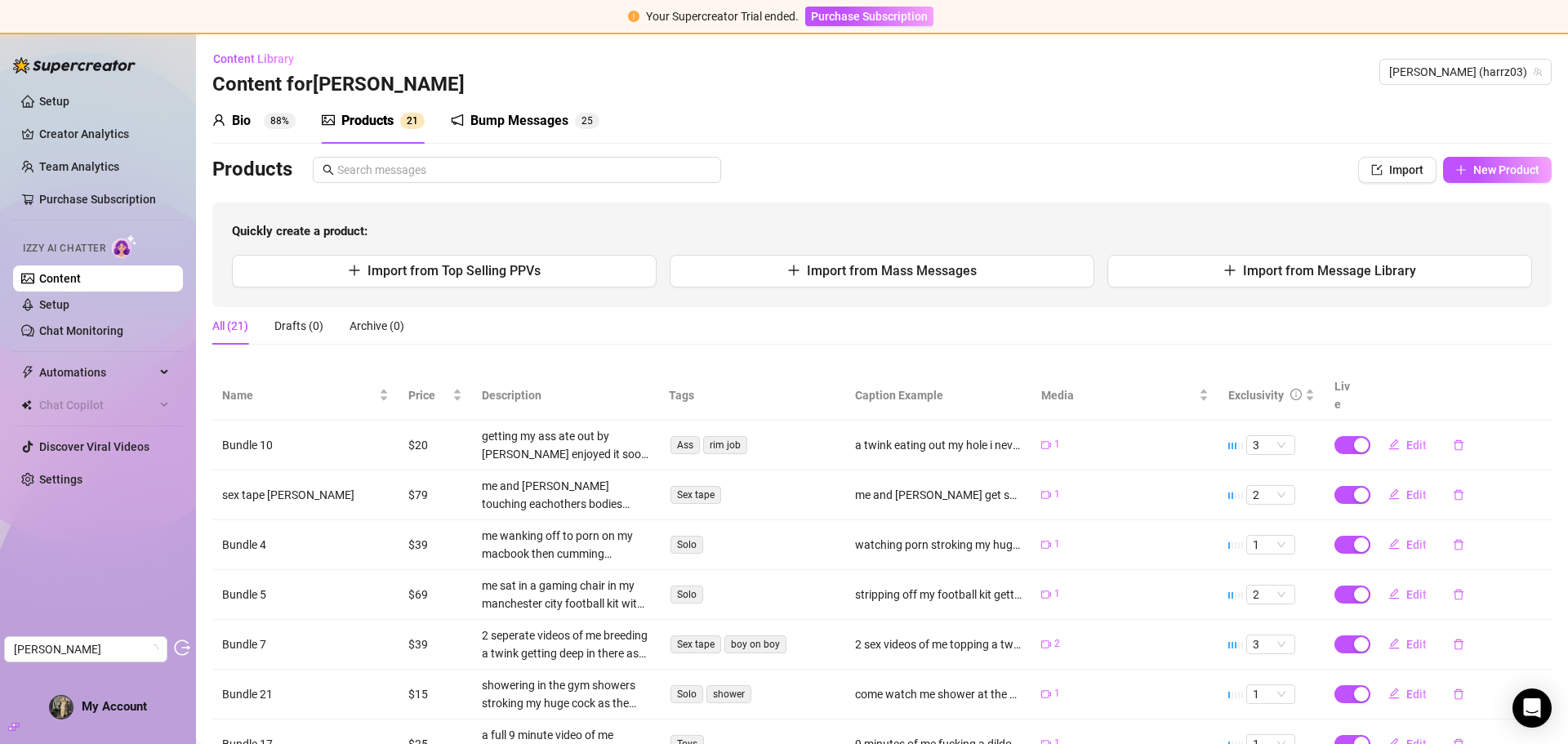
click at [248, 110] on div "Bio 88%" at bounding box center [254, 120] width 83 height 46
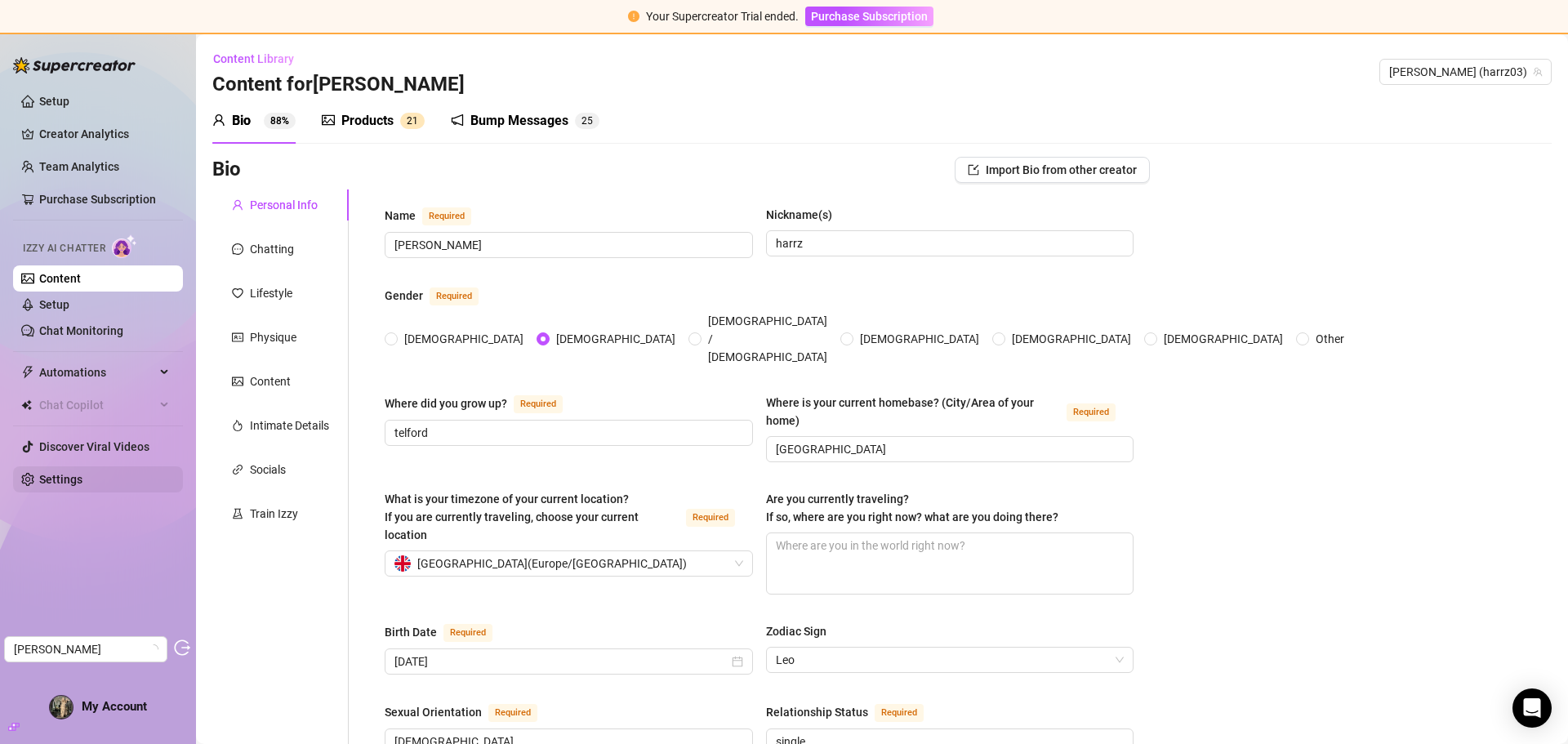
click at [63, 473] on link "Settings" at bounding box center [61, 479] width 43 height 13
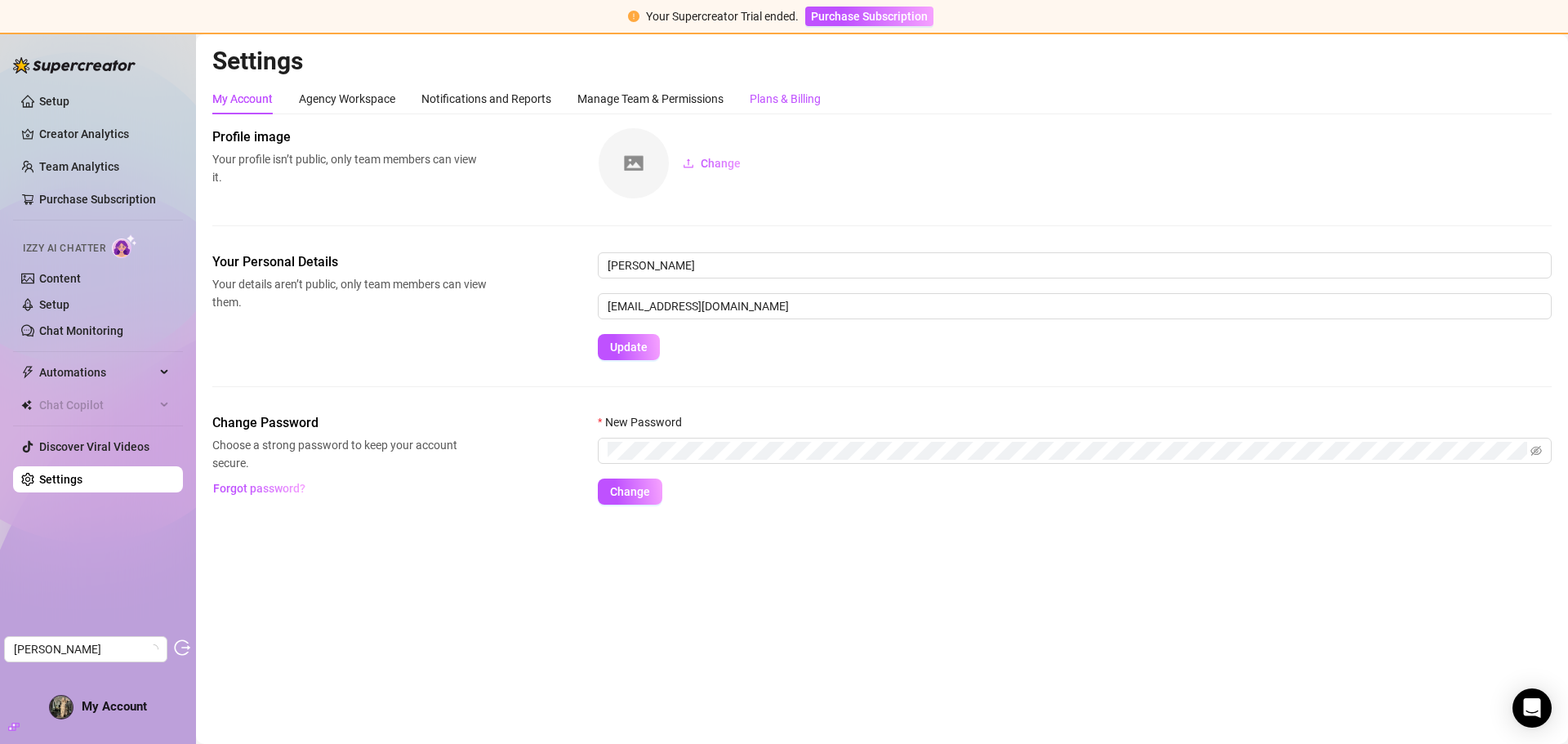
click at [802, 106] on div "Plans & Billing" at bounding box center [785, 99] width 71 height 18
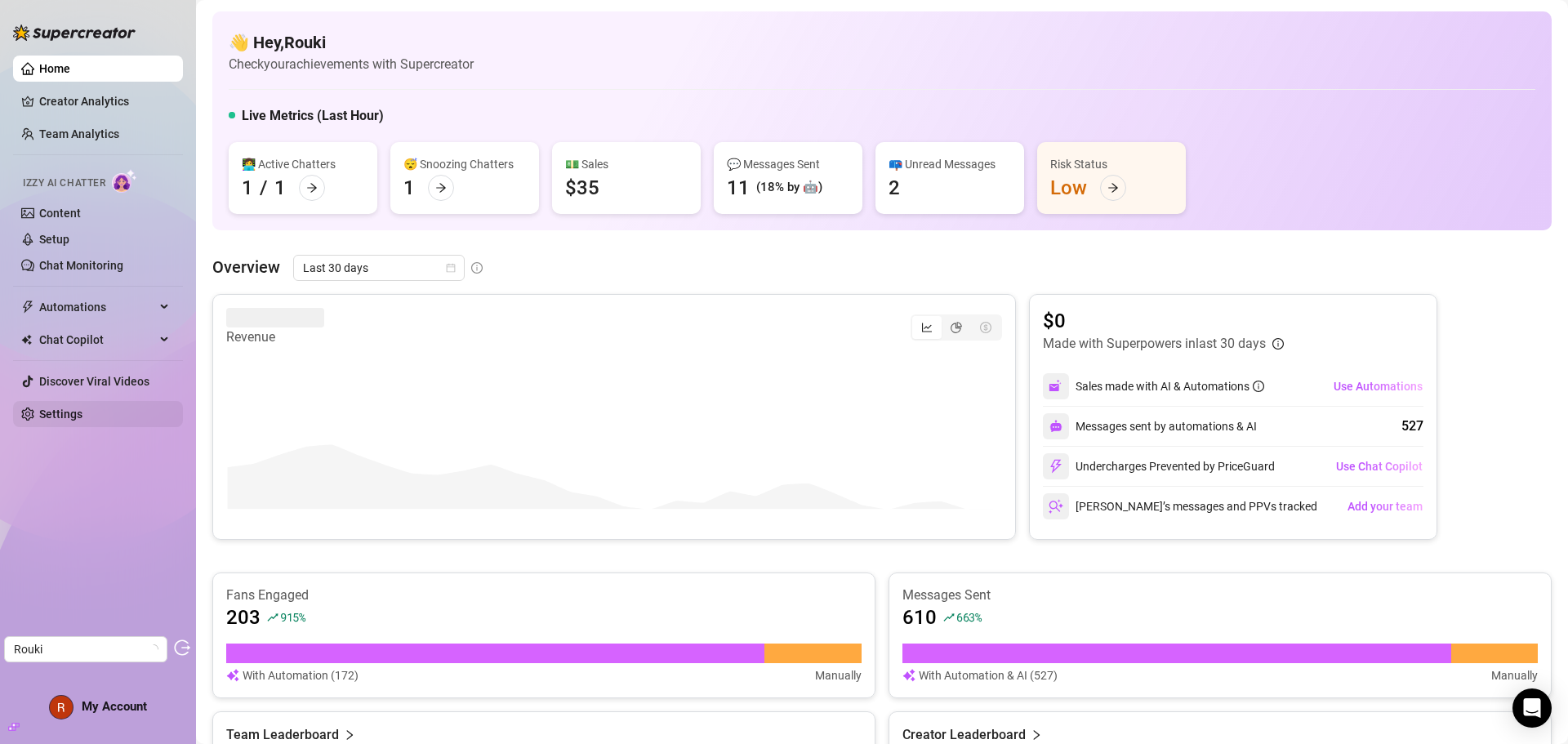
click at [69, 410] on link "Settings" at bounding box center [61, 414] width 43 height 13
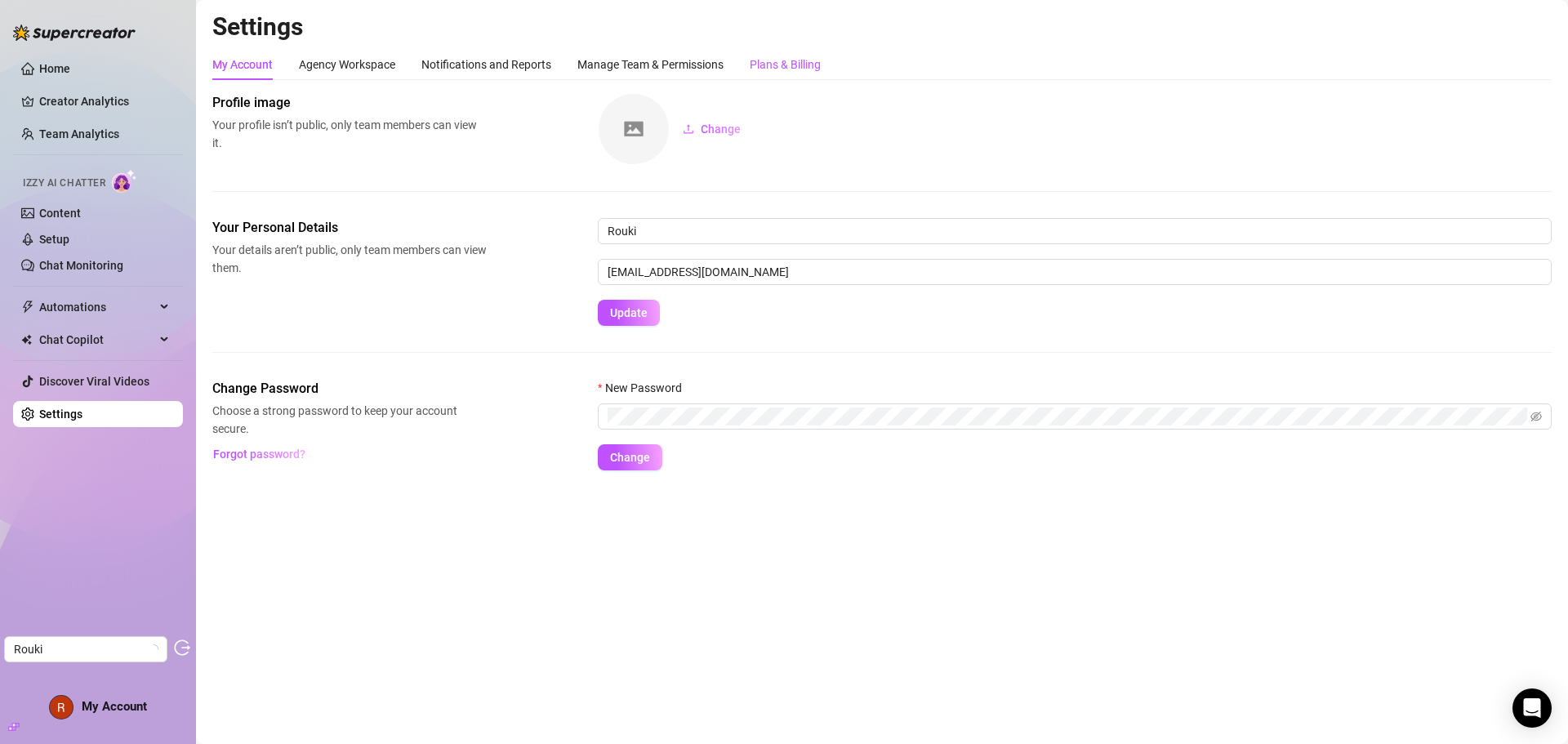
click at [815, 65] on div "Plans & Billing" at bounding box center [785, 64] width 71 height 18
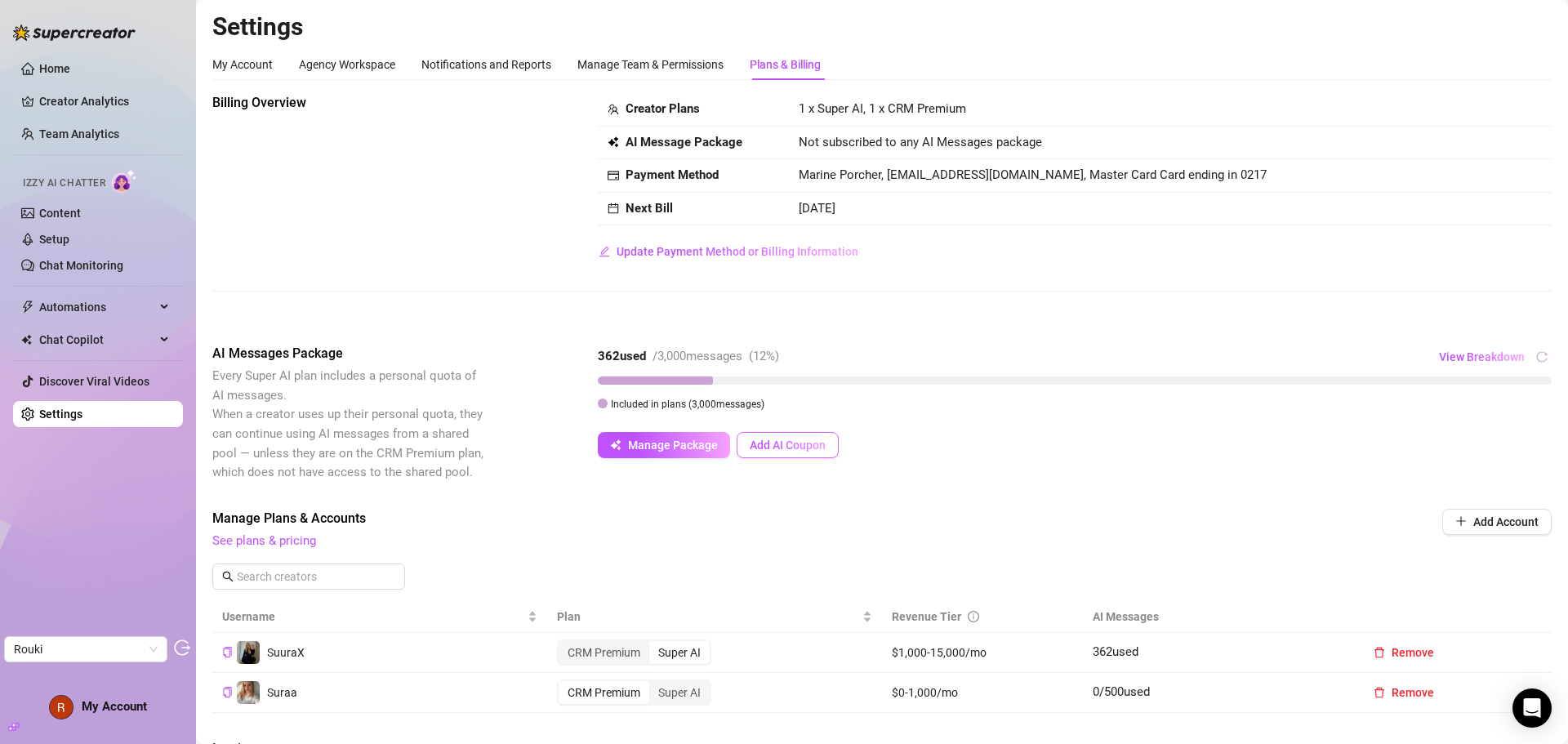
click at [813, 449] on span "Add AI Coupon" at bounding box center [788, 445] width 76 height 13
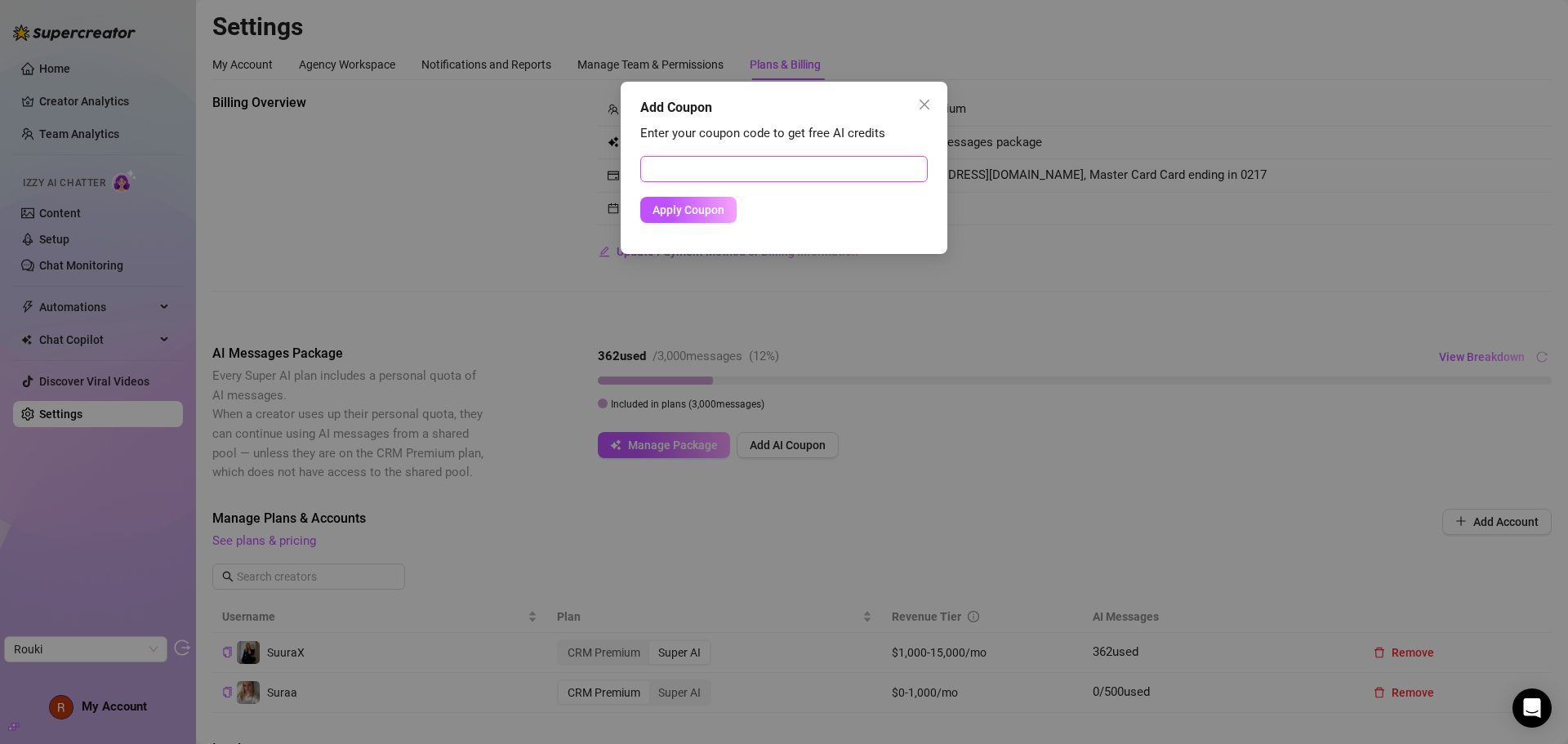
click at [747, 172] on input "text" at bounding box center [784, 168] width 288 height 26
paste input "8BA0DB9D00RS0JCUOC9A"
type input "8BA0DB9D00RS0JCUOC9A"
click at [702, 212] on span "Apply Coupon" at bounding box center [687, 210] width 71 height 13
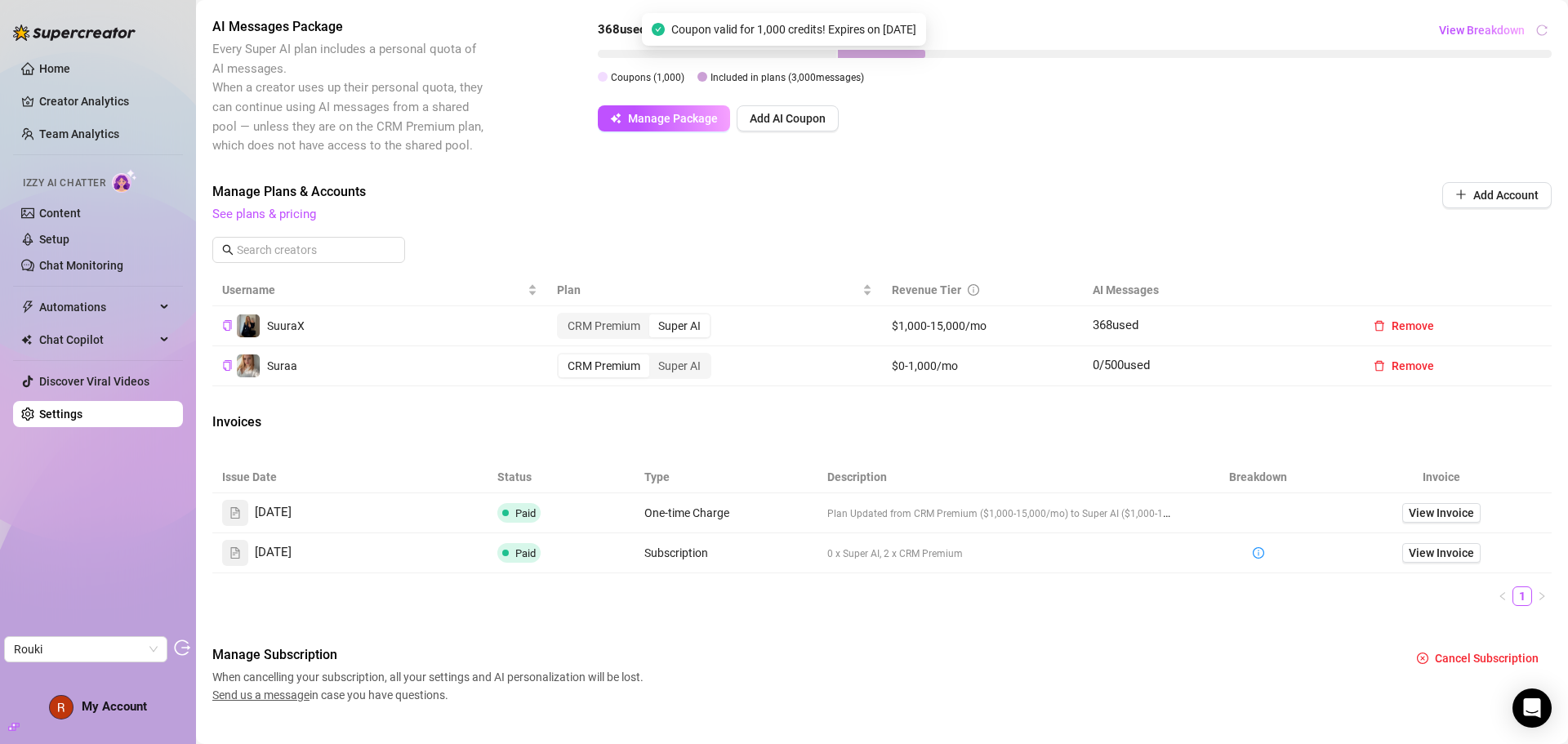
scroll to position [81, 0]
